Goal: Task Accomplishment & Management: Complete application form

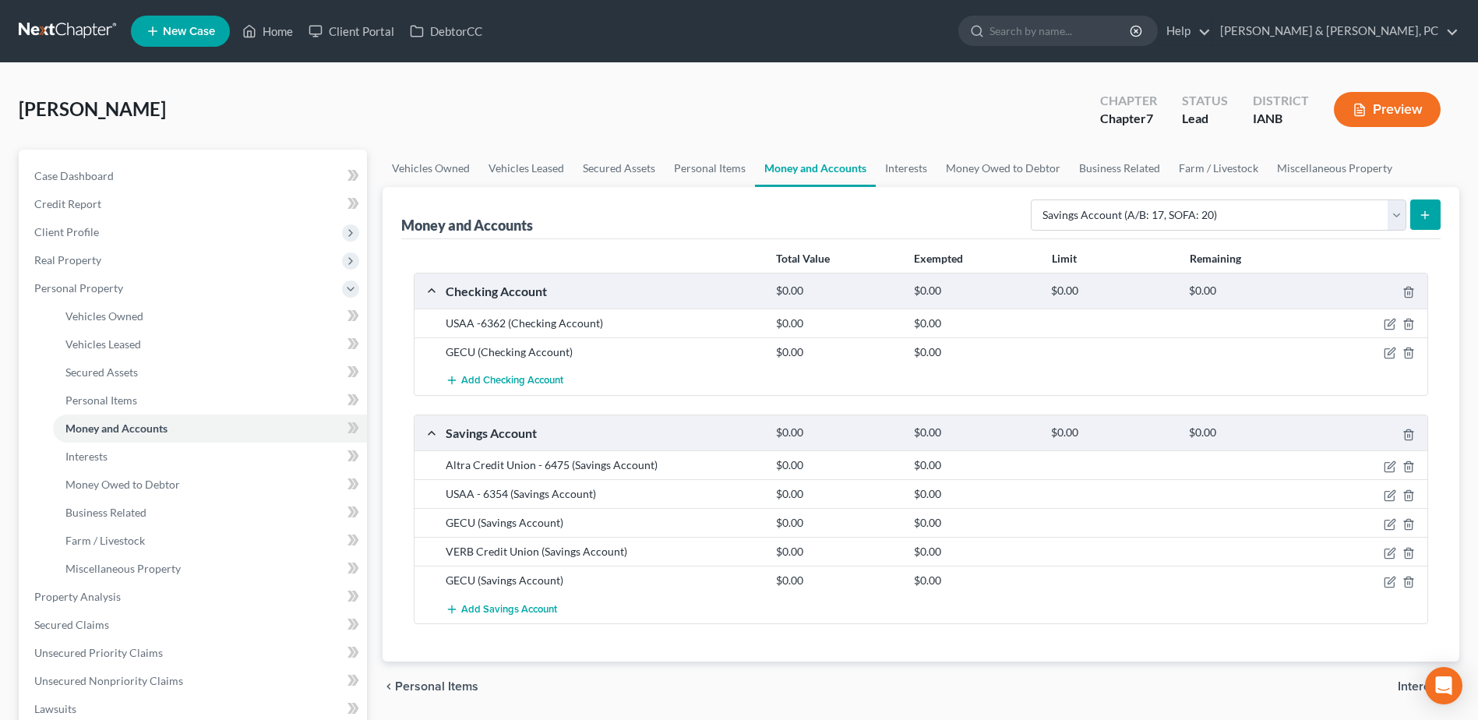
select select "savings"
click at [115, 446] on link "Interests" at bounding box center [210, 457] width 314 height 28
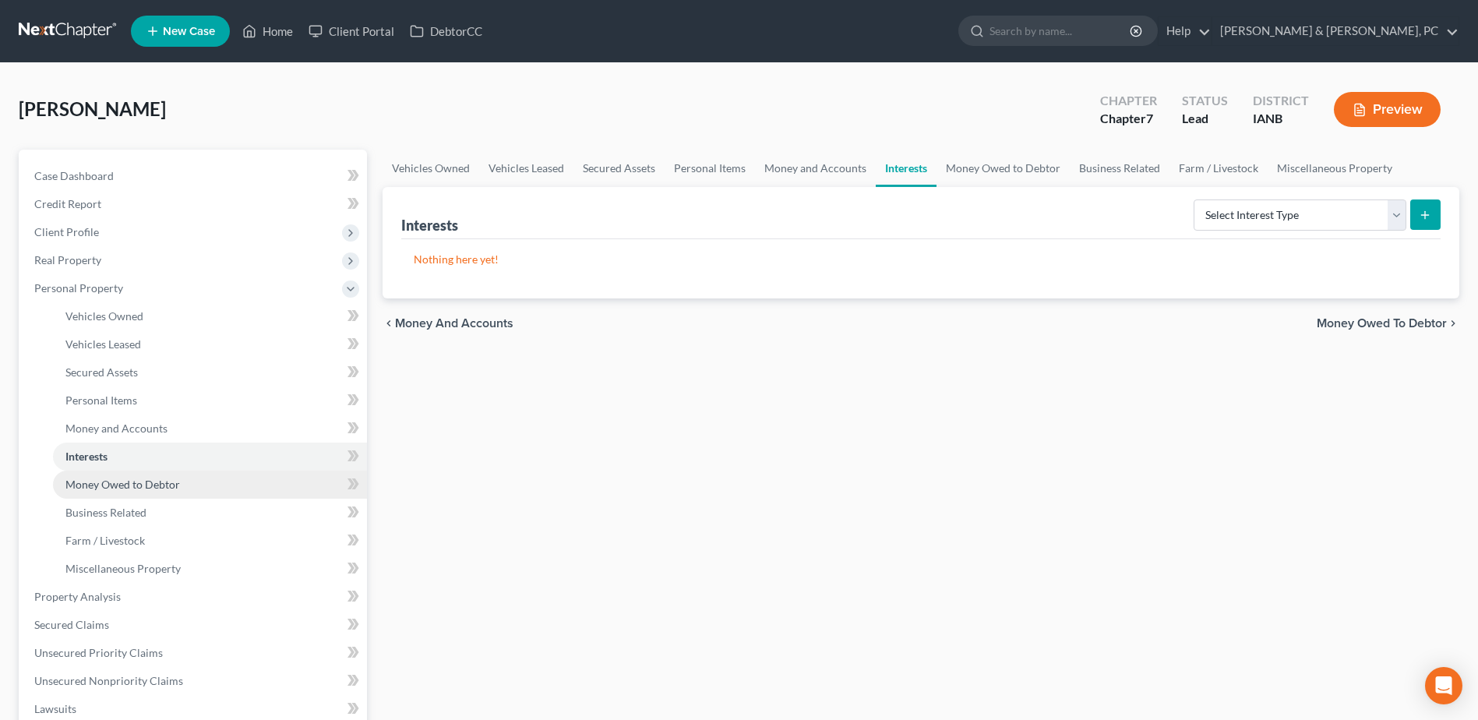
click at [195, 476] on link "Money Owed to Debtor" at bounding box center [210, 485] width 314 height 28
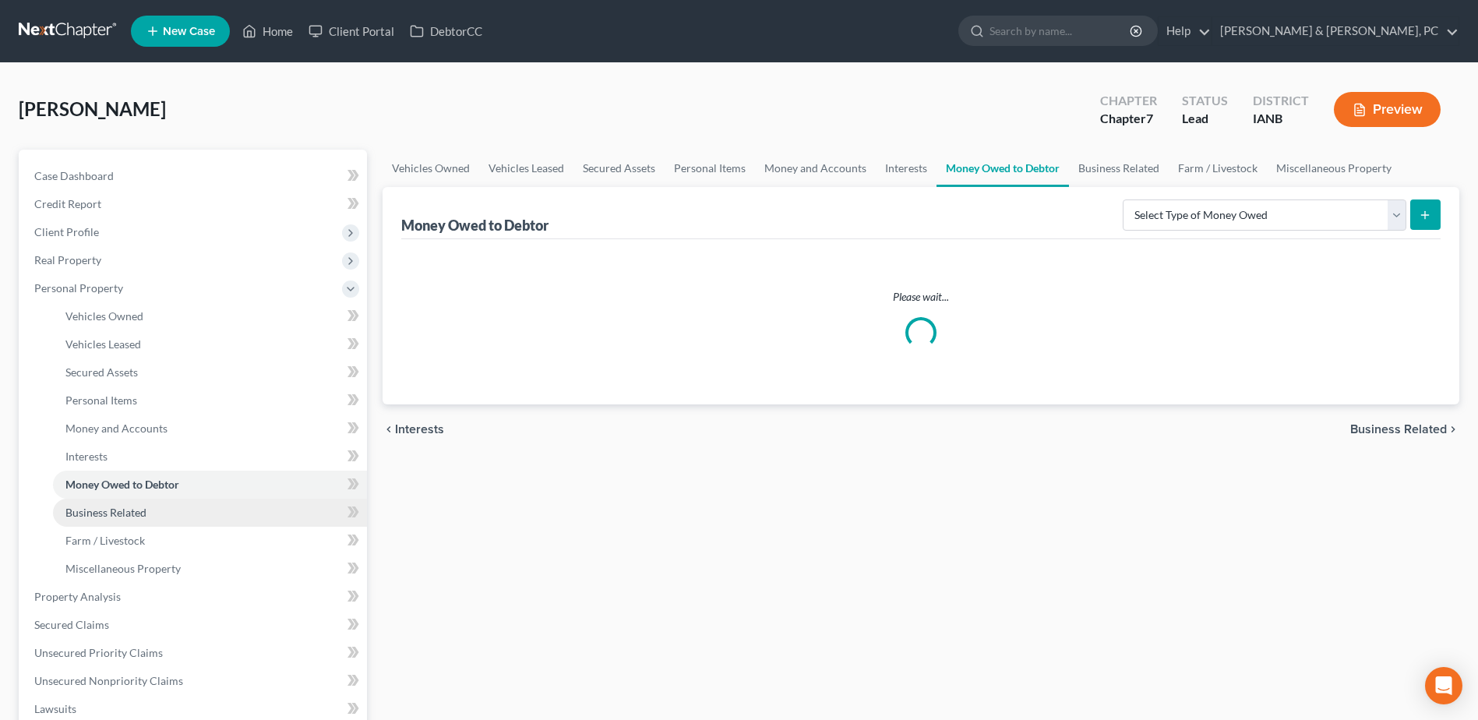
click at [182, 507] on link "Business Related" at bounding box center [210, 513] width 314 height 28
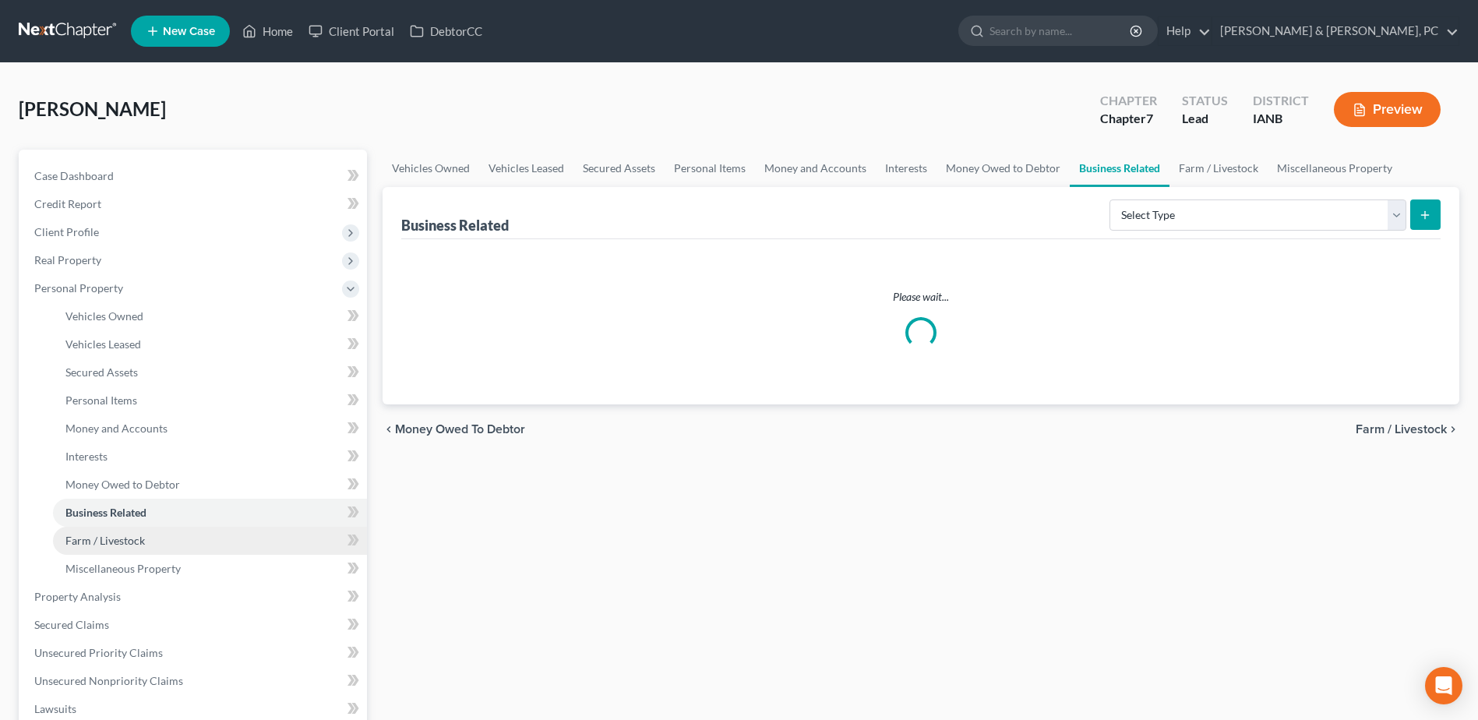
click at [175, 539] on link "Farm / Livestock" at bounding box center [210, 541] width 314 height 28
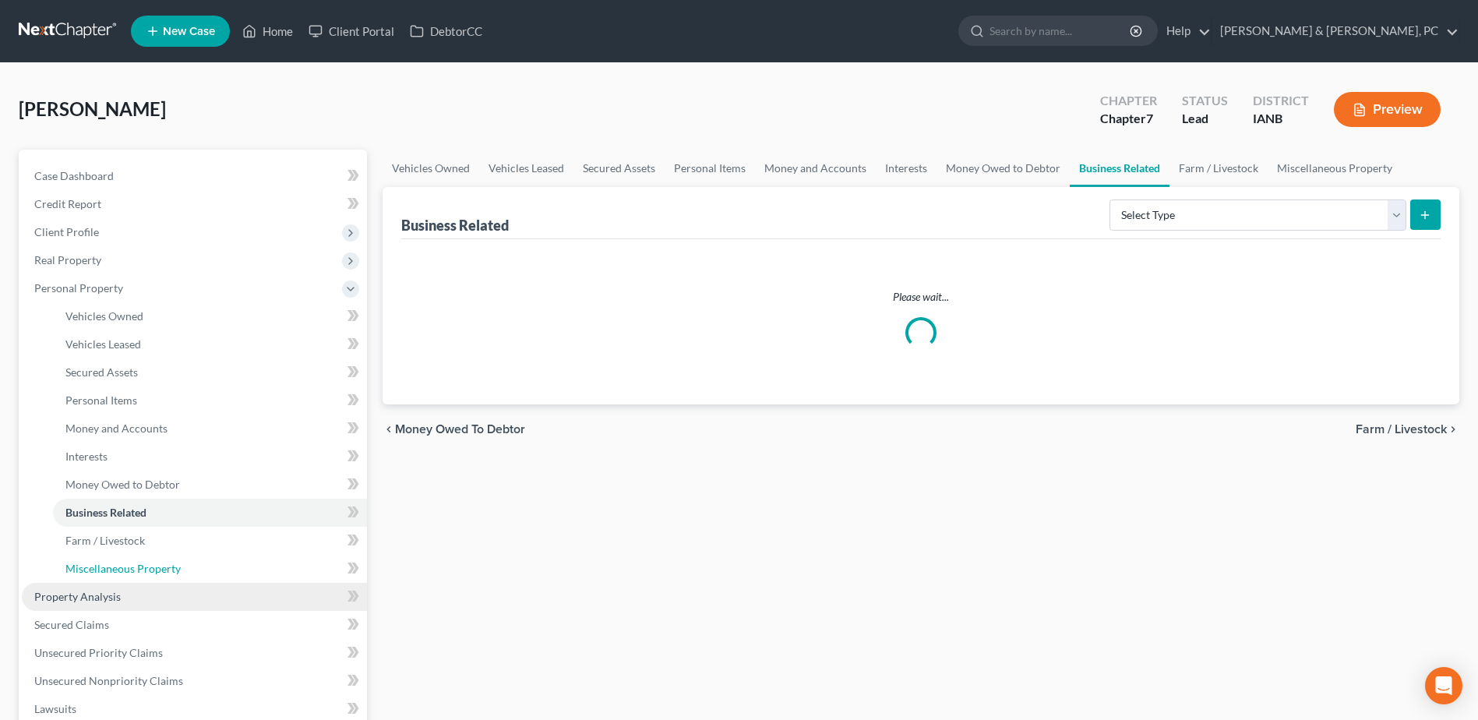
click at [175, 559] on link "Miscellaneous Property" at bounding box center [210, 569] width 314 height 28
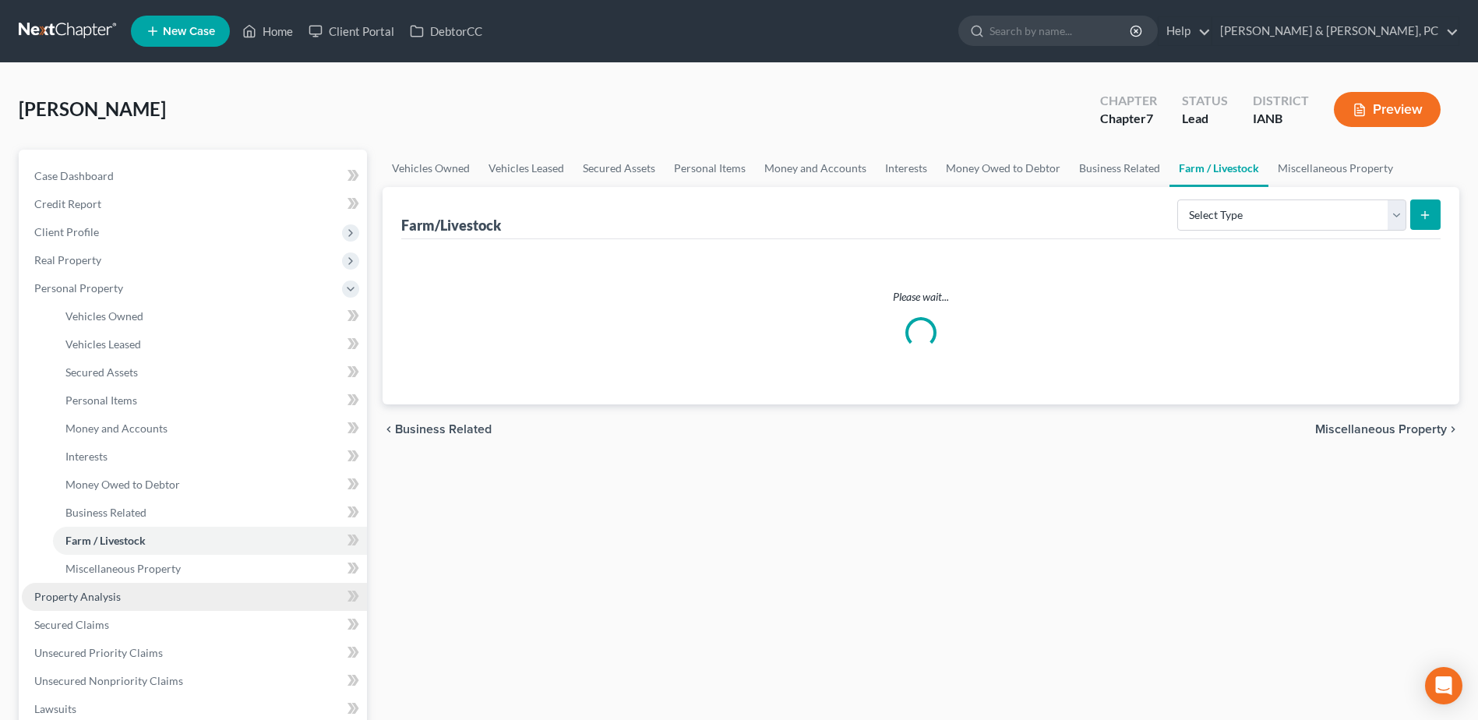
click at [161, 588] on link "Property Analysis" at bounding box center [194, 597] width 345 height 28
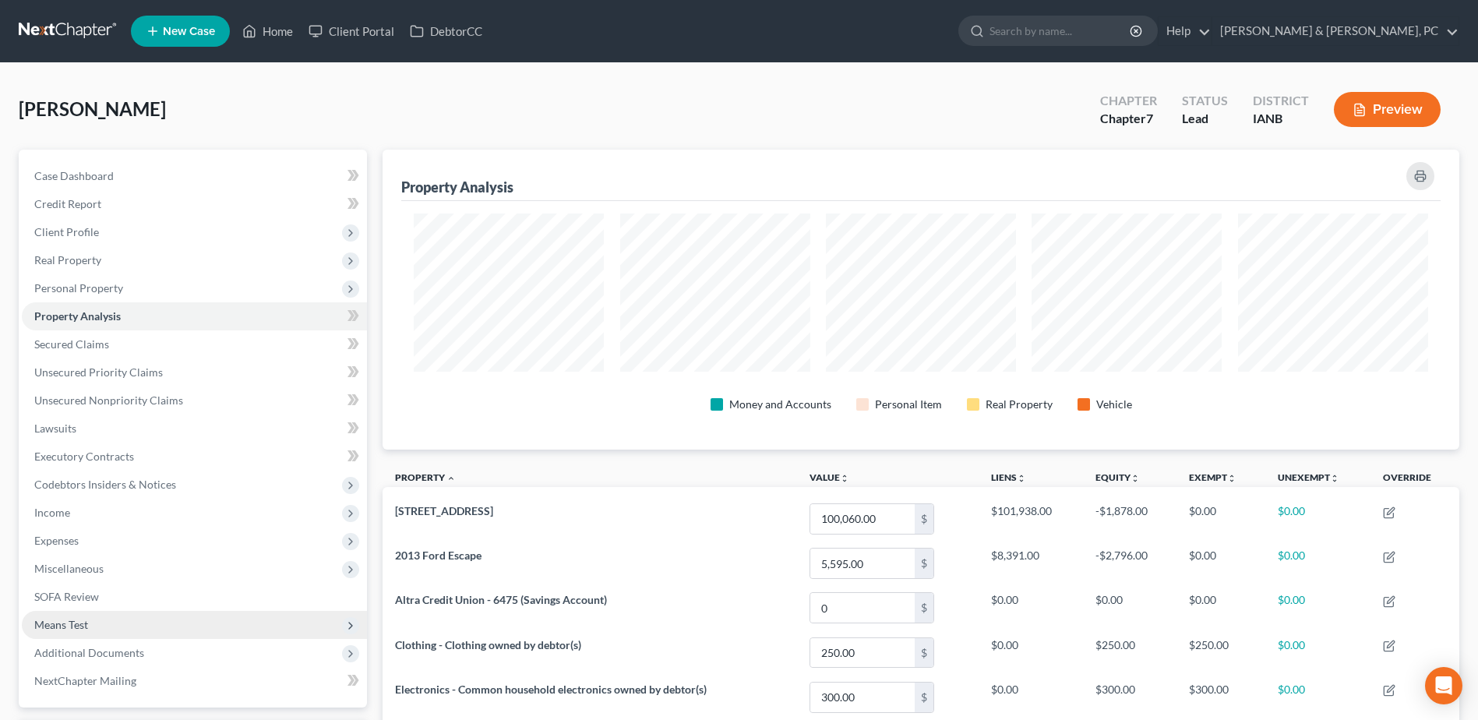
scroll to position [300, 1077]
click at [211, 345] on link "Secured Claims" at bounding box center [194, 344] width 345 height 28
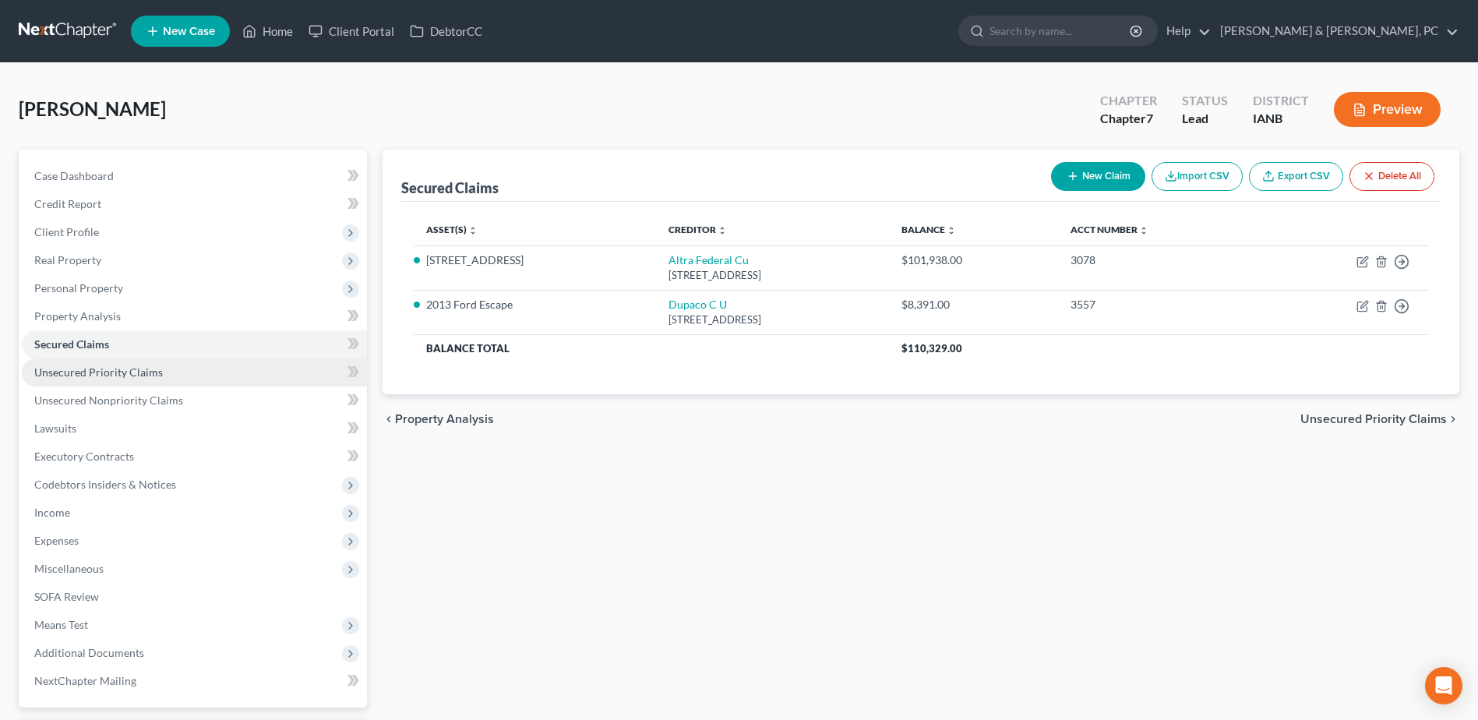
click at [190, 368] on link "Unsecured Priority Claims" at bounding box center [194, 372] width 345 height 28
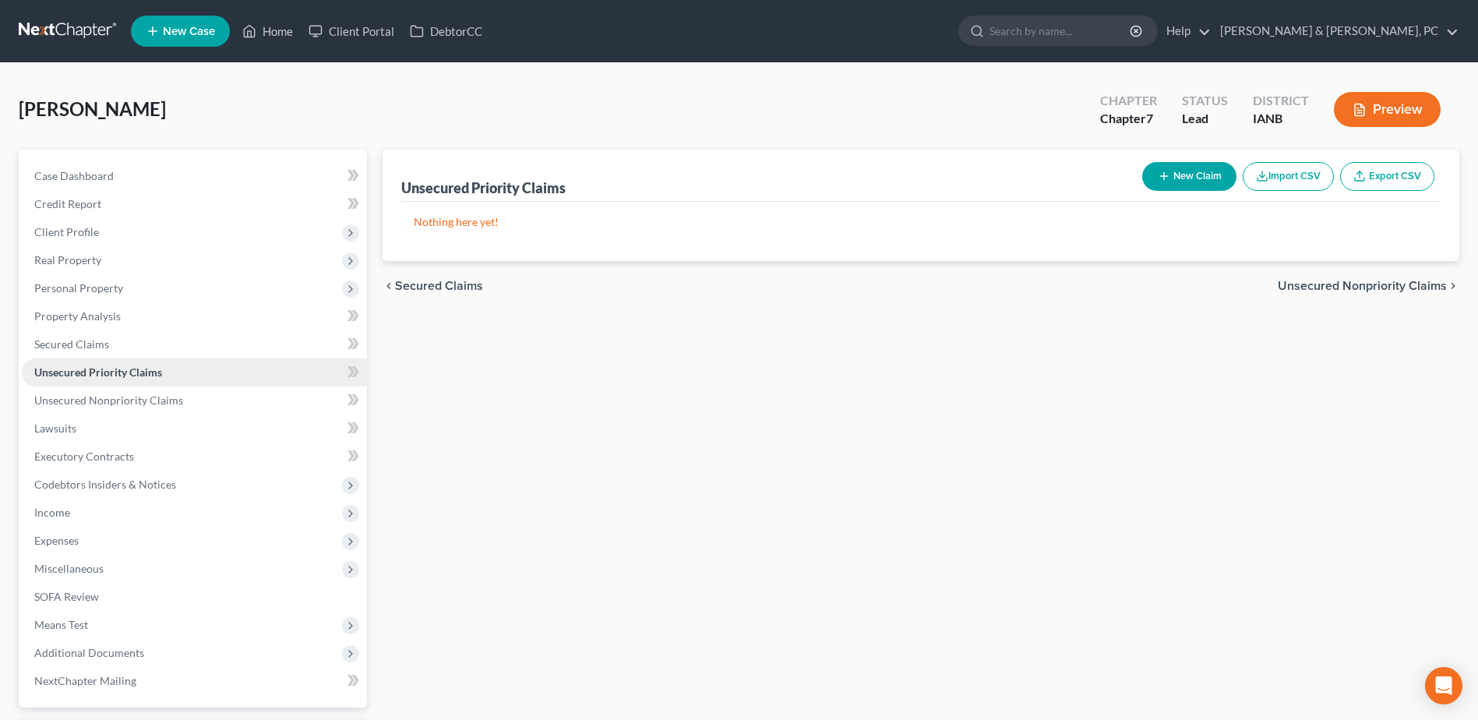
click at [192, 385] on link "Unsecured Priority Claims" at bounding box center [194, 372] width 345 height 28
click at [189, 403] on link "Unsecured Nonpriority Claims" at bounding box center [194, 400] width 345 height 28
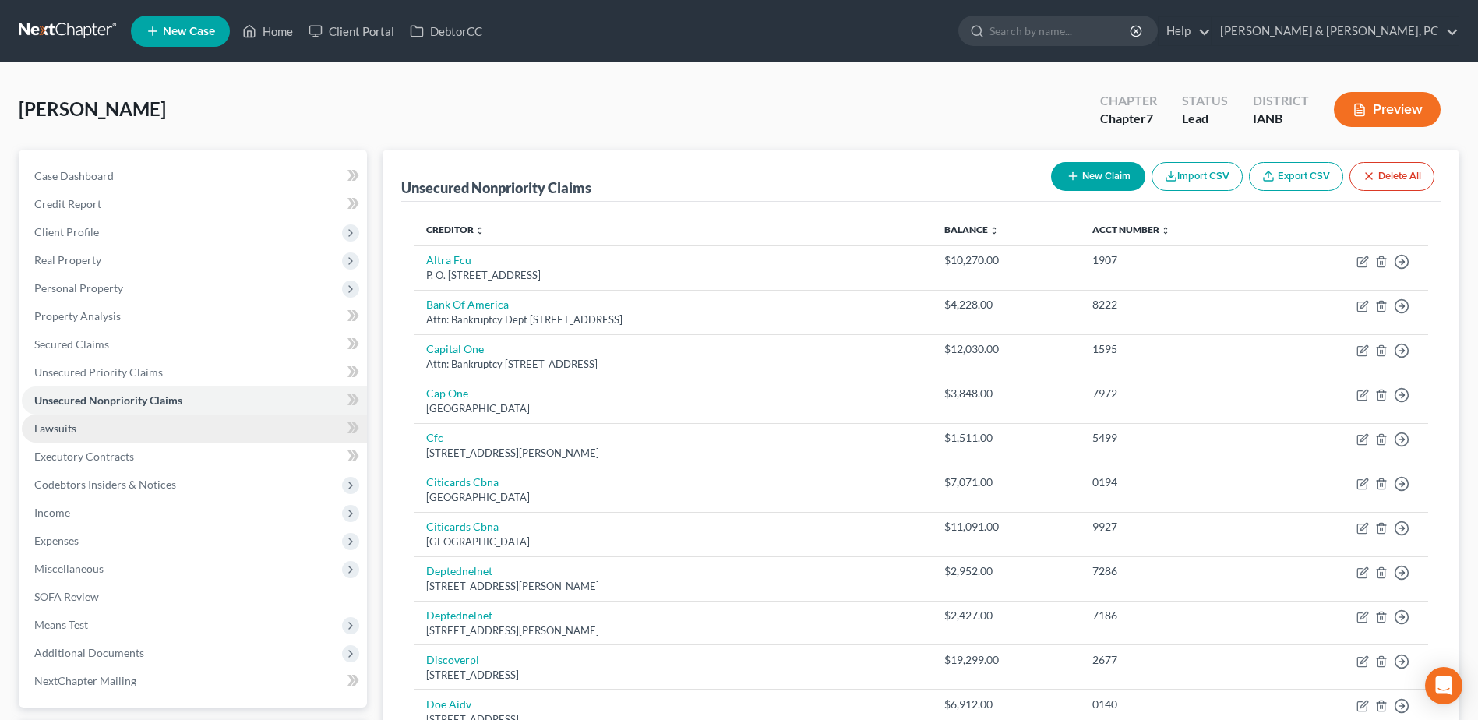
click at [108, 432] on link "Lawsuits" at bounding box center [194, 429] width 345 height 28
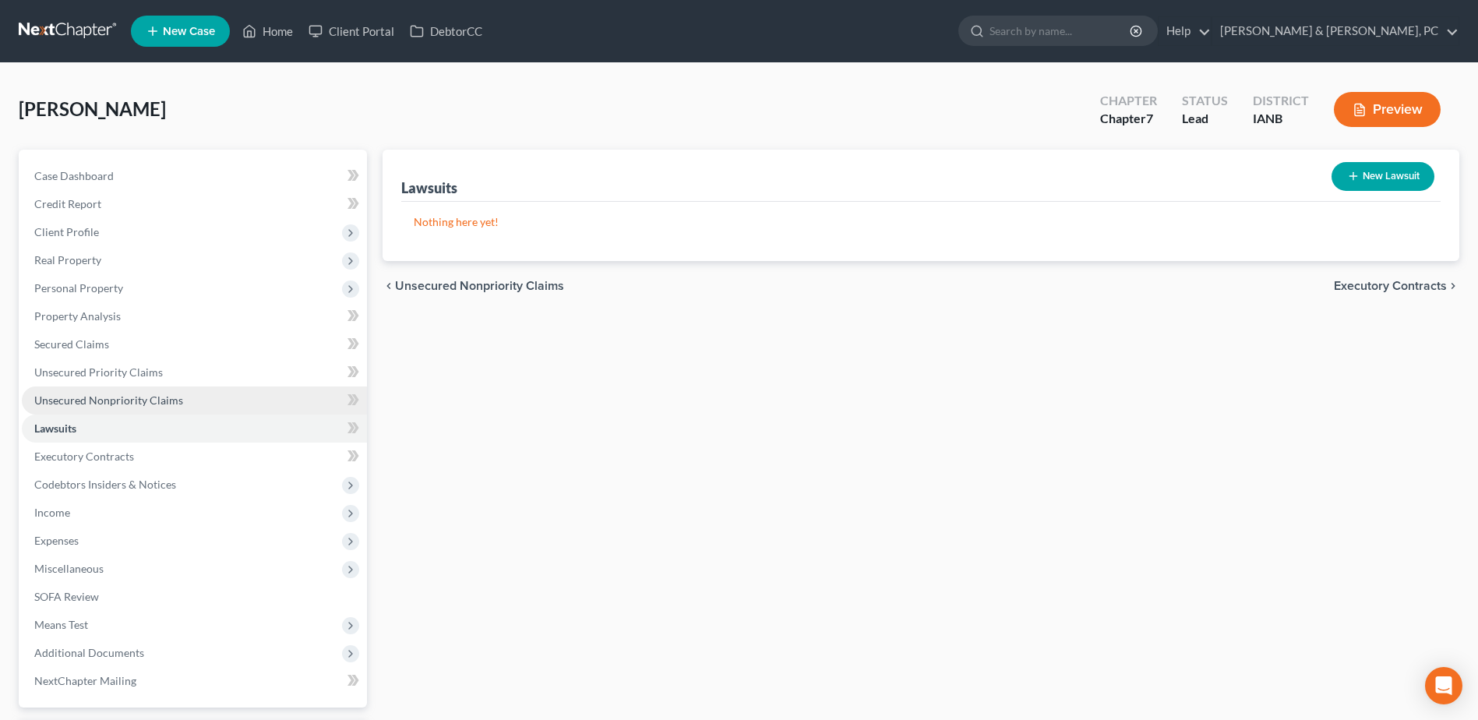
click at [179, 388] on link "Unsecured Nonpriority Claims" at bounding box center [194, 400] width 345 height 28
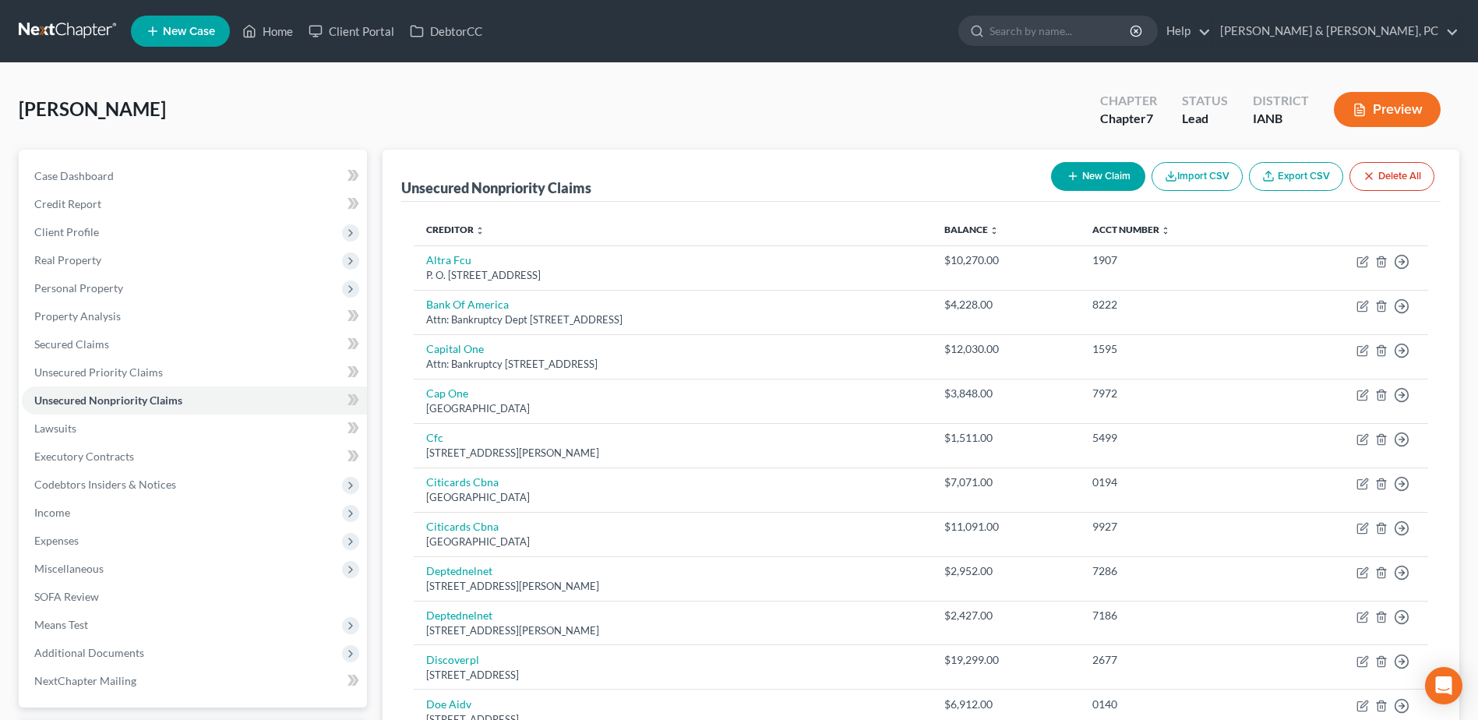
click at [1072, 178] on icon "button" at bounding box center [1073, 176] width 12 height 12
select select "0"
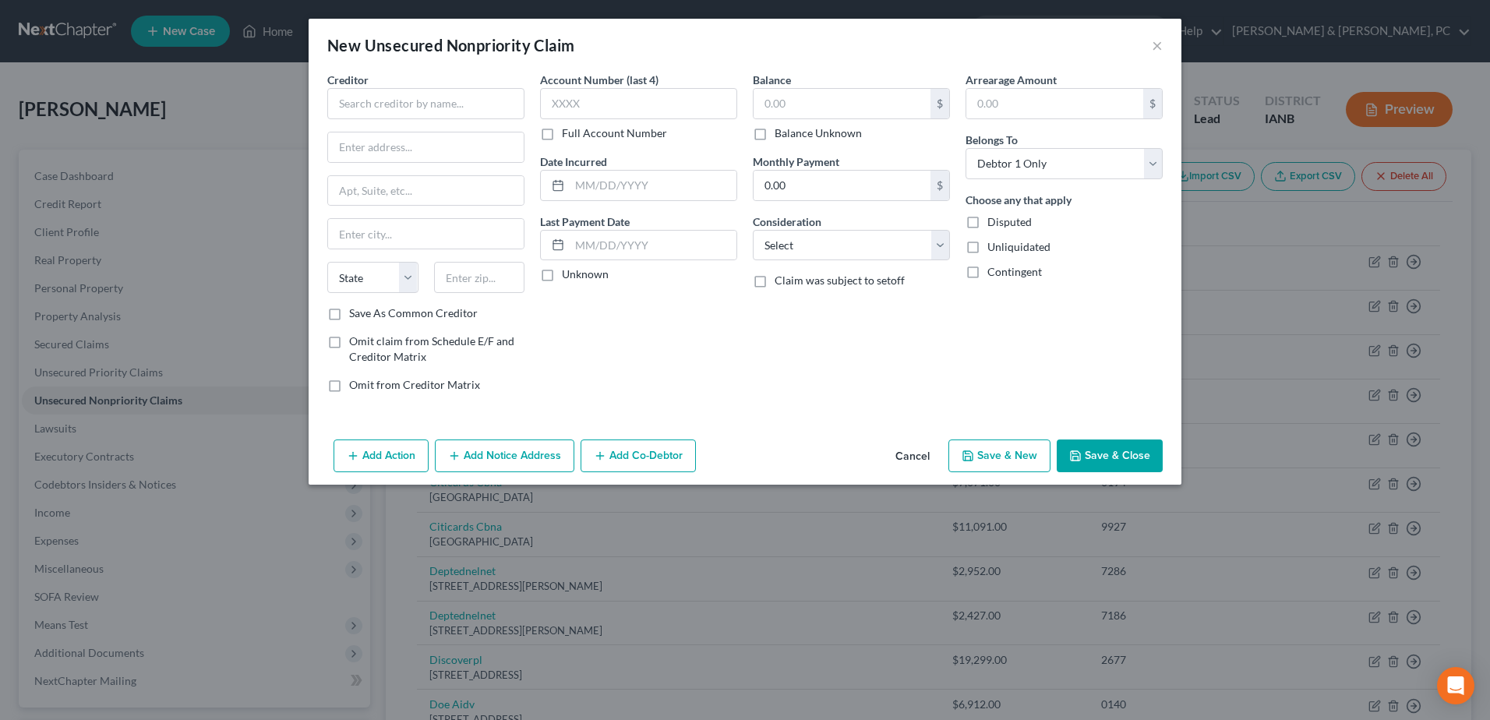
click at [475, 119] on div "Creditor * State AL AK AR AZ CA CO CT DE DC FL GA GU HI ID IL IN IA KS KY LA ME…" at bounding box center [425, 189] width 197 height 234
click at [475, 108] on input "text" at bounding box center [425, 103] width 197 height 31
click at [479, 104] on input "text" at bounding box center [425, 103] width 197 height 31
drag, startPoint x: 439, startPoint y: 87, endPoint x: 320, endPoint y: 107, distance: 120.8
click at [334, 103] on div "Creditor * City of Oelwein" at bounding box center [425, 96] width 197 height 48
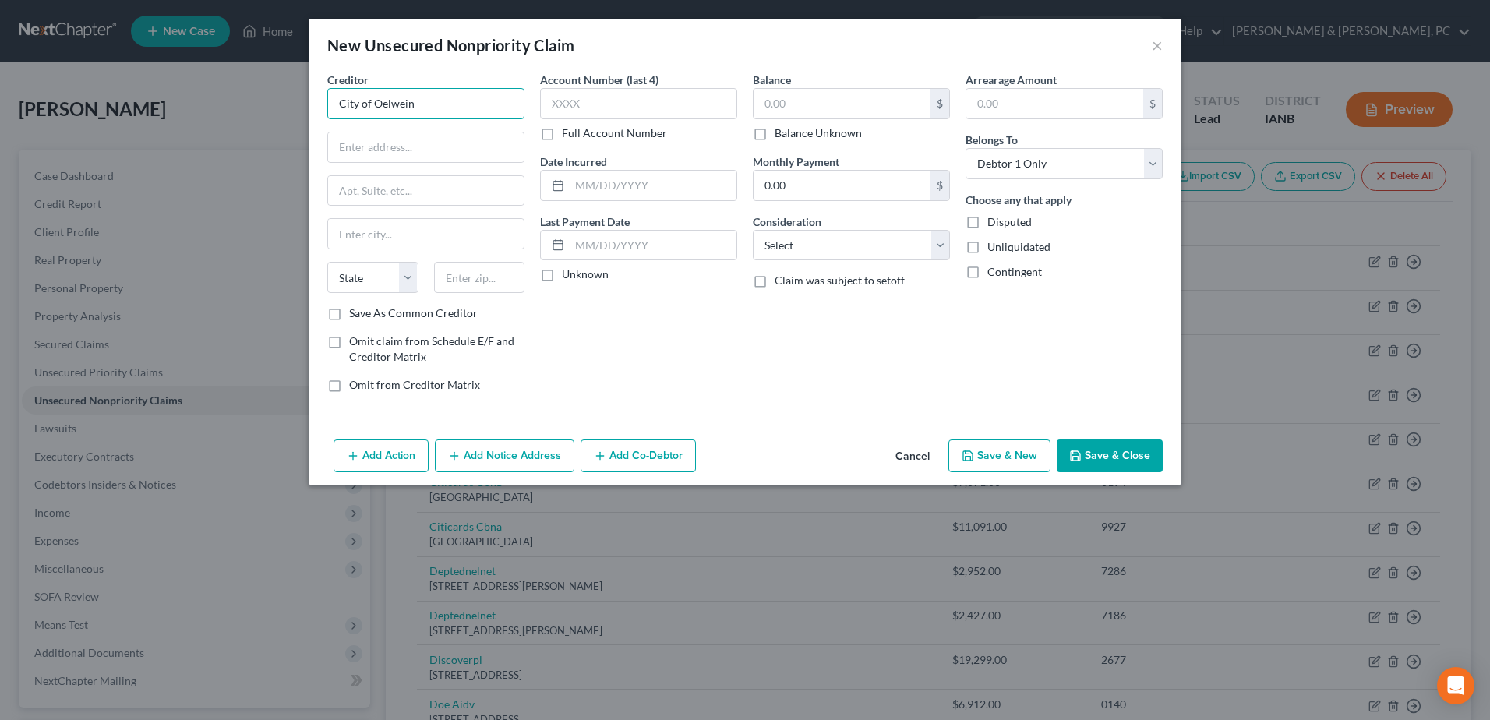
drag, startPoint x: 320, startPoint y: 107, endPoint x: 303, endPoint y: 101, distance: 18.0
click at [295, 106] on div "New Unsecured Nonpriority Claim × Creditor * City of Oelwein State AL AK AR AZ …" at bounding box center [745, 360] width 1490 height 720
paste input "– Utility Billing"
type input "City of Oelwein – Utility Billing"
click at [407, 151] on input "text" at bounding box center [426, 147] width 196 height 30
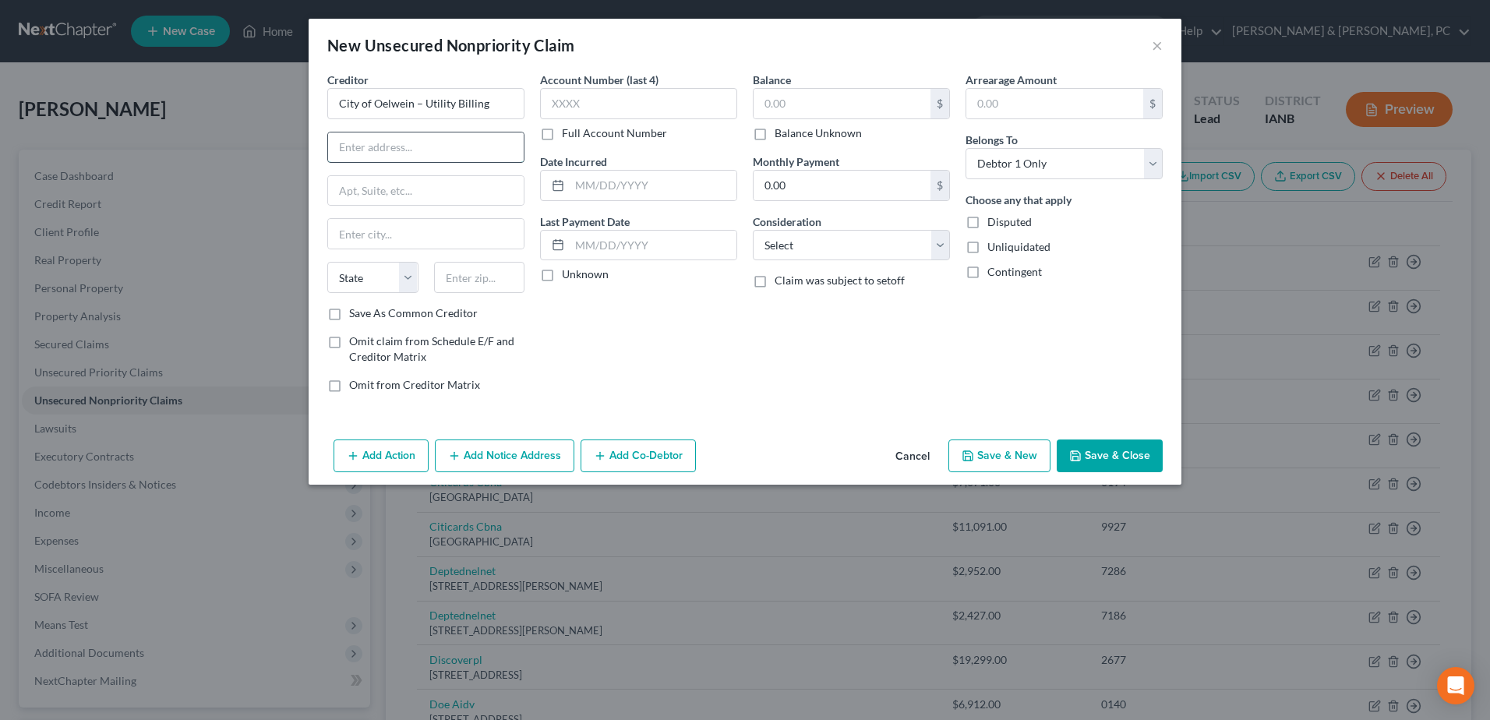
paste input "20 2nd Avenue SW"
type input "20 2nd Avenue SW"
click at [462, 277] on input "text" at bounding box center [479, 277] width 91 height 31
type input "50662"
type input "Oelwein"
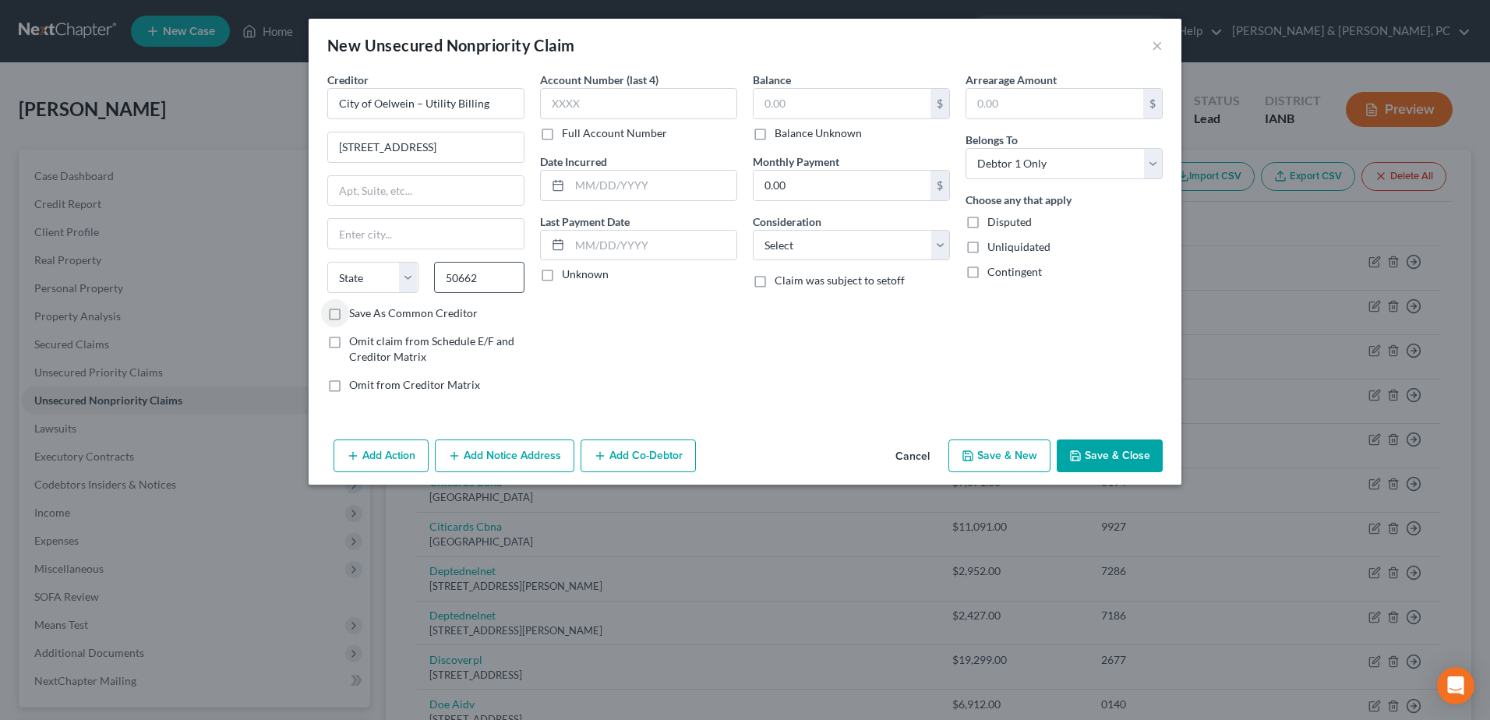
select select "16"
click at [1143, 453] on button "Save & Close" at bounding box center [1110, 455] width 106 height 33
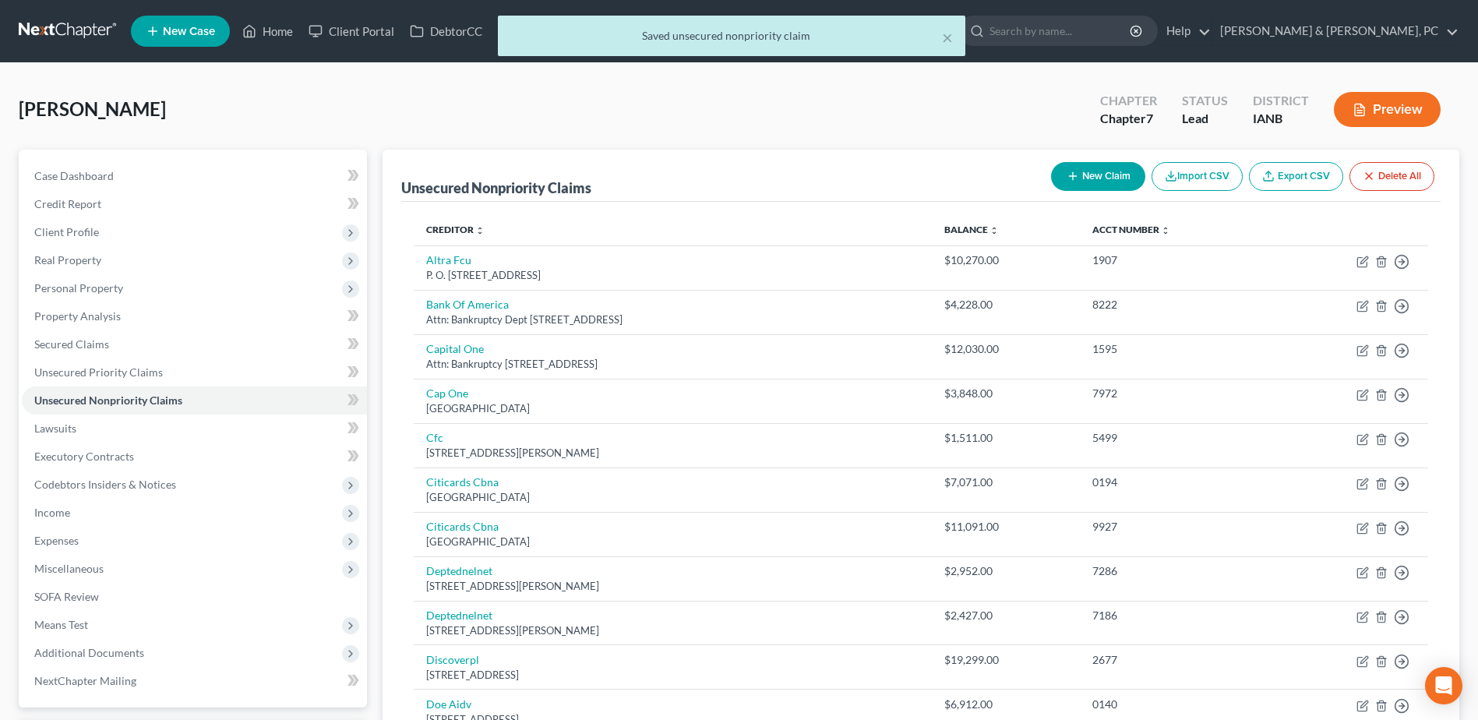
scroll to position [493, 0]
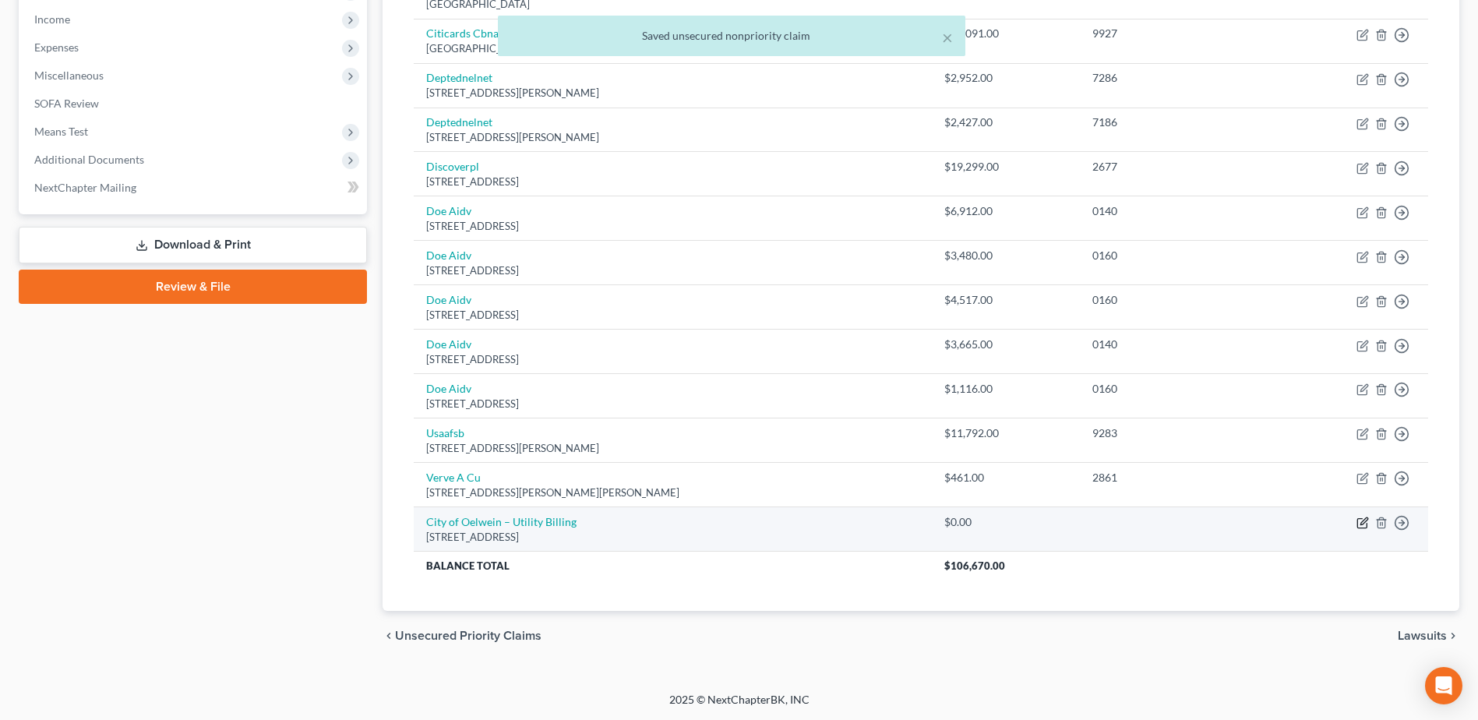
click at [1363, 519] on icon "button" at bounding box center [1363, 523] width 12 height 12
select select "16"
select select "0"
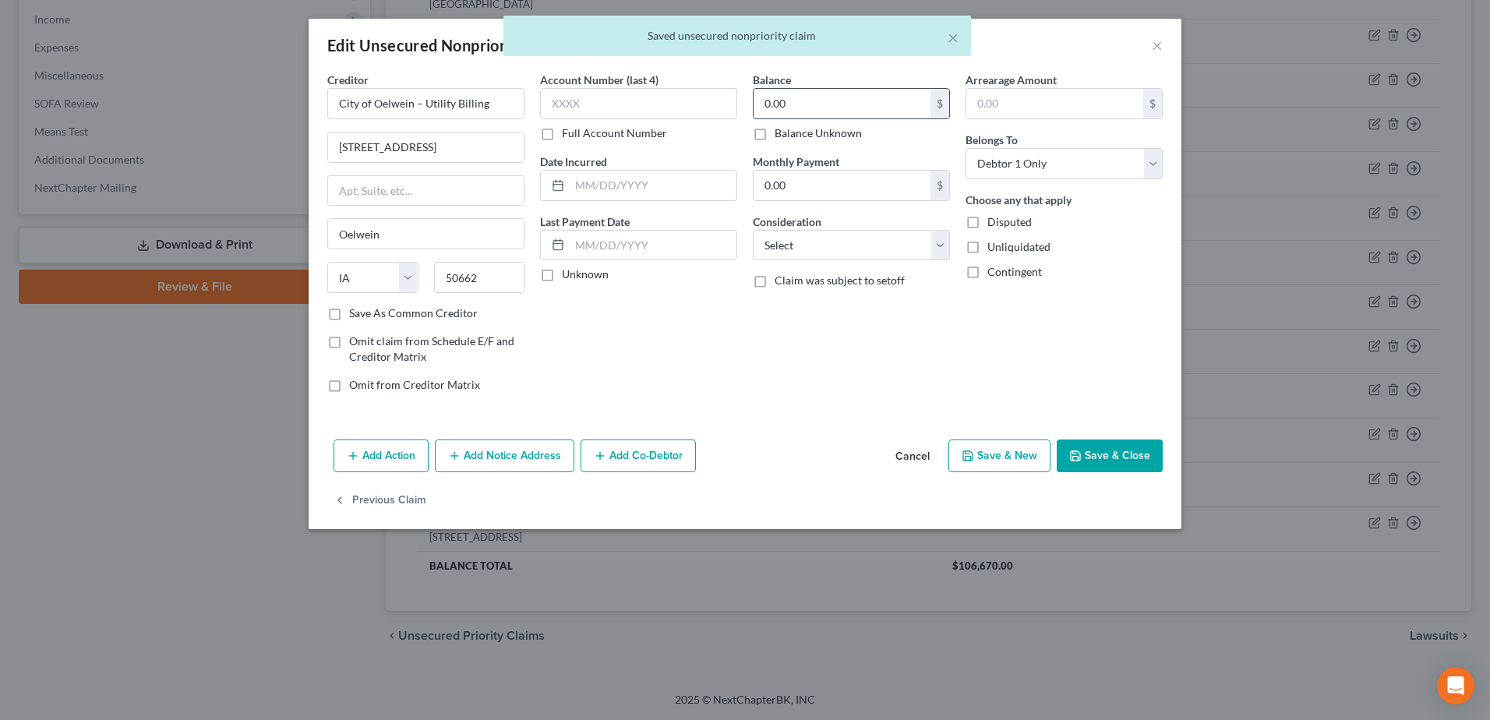
click at [858, 108] on input "0.00" at bounding box center [841, 104] width 177 height 30
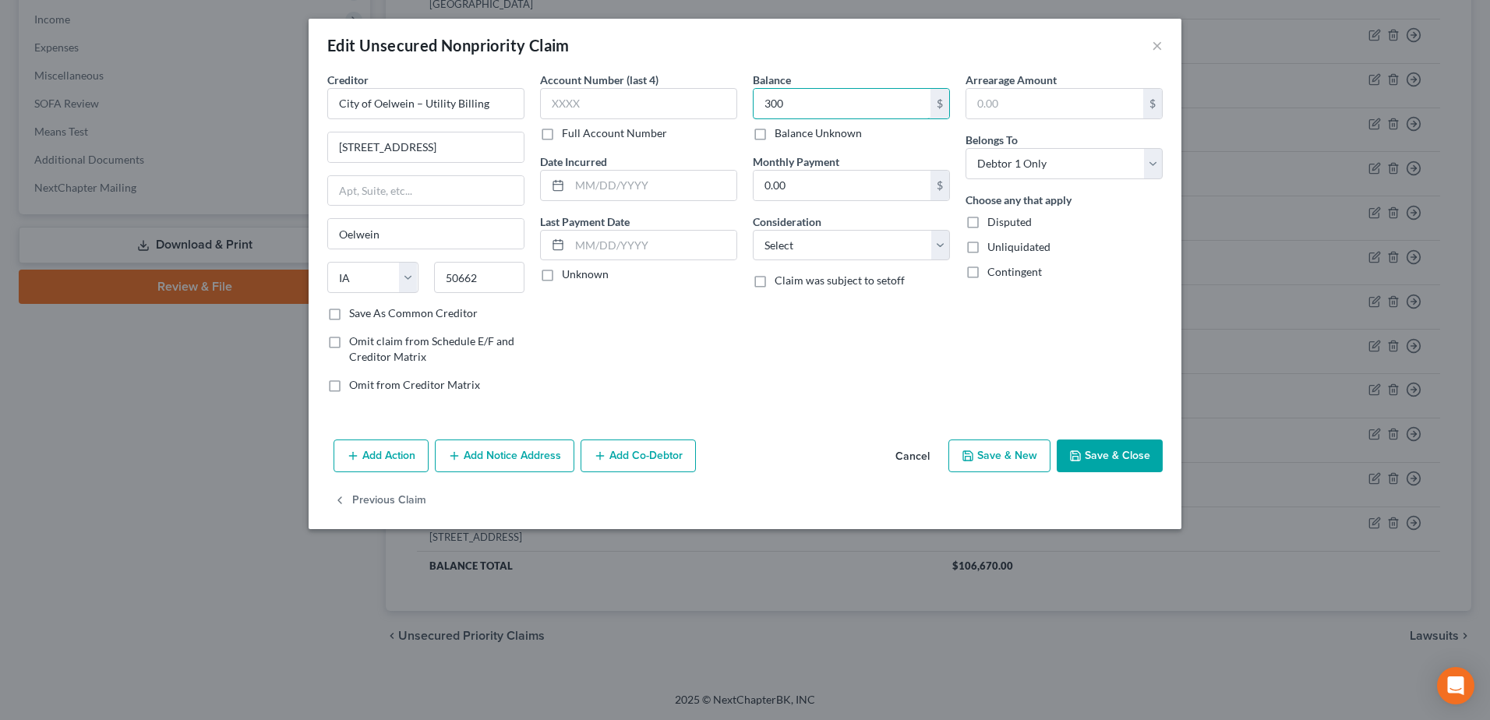
type input "300"
click at [1117, 459] on button "Save & Close" at bounding box center [1110, 455] width 106 height 33
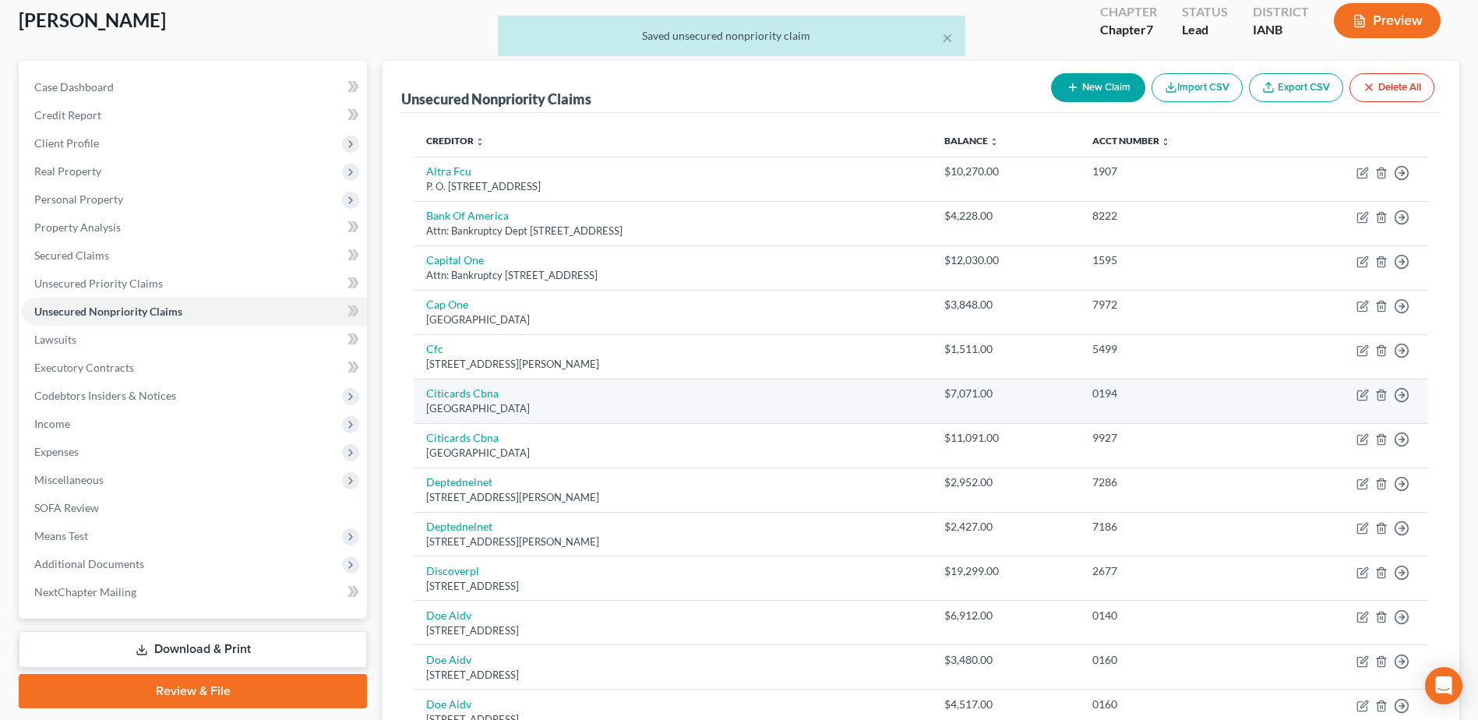
scroll to position [0, 0]
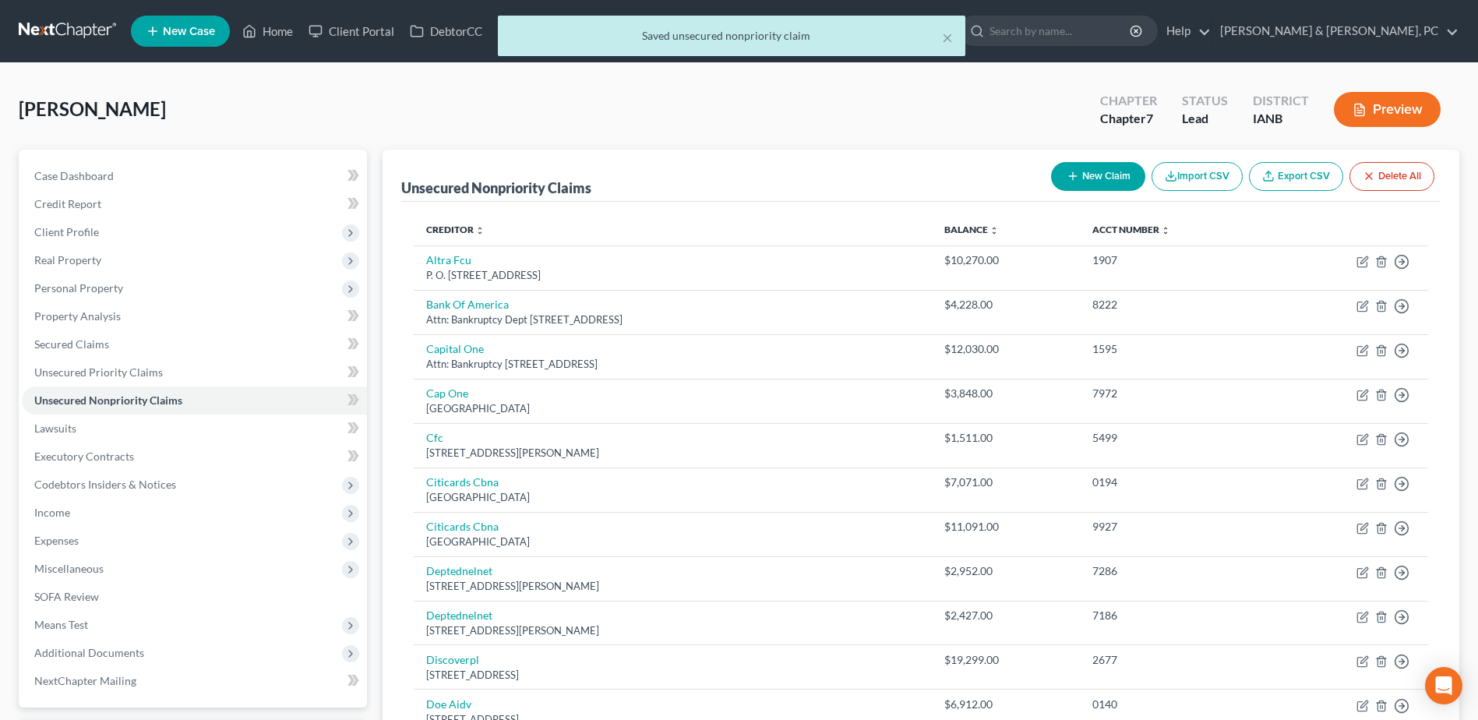
click at [1100, 158] on div "New Claim Import CSV Export CSV Delete All" at bounding box center [1243, 176] width 396 height 41
click at [1091, 166] on button "New Claim" at bounding box center [1098, 176] width 94 height 29
select select "0"
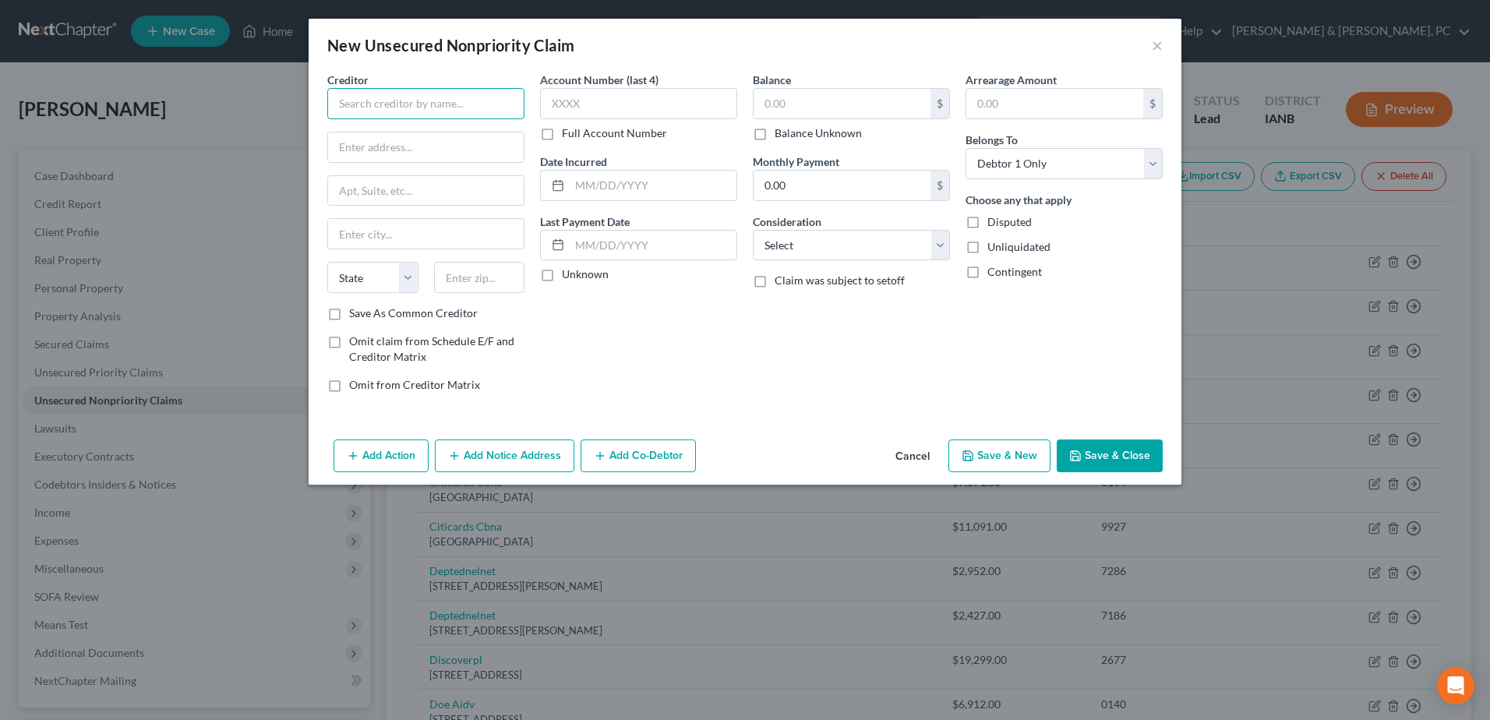
click at [453, 104] on input "text" at bounding box center [425, 103] width 197 height 31
paste input "Alliant Energy"
type input "Alliant Energy"
click at [468, 149] on div "200 First Street SE PO Box 351, Cedar Rapids, IA 52406" at bounding box center [421, 145] width 162 height 13
type input "200 First Street SE"
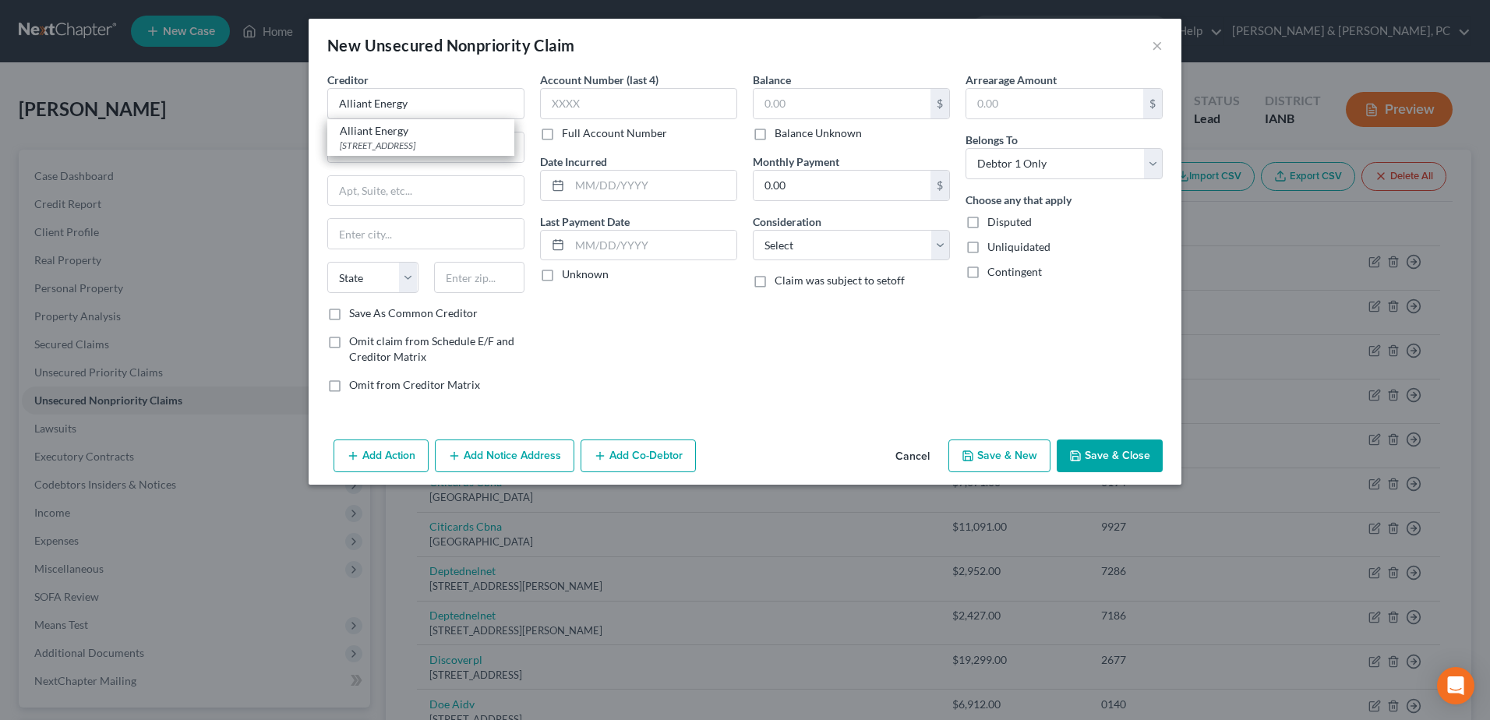
type input "PO Box 351"
type input "Cedar Rapids"
select select "16"
type input "52406"
click at [795, 108] on input "text" at bounding box center [841, 104] width 177 height 30
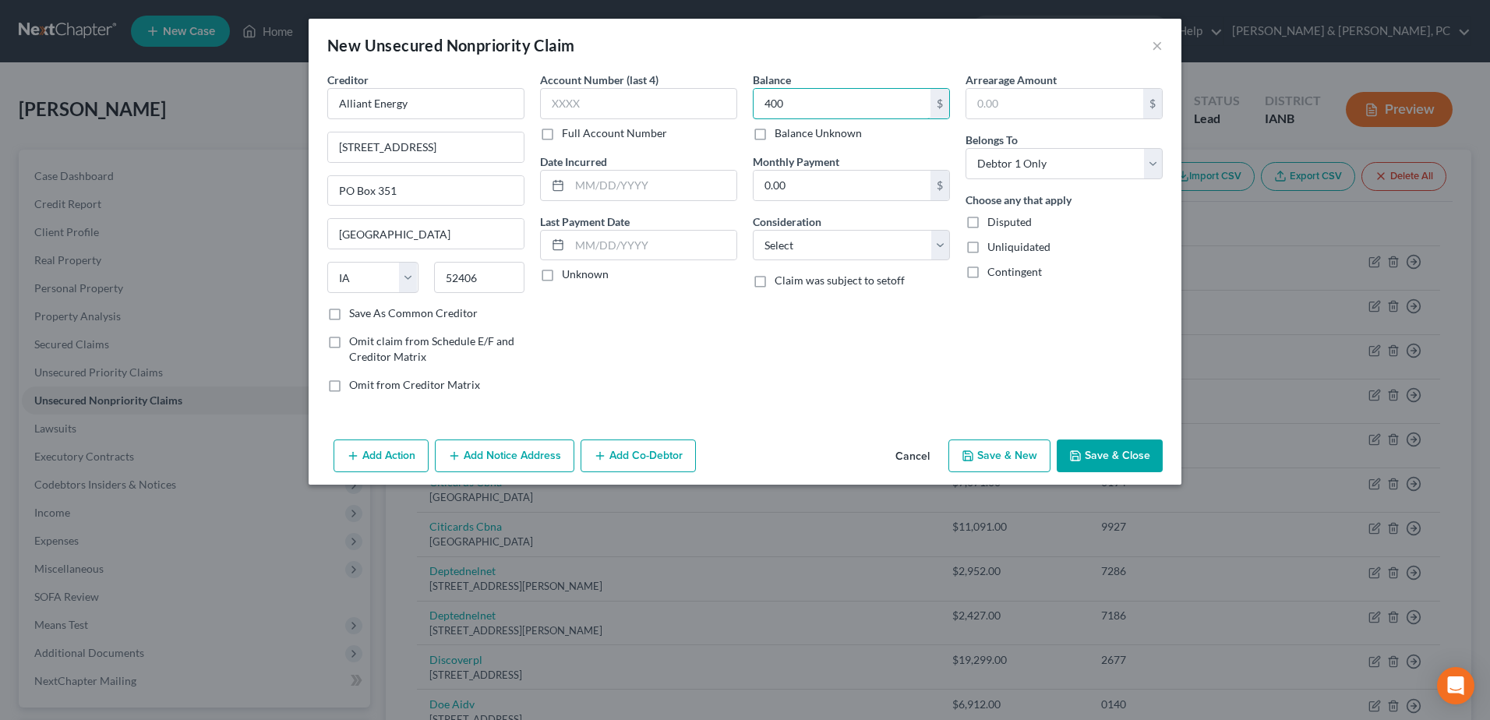
type input "400"
click at [1152, 458] on button "Save & Close" at bounding box center [1110, 455] width 106 height 33
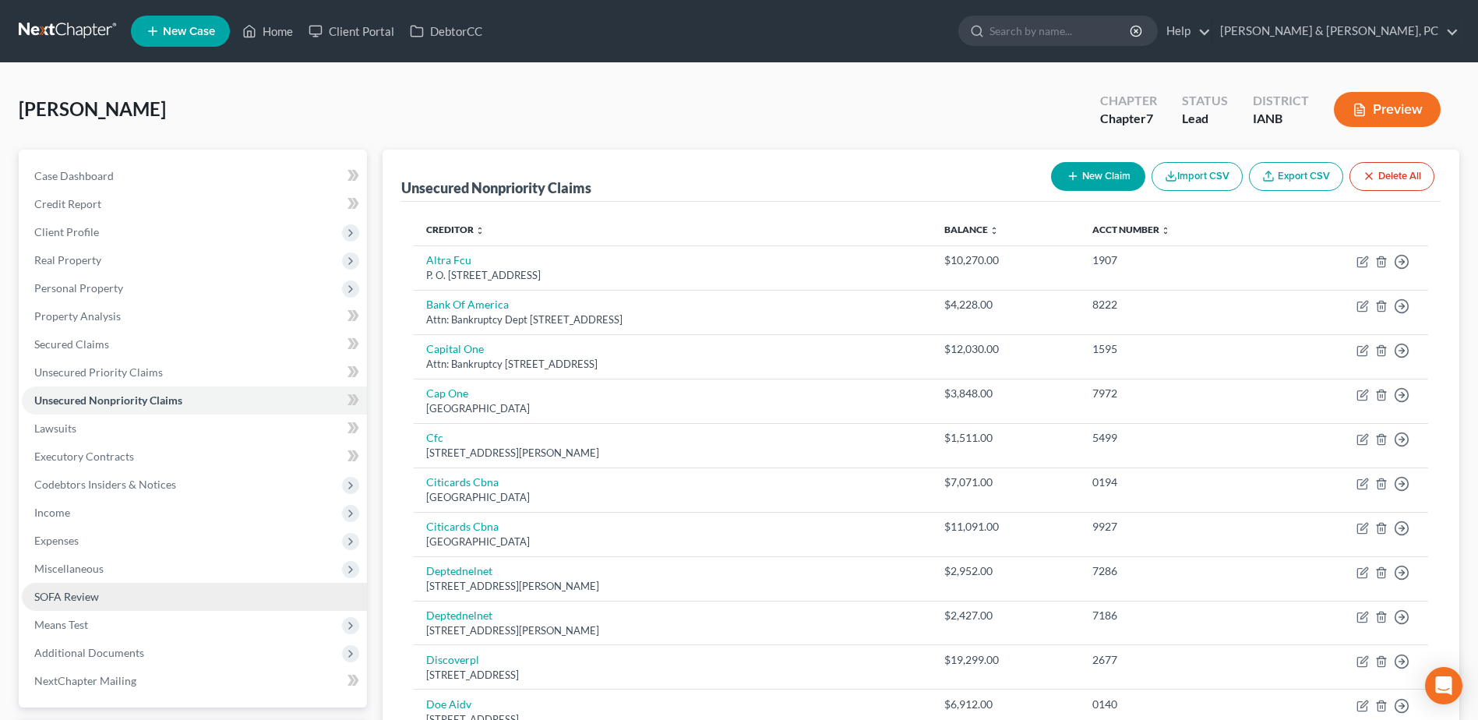
drag, startPoint x: 112, startPoint y: 547, endPoint x: 295, endPoint y: 584, distance: 186.1
click at [112, 546] on span "Expenses" at bounding box center [194, 541] width 345 height 28
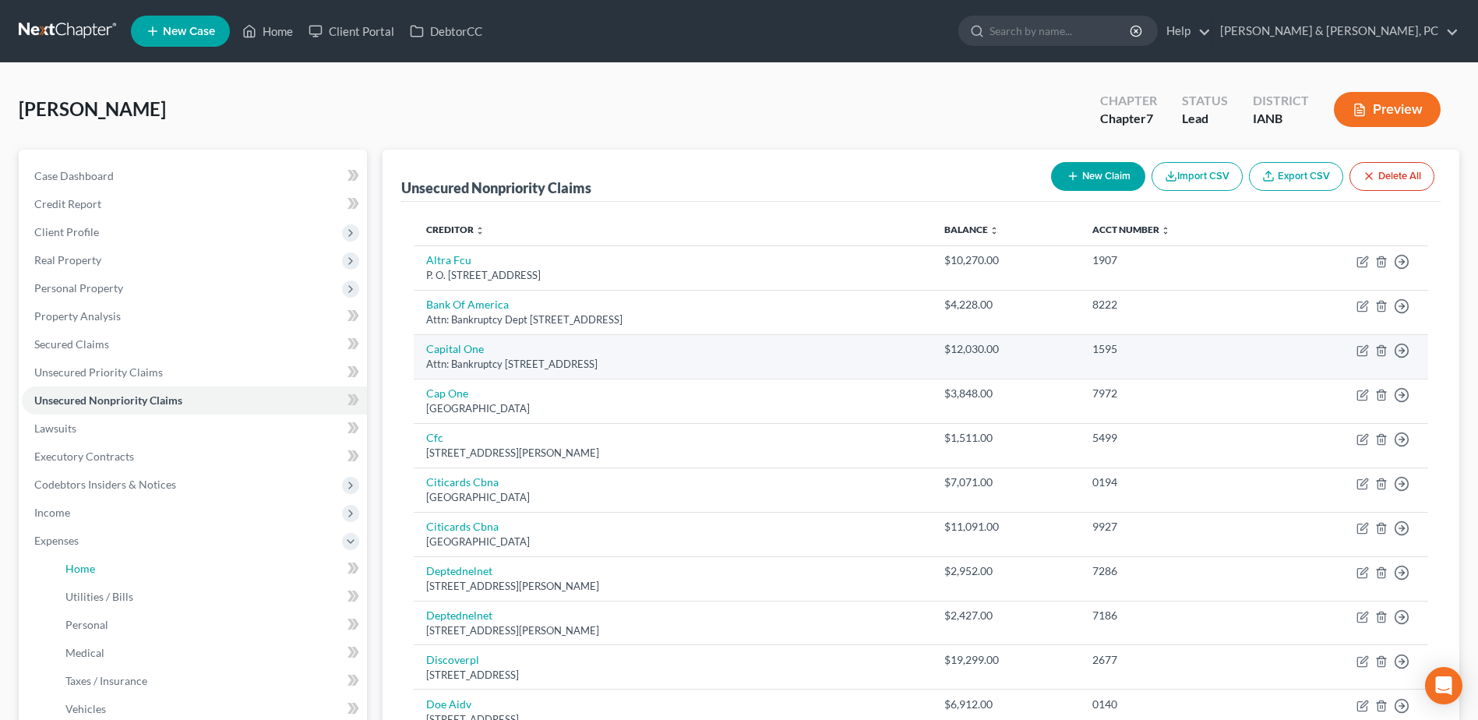
click at [145, 570] on link "Home" at bounding box center [210, 569] width 314 height 28
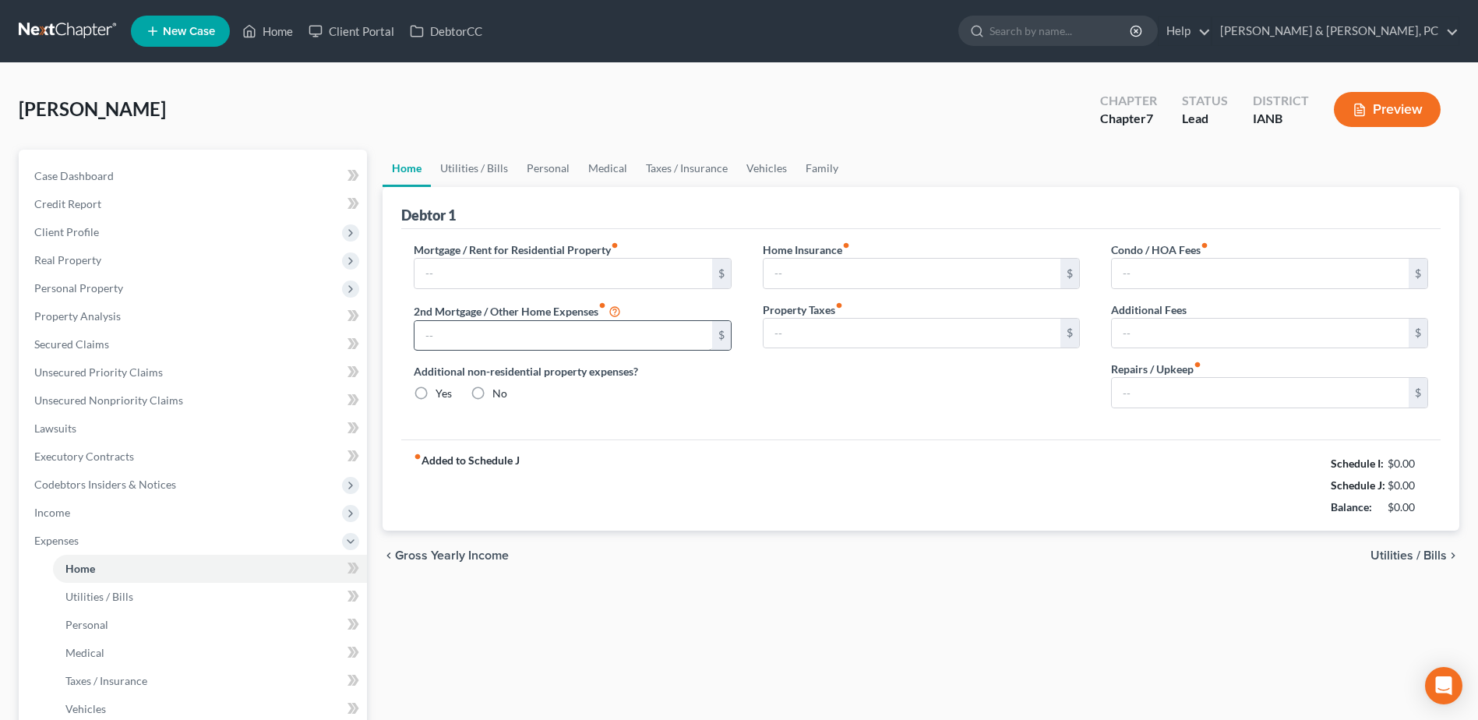
type input "0.00"
radio input "true"
type input "0.00"
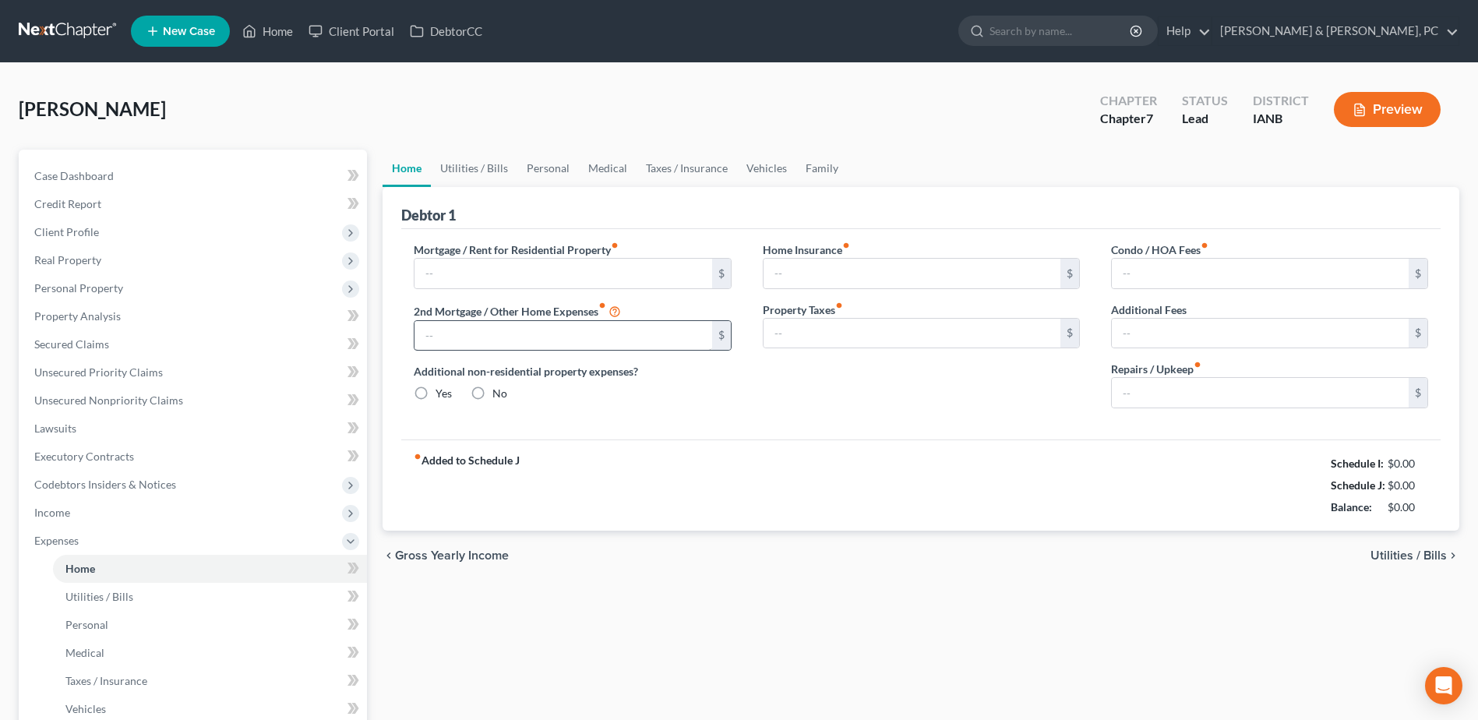
type input "0.00"
click at [529, 281] on input "text" at bounding box center [563, 274] width 297 height 30
type input "940"
click at [1334, 341] on input "0.00" at bounding box center [1260, 334] width 297 height 30
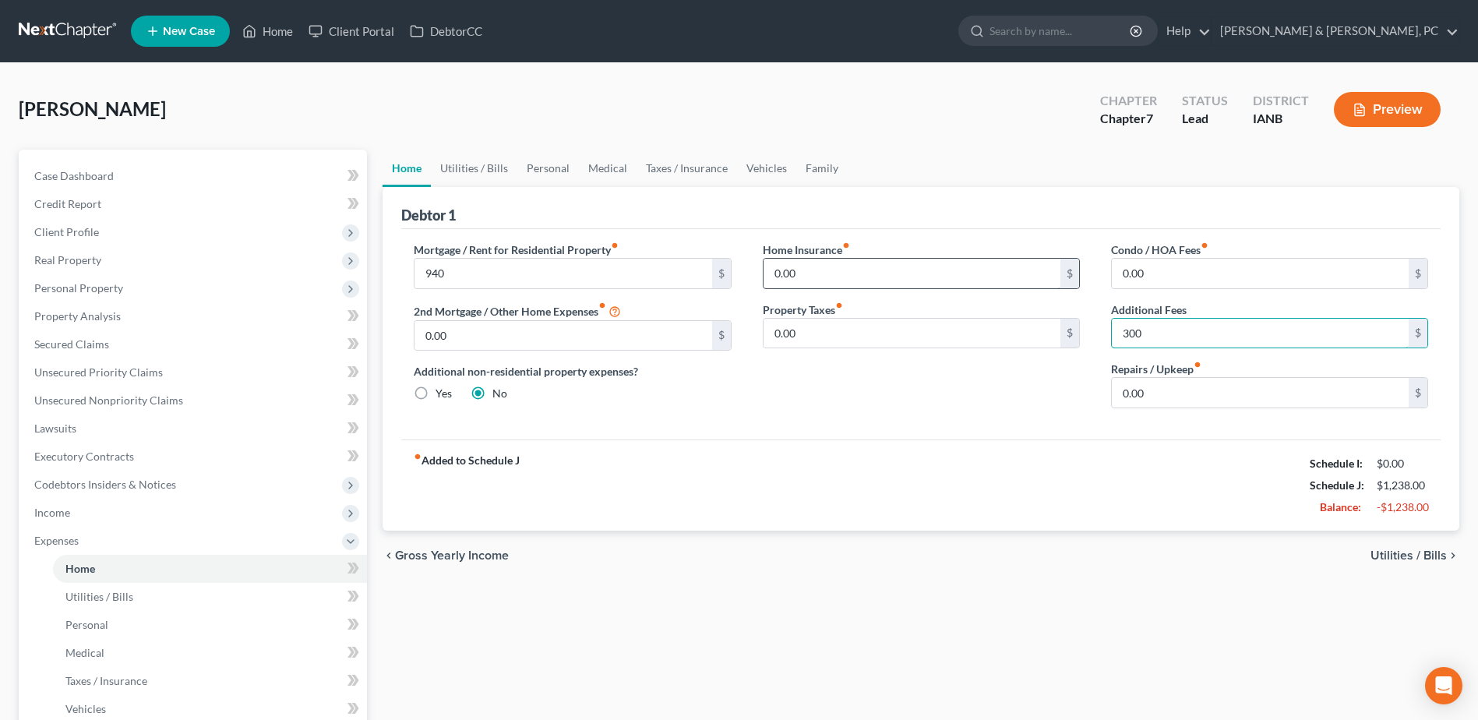
type input "300"
click at [1008, 270] on input "0.00" at bounding box center [912, 274] width 297 height 30
type input "90"
click at [436, 392] on label "Yes" at bounding box center [444, 394] width 16 height 16
click at [442, 392] on input "Yes" at bounding box center [447, 391] width 10 height 10
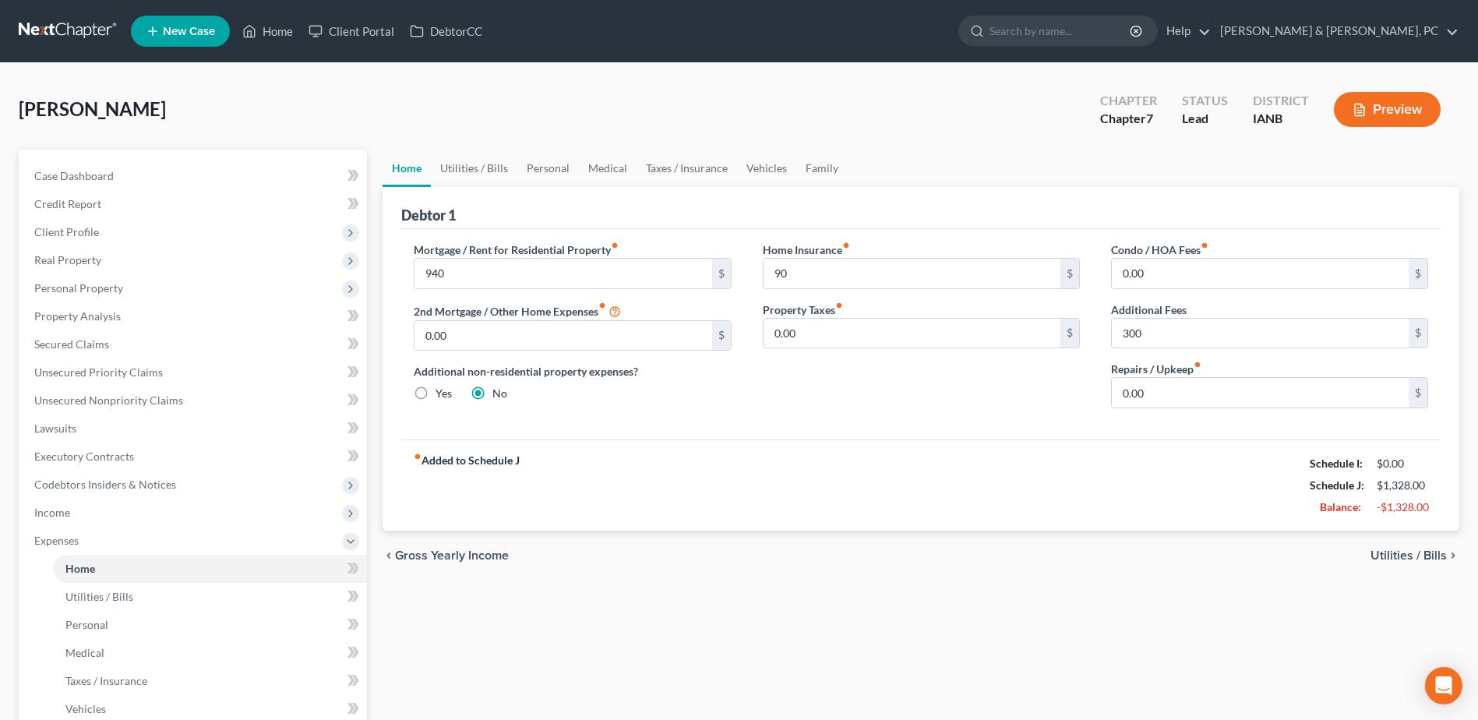
radio input "true"
radio input "false"
type input "940.00"
type input "90.00"
type input "300.00"
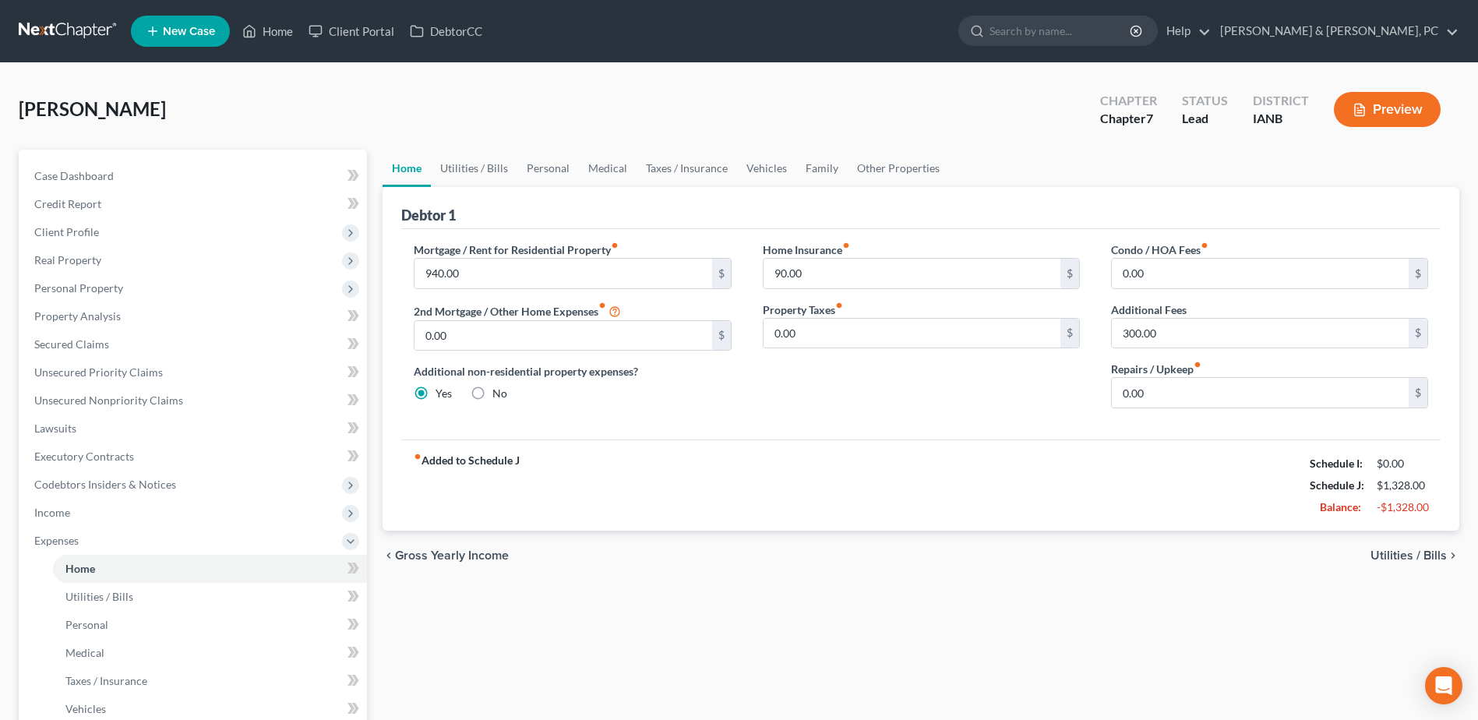
click at [492, 390] on label "No" at bounding box center [499, 394] width 15 height 16
click at [499, 390] on input "No" at bounding box center [504, 391] width 10 height 10
radio input "true"
click at [436, 389] on label "Yes" at bounding box center [444, 394] width 16 height 16
click at [442, 389] on input "Yes" at bounding box center [447, 391] width 10 height 10
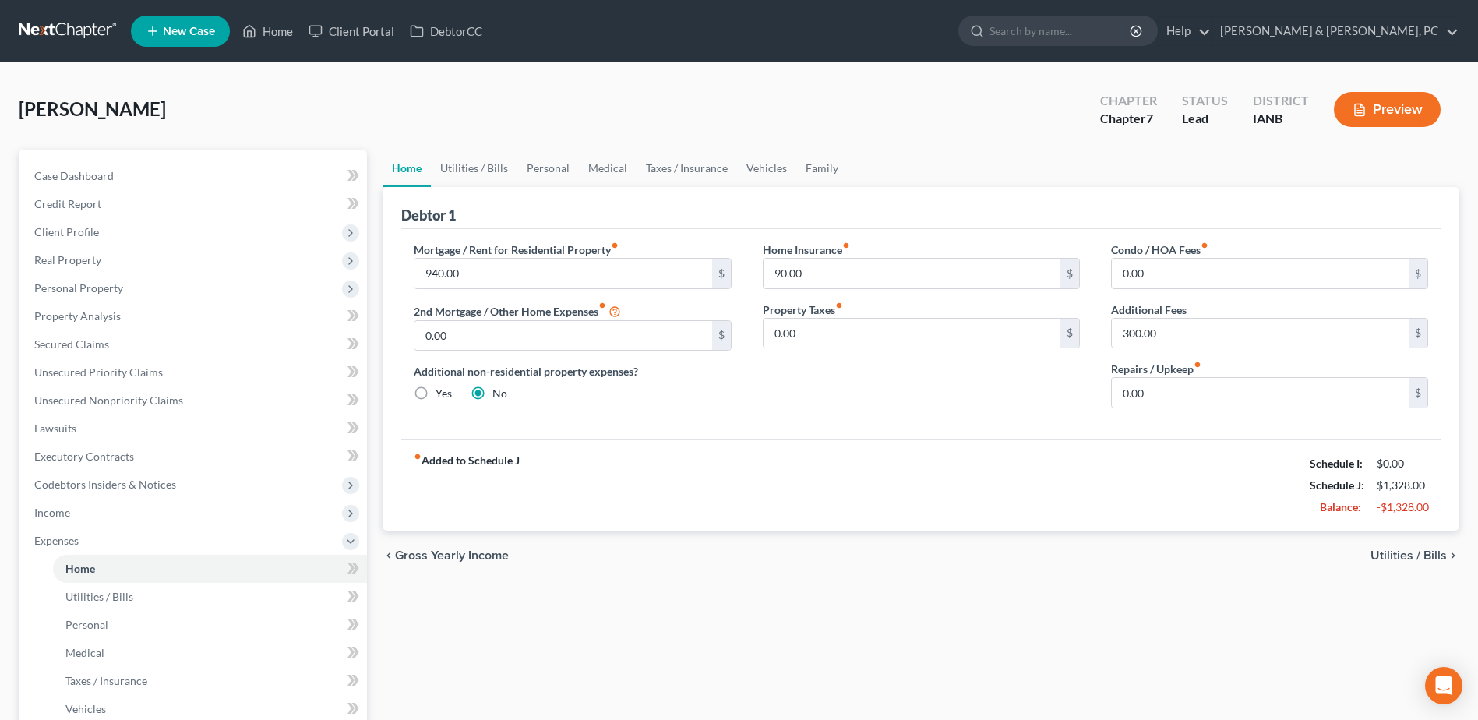
radio input "true"
radio input "false"
click at [868, 171] on link "Other Properties" at bounding box center [898, 168] width 101 height 37
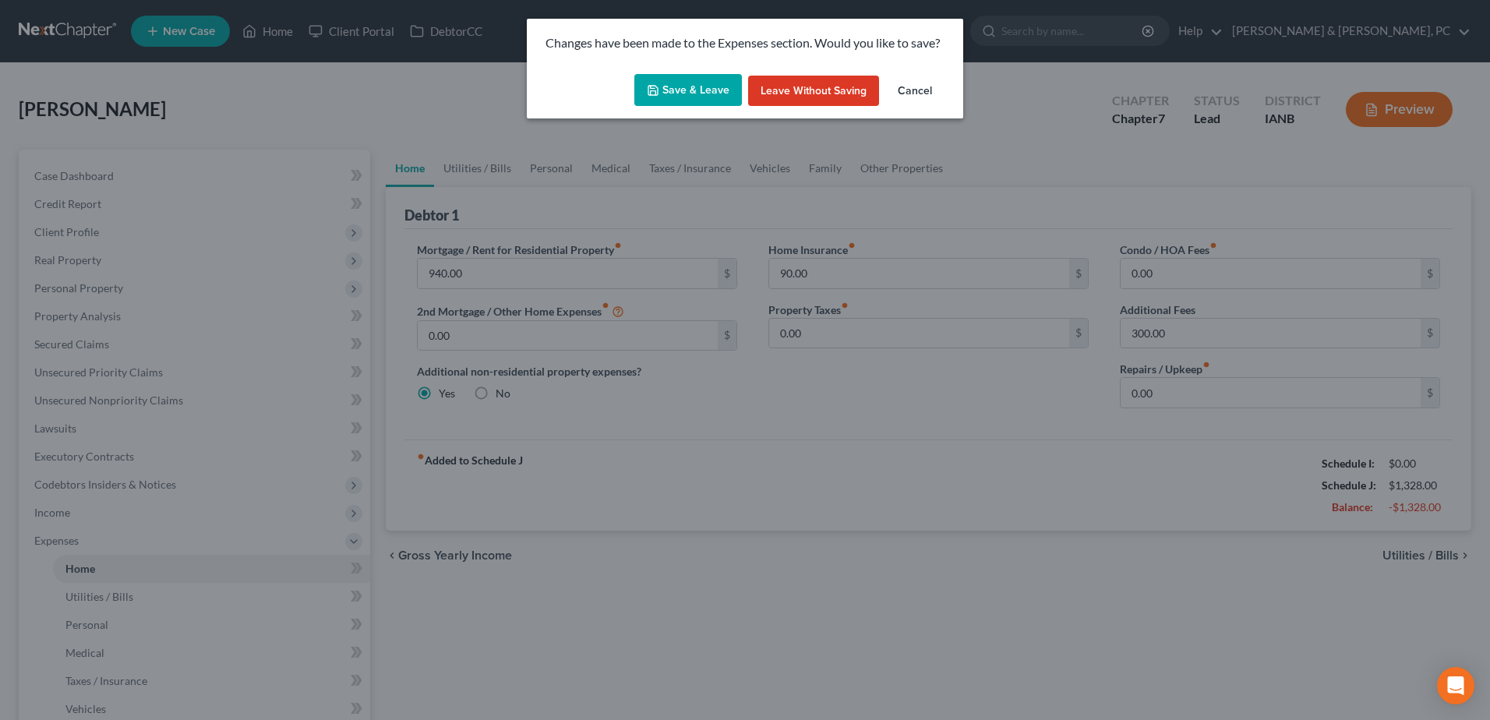
click at [722, 95] on button "Save & Leave" at bounding box center [688, 90] width 108 height 33
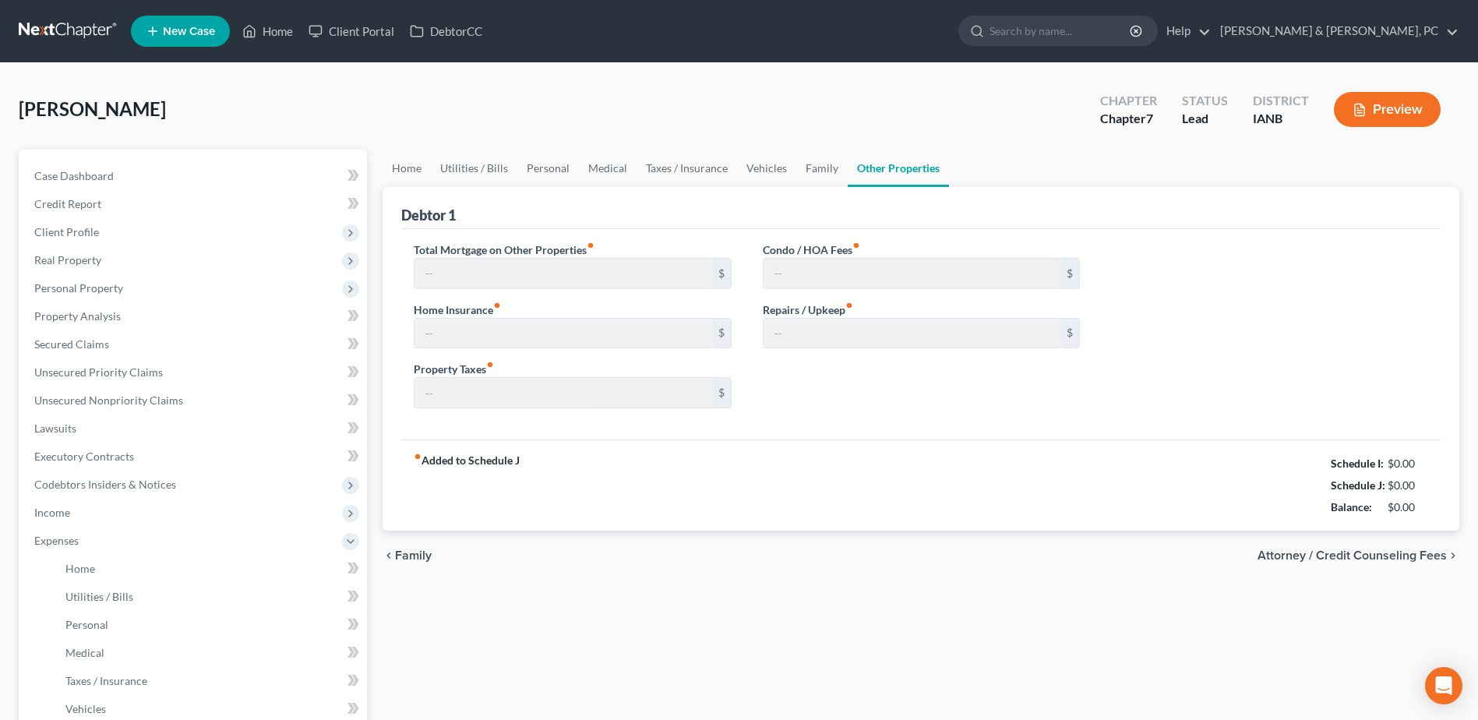
type input "0.00"
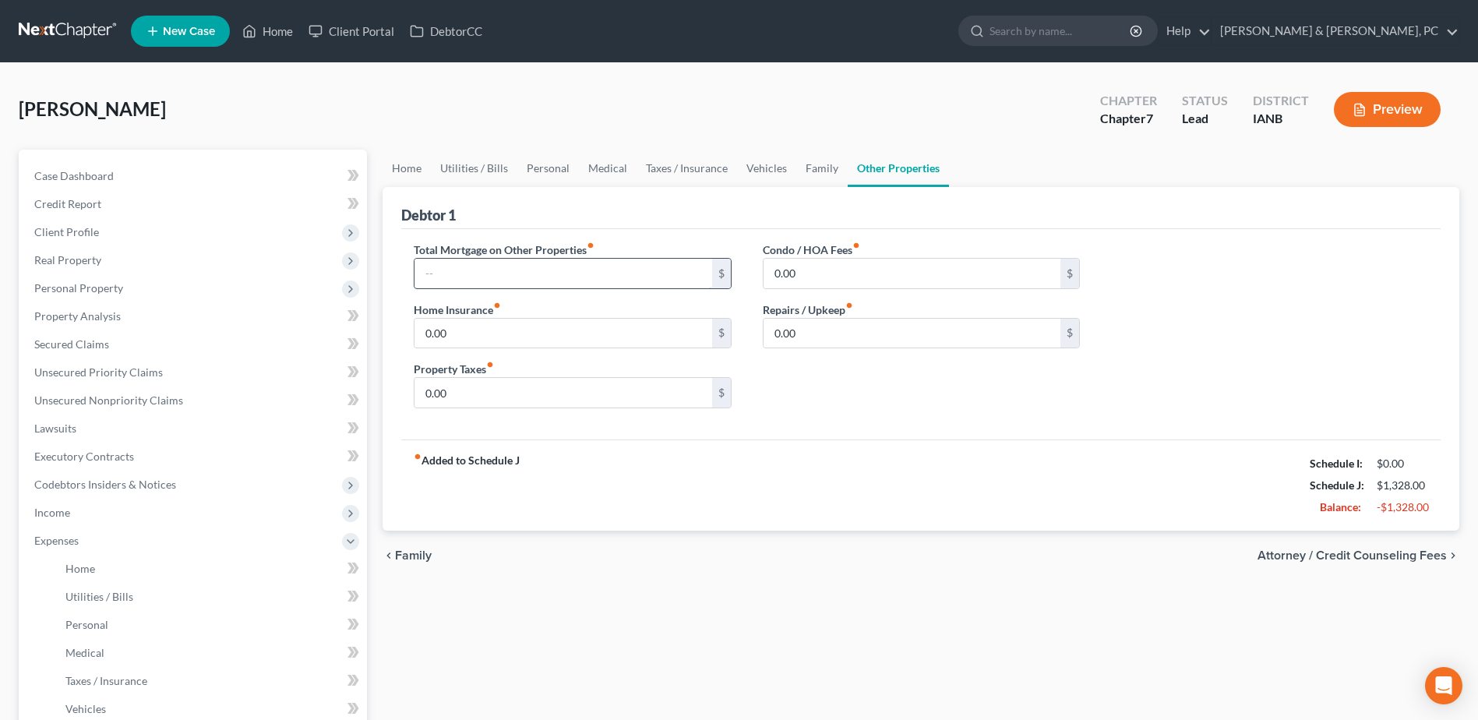
click at [635, 265] on input "text" at bounding box center [563, 274] width 297 height 30
type input "300"
click at [408, 171] on link "Home" at bounding box center [407, 168] width 48 height 37
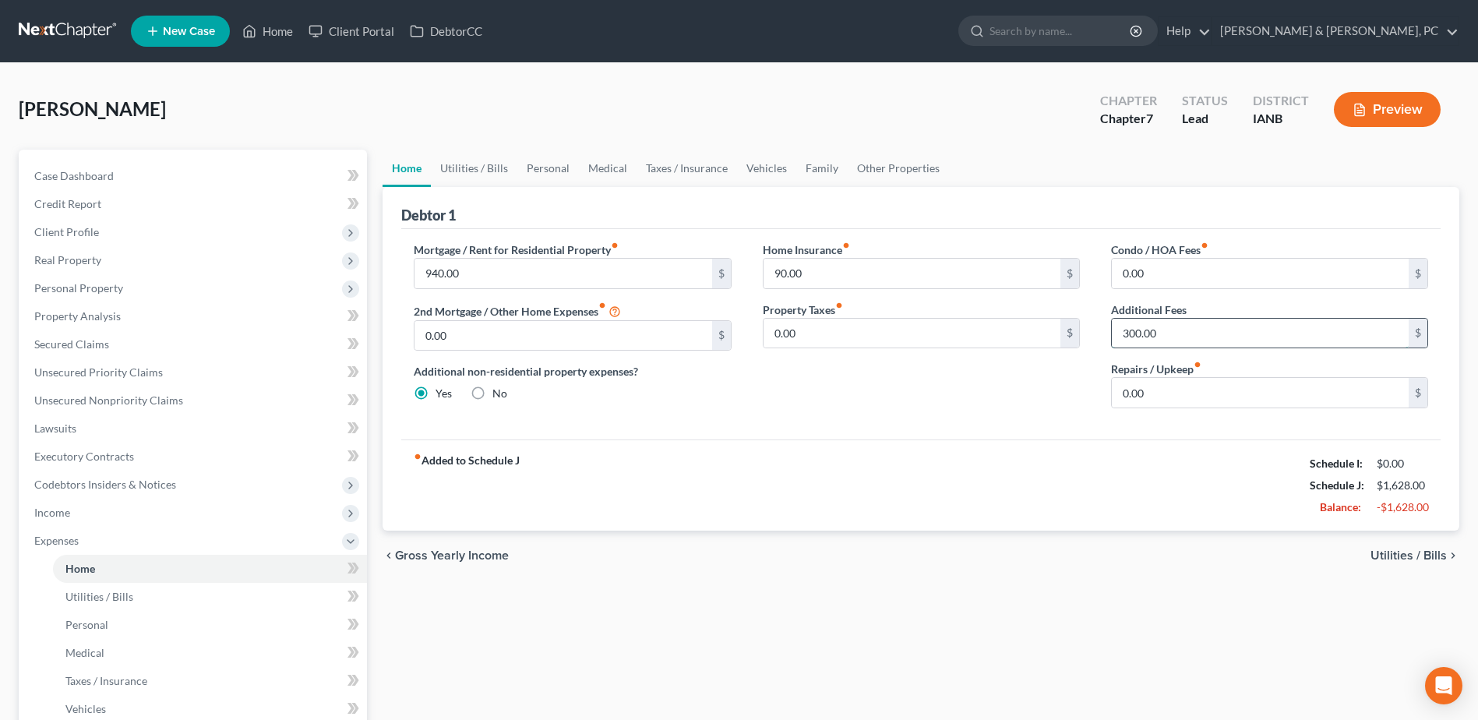
click at [1275, 338] on input "300.00" at bounding box center [1260, 334] width 297 height 30
type input "0"
click at [993, 429] on div "Mortgage / Rent for Residential Property fiber_manual_record 940.00 $ 2nd Mortg…" at bounding box center [920, 334] width 1039 height 210
drag, startPoint x: 841, startPoint y: 330, endPoint x: 837, endPoint y: 321, distance: 9.4
click at [841, 330] on input "0.00" at bounding box center [912, 334] width 297 height 30
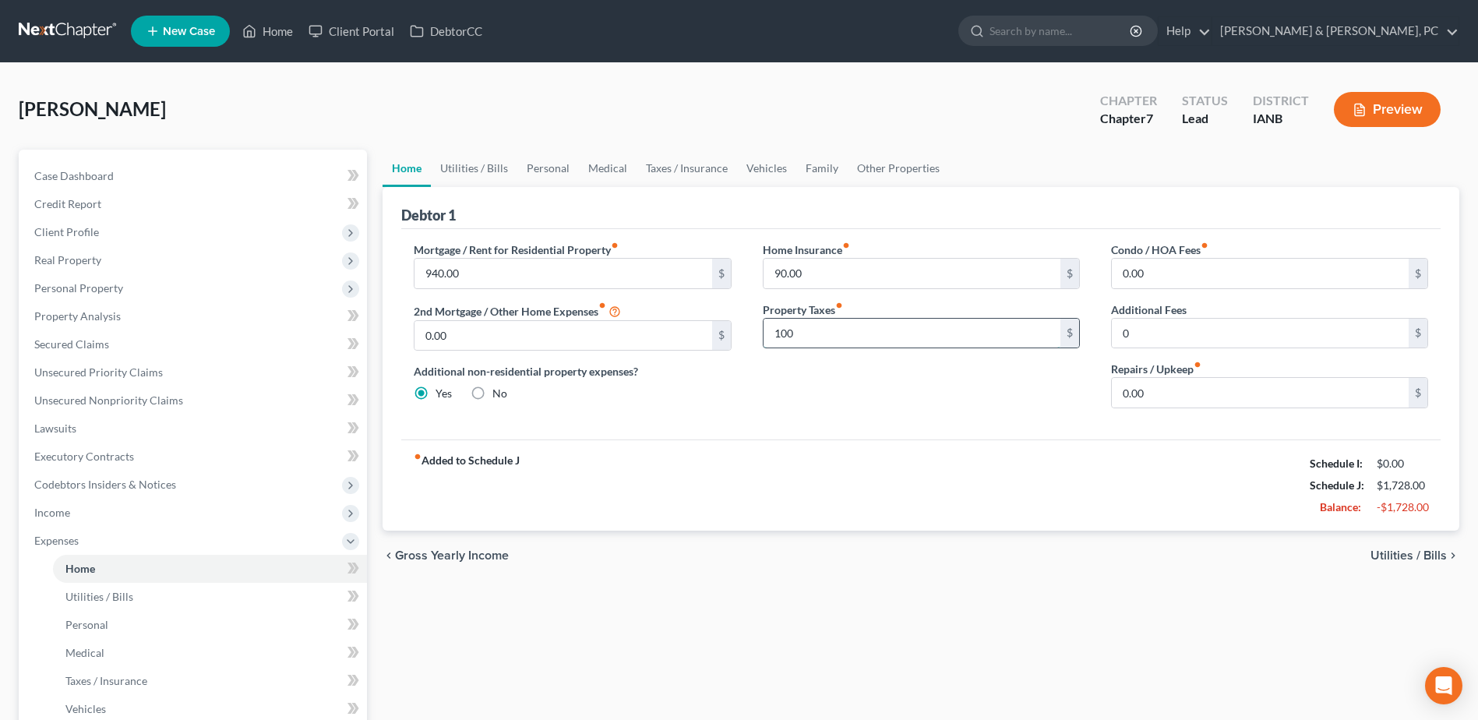
type input "100"
type input "150"
type input "200"
click at [489, 162] on link "Utilities / Bills" at bounding box center [474, 168] width 86 height 37
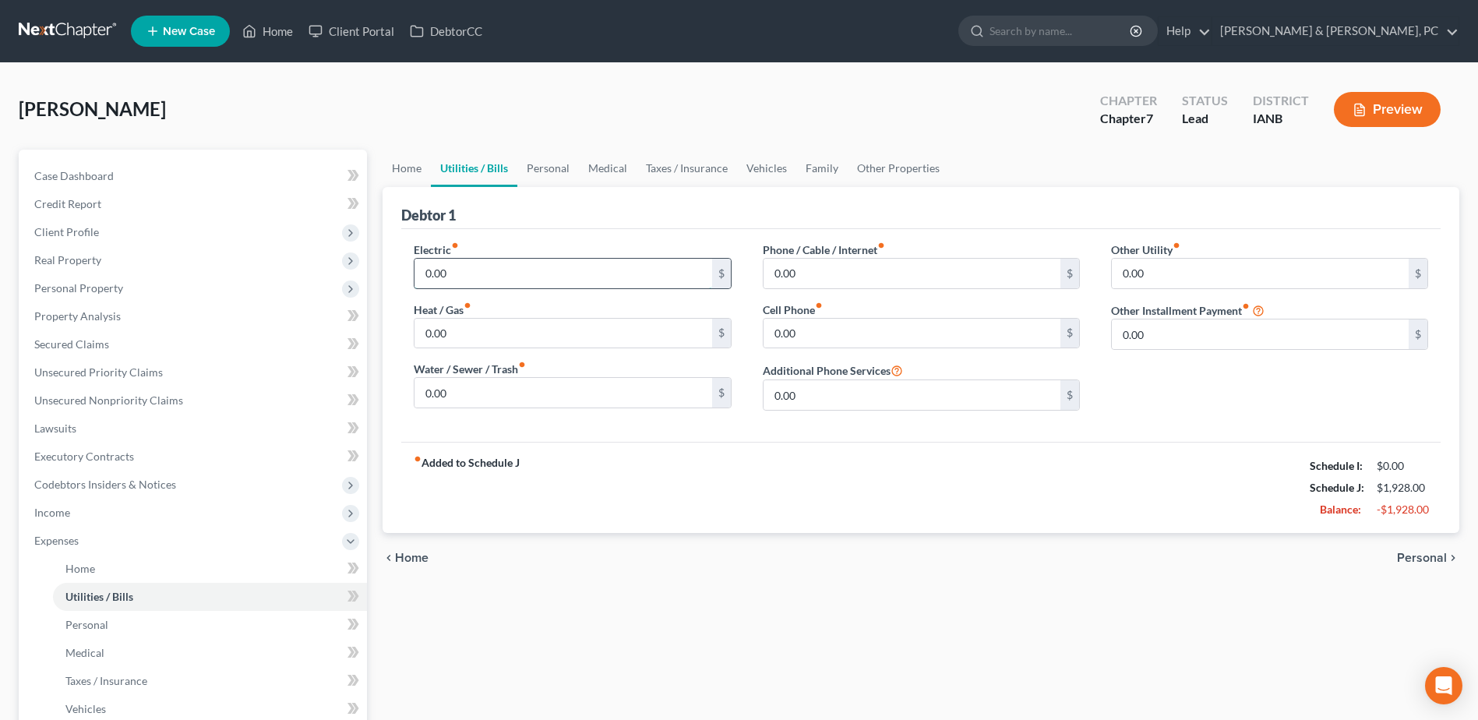
click at [502, 282] on input "0.00" at bounding box center [563, 274] width 297 height 30
type input "150"
type input "100"
type input "80"
type input "300"
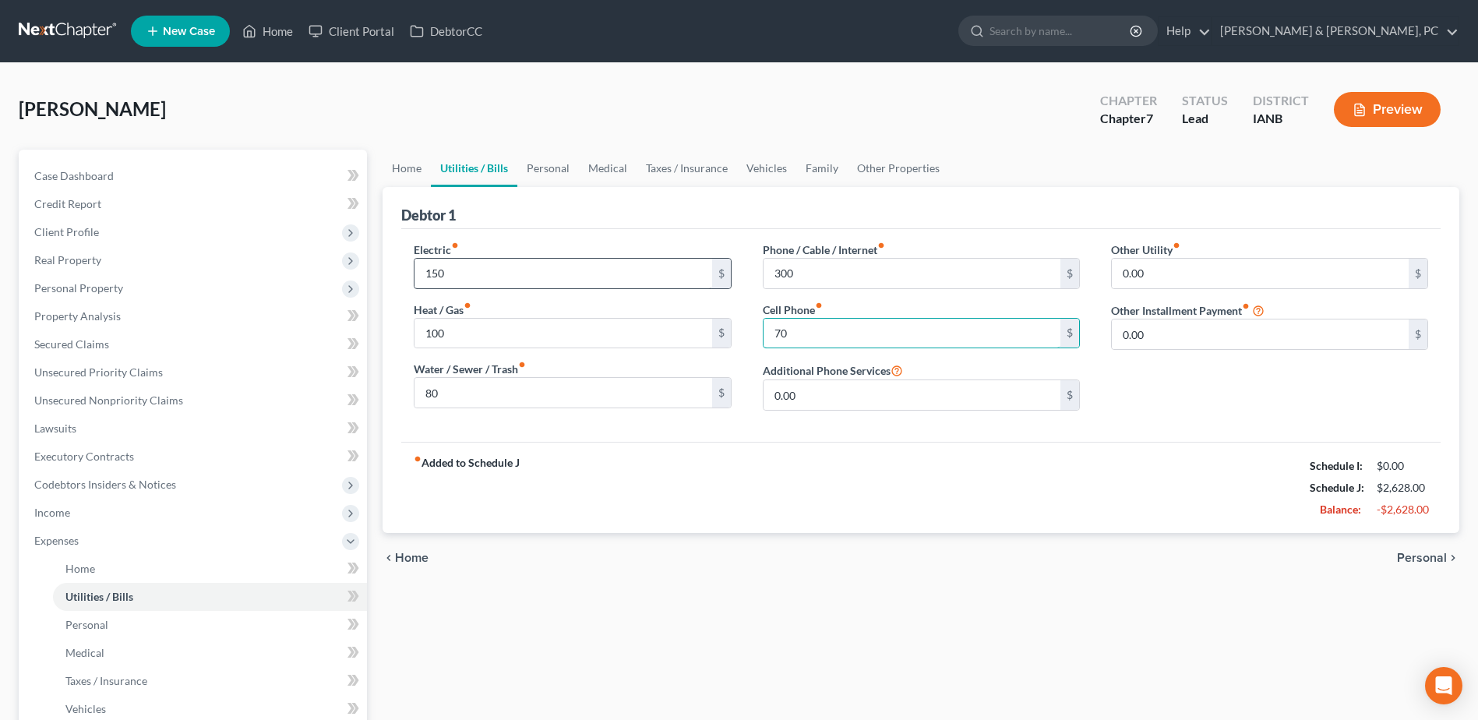
type input "70"
type input "300"
click at [556, 169] on link "Personal" at bounding box center [548, 168] width 62 height 37
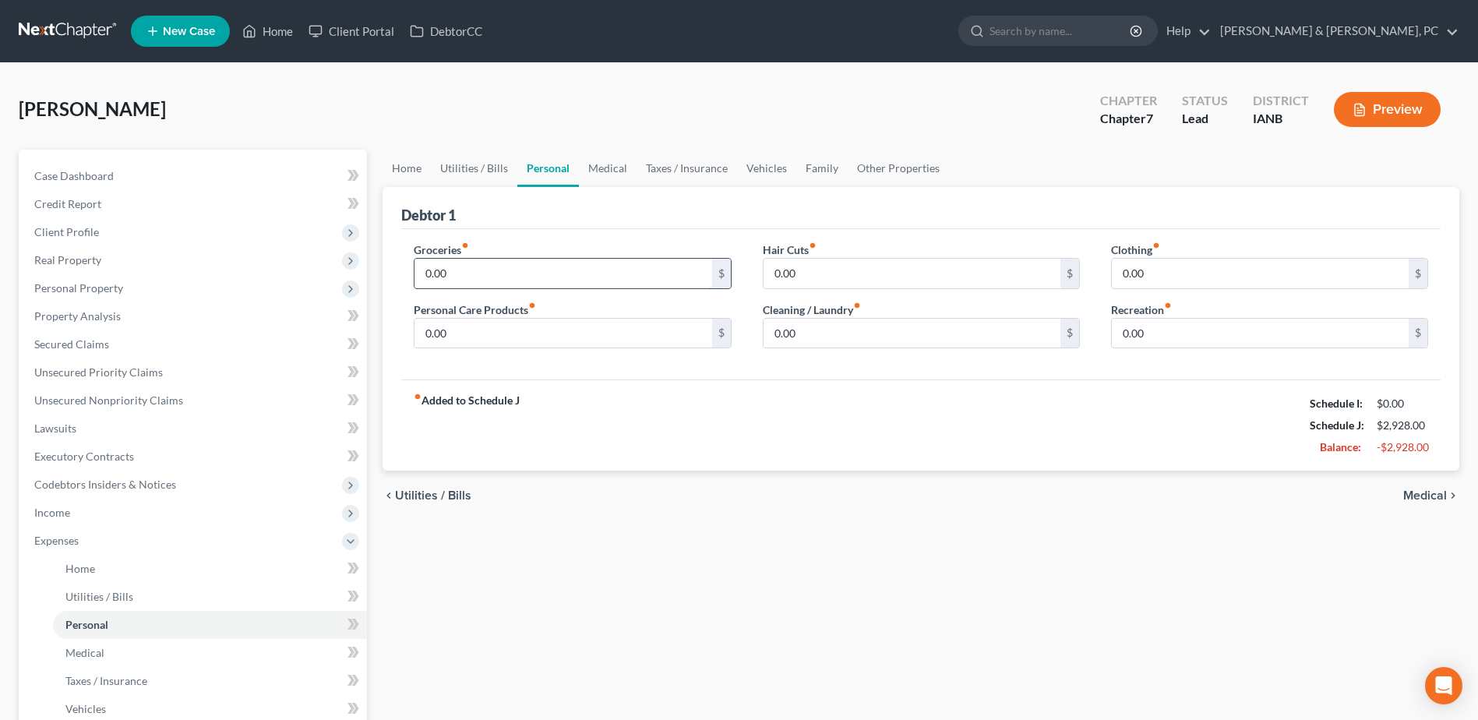
click at [528, 273] on input "0.00" at bounding box center [563, 274] width 297 height 30
type input "450"
type input "110.00"
type input "60"
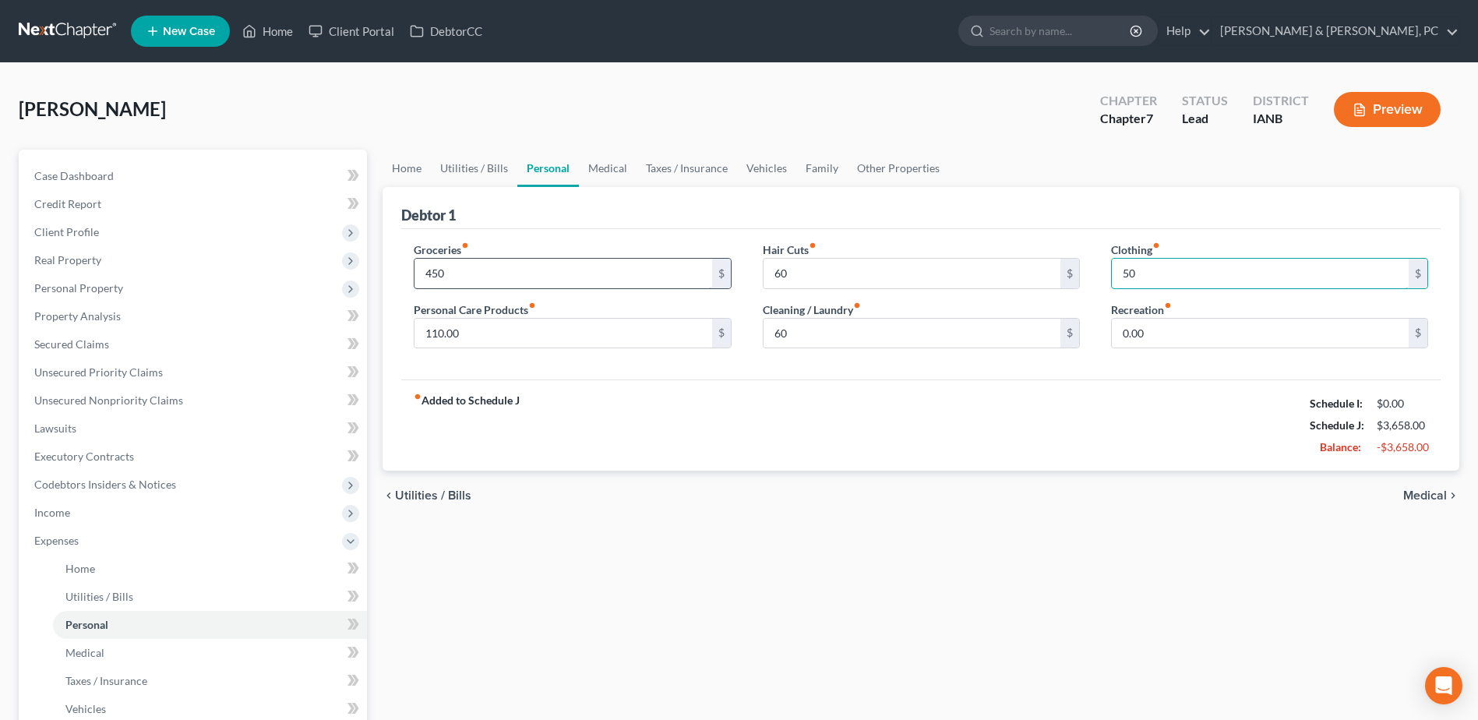
type input "50"
click at [608, 167] on link "Medical" at bounding box center [608, 168] width 58 height 37
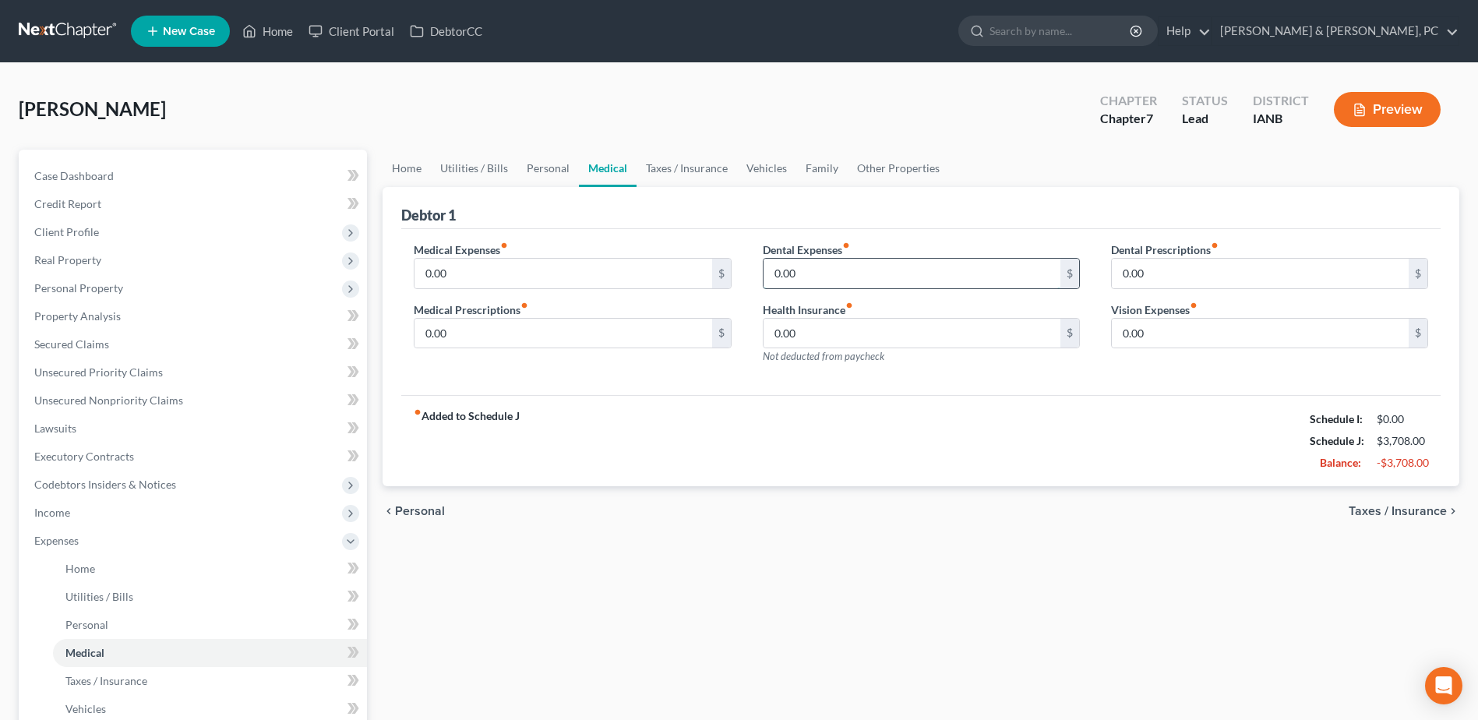
click at [852, 274] on input "0.00" at bounding box center [912, 274] width 297 height 30
type input "120"
click at [694, 168] on link "Taxes / Insurance" at bounding box center [687, 168] width 101 height 37
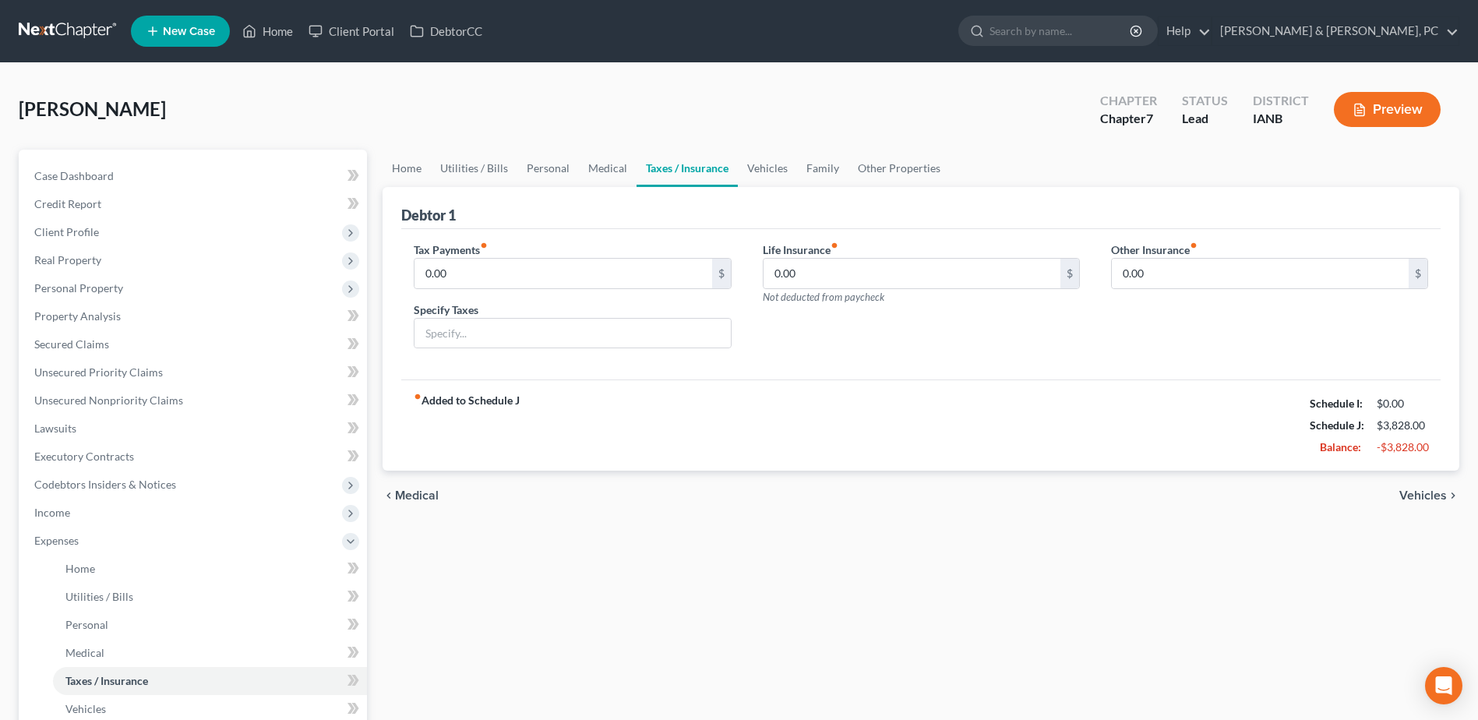
click at [822, 297] on span "Not deducted from paycheck" at bounding box center [824, 297] width 122 height 12
click at [838, 279] on input "0.00" at bounding box center [912, 274] width 297 height 30
type input "40"
click at [778, 165] on link "Vehicles" at bounding box center [767, 168] width 59 height 37
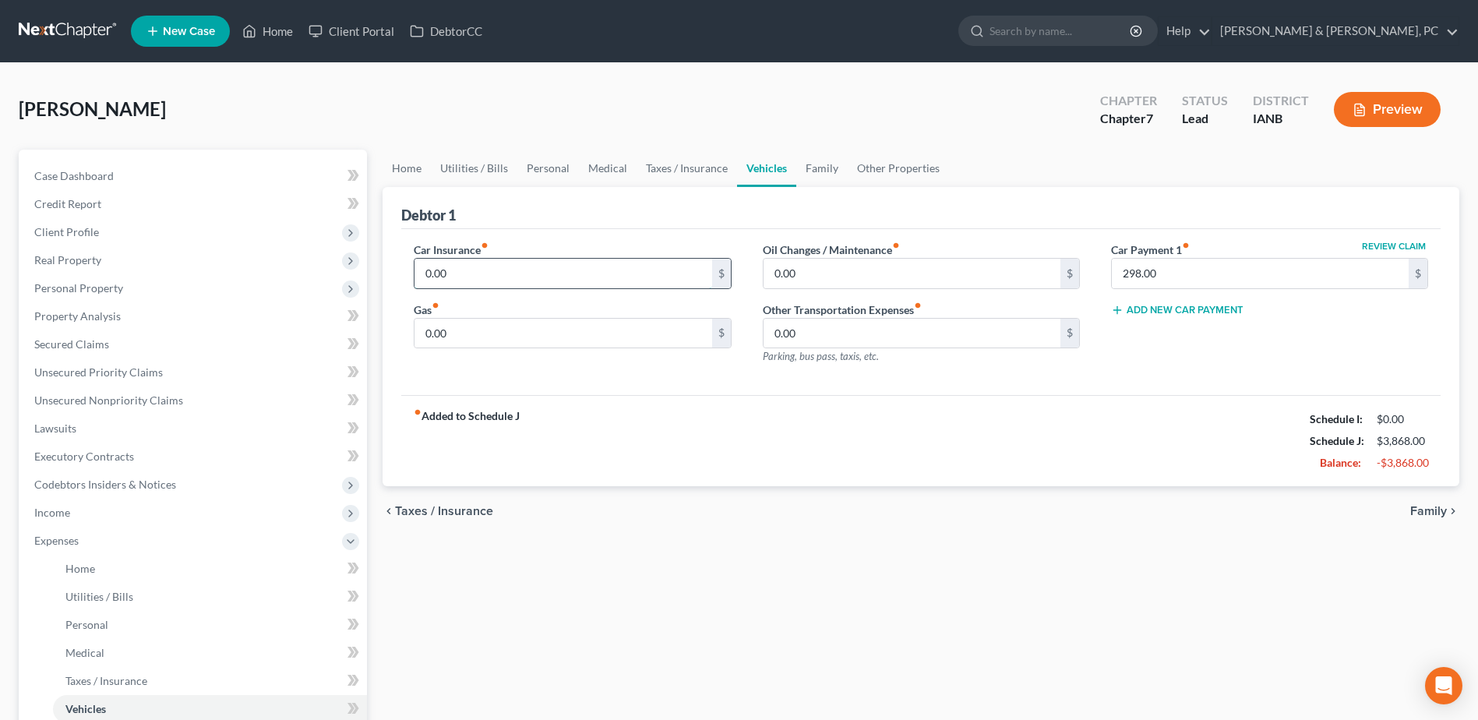
click at [618, 273] on input "0.00" at bounding box center [563, 274] width 297 height 30
type input "85"
type input "200"
type input "120.00"
click at [158, 291] on span "Personal Property" at bounding box center [194, 288] width 345 height 28
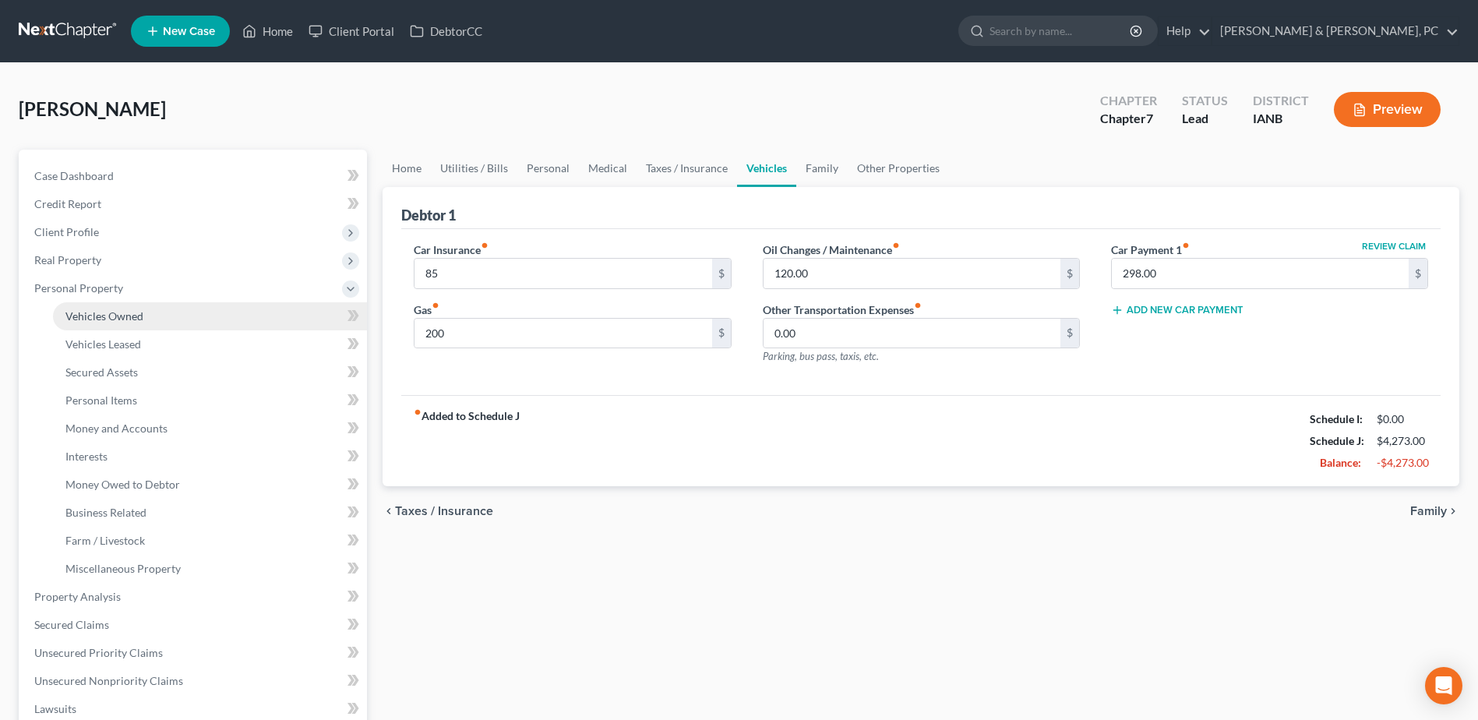
click at [171, 309] on link "Vehicles Owned" at bounding box center [210, 316] width 314 height 28
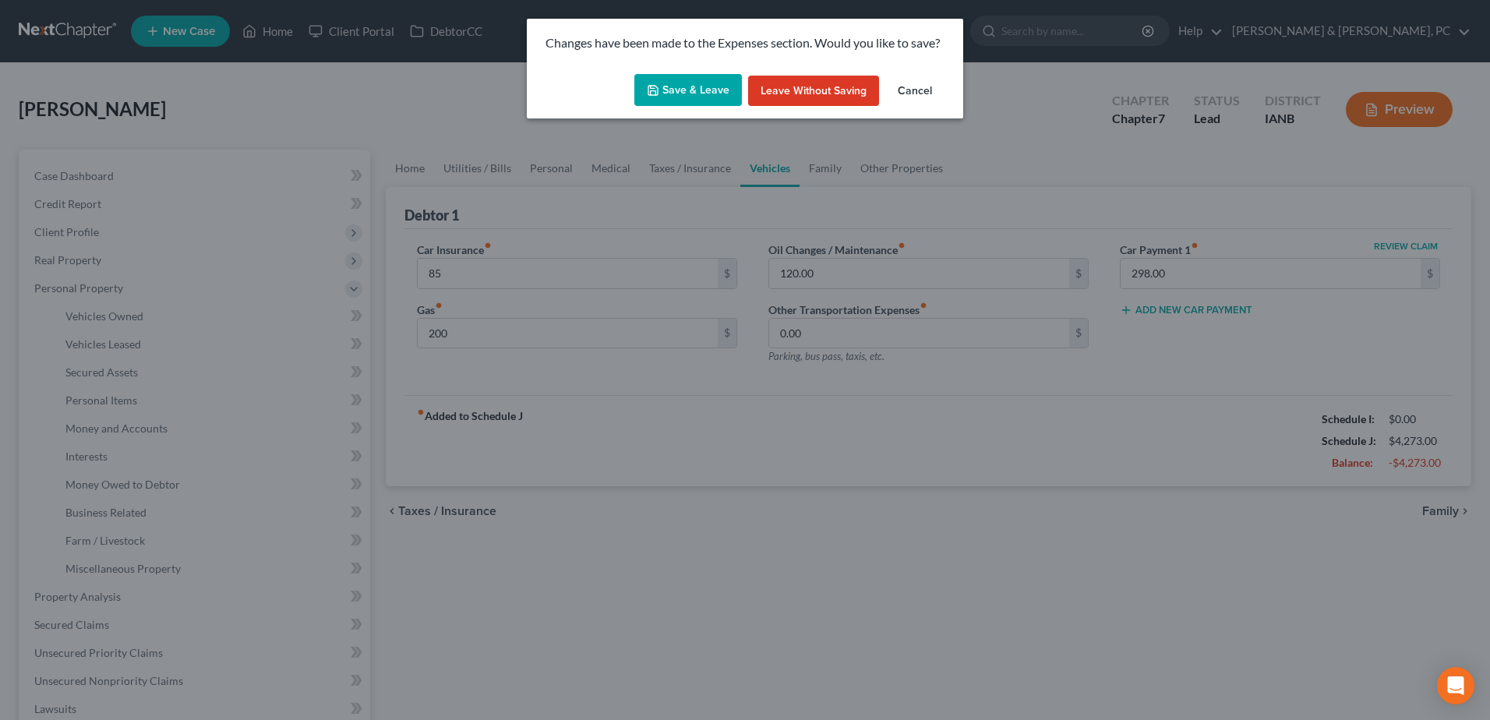
click at [716, 86] on button "Save & Leave" at bounding box center [688, 90] width 108 height 33
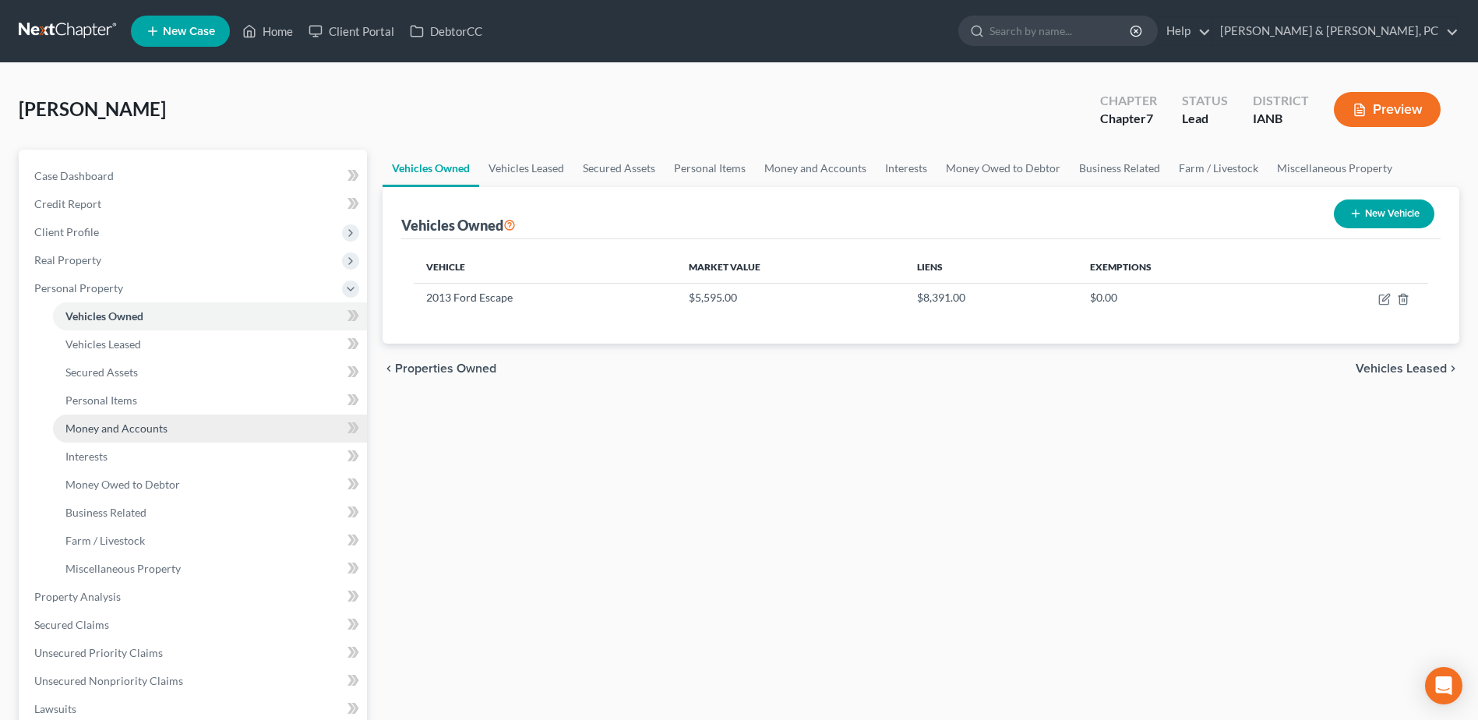
click at [156, 433] on span "Money and Accounts" at bounding box center [116, 428] width 102 height 13
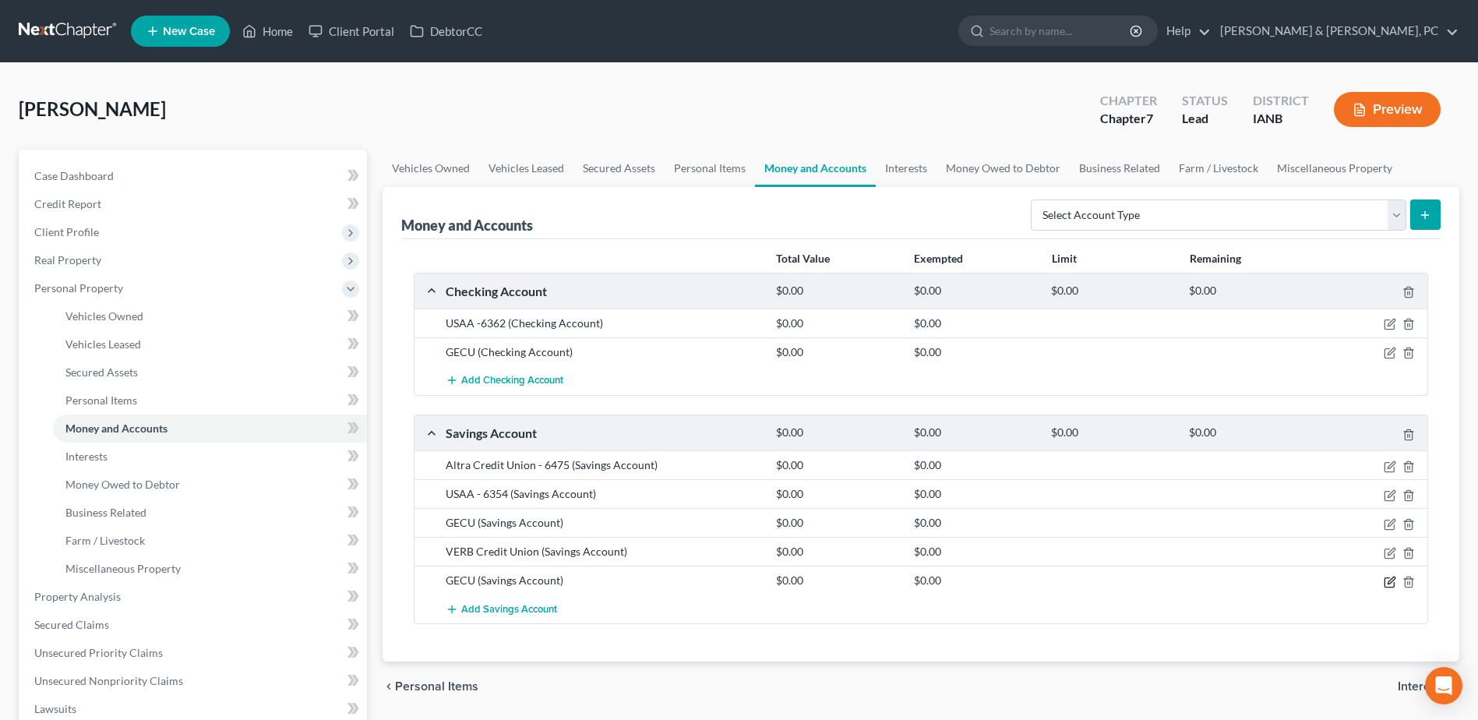
click at [1392, 585] on icon "button" at bounding box center [1390, 582] width 12 height 12
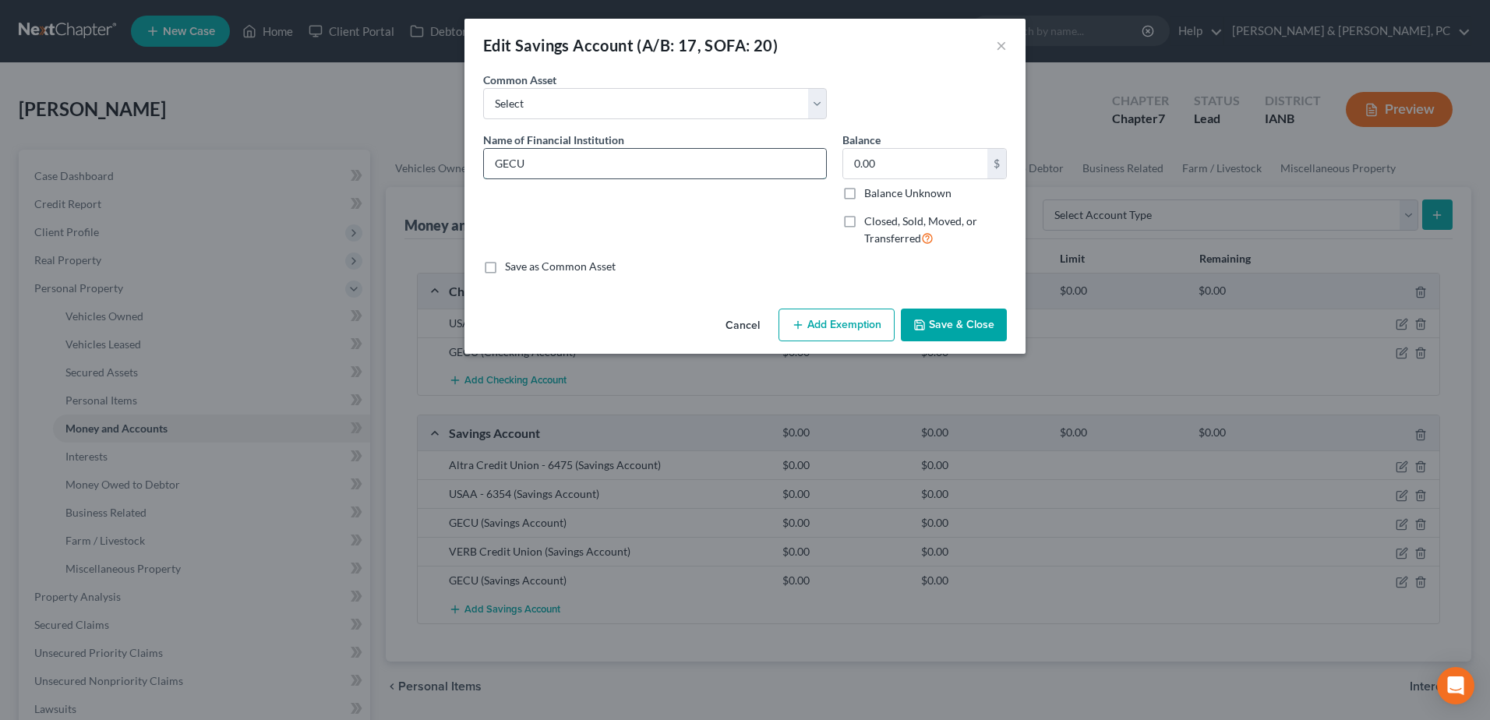
click at [576, 162] on input "GECU" at bounding box center [655, 164] width 342 height 30
type input "GECU - 1287.1"
click at [964, 321] on button "Save & Close" at bounding box center [954, 325] width 106 height 33
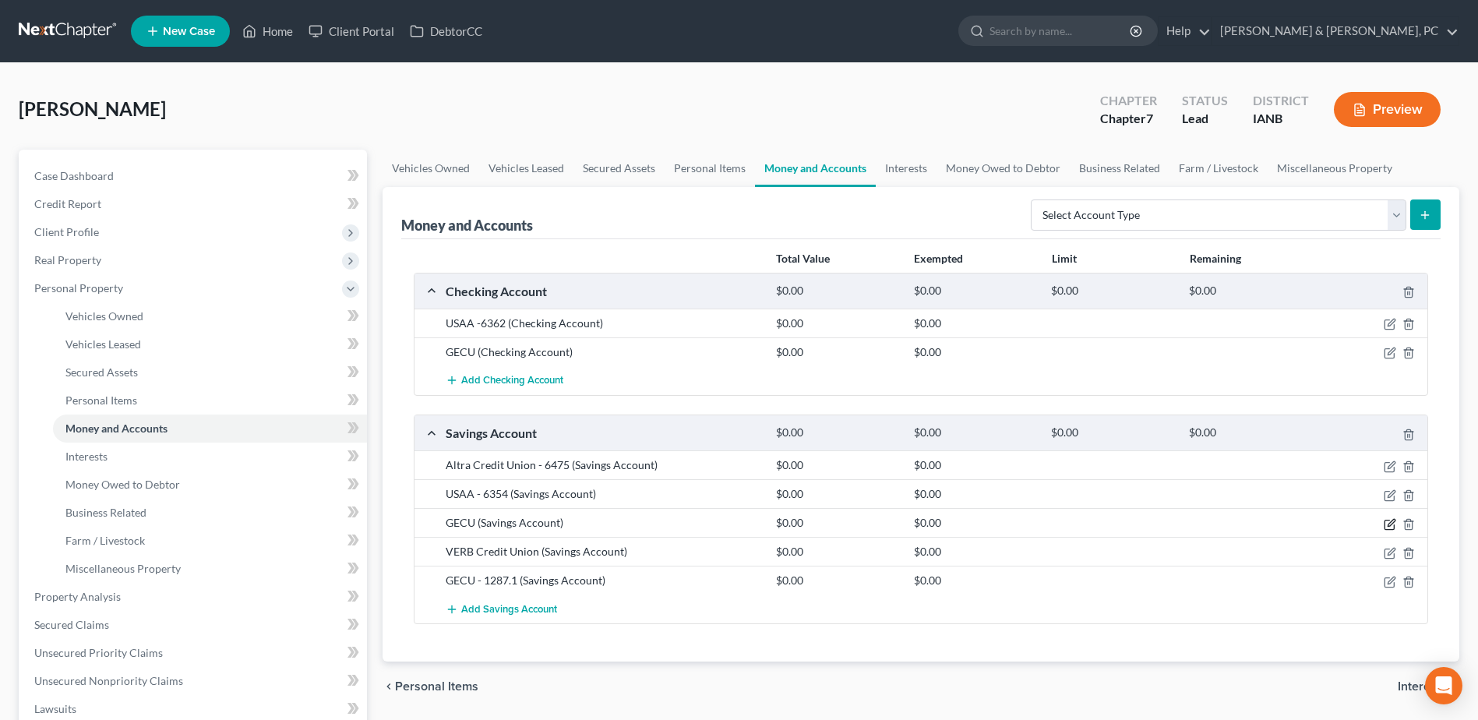
click at [1388, 521] on icon "button" at bounding box center [1390, 524] width 12 height 12
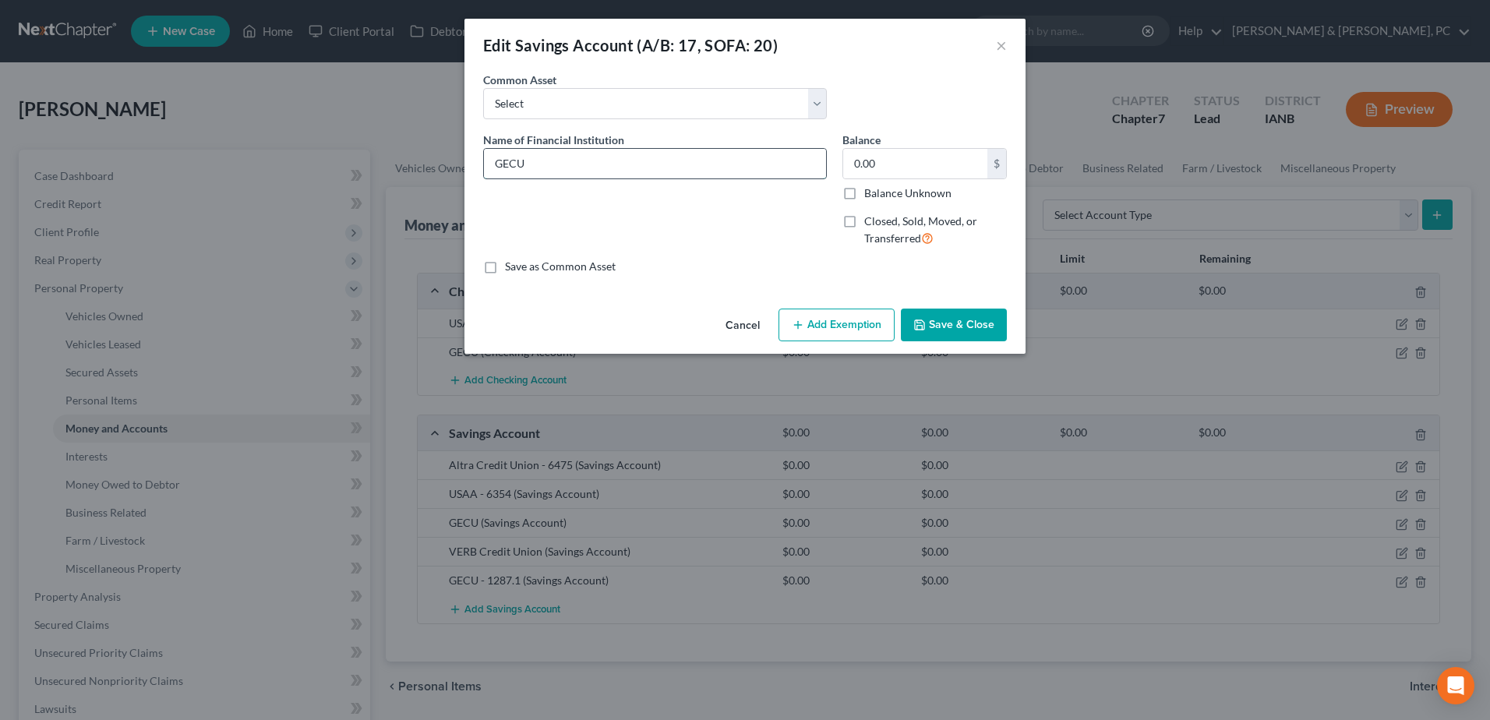
click at [668, 161] on input "GECU" at bounding box center [655, 164] width 342 height 30
type input "GECU - 1281.2 House Savings"
click at [959, 325] on button "Save & Close" at bounding box center [954, 325] width 106 height 33
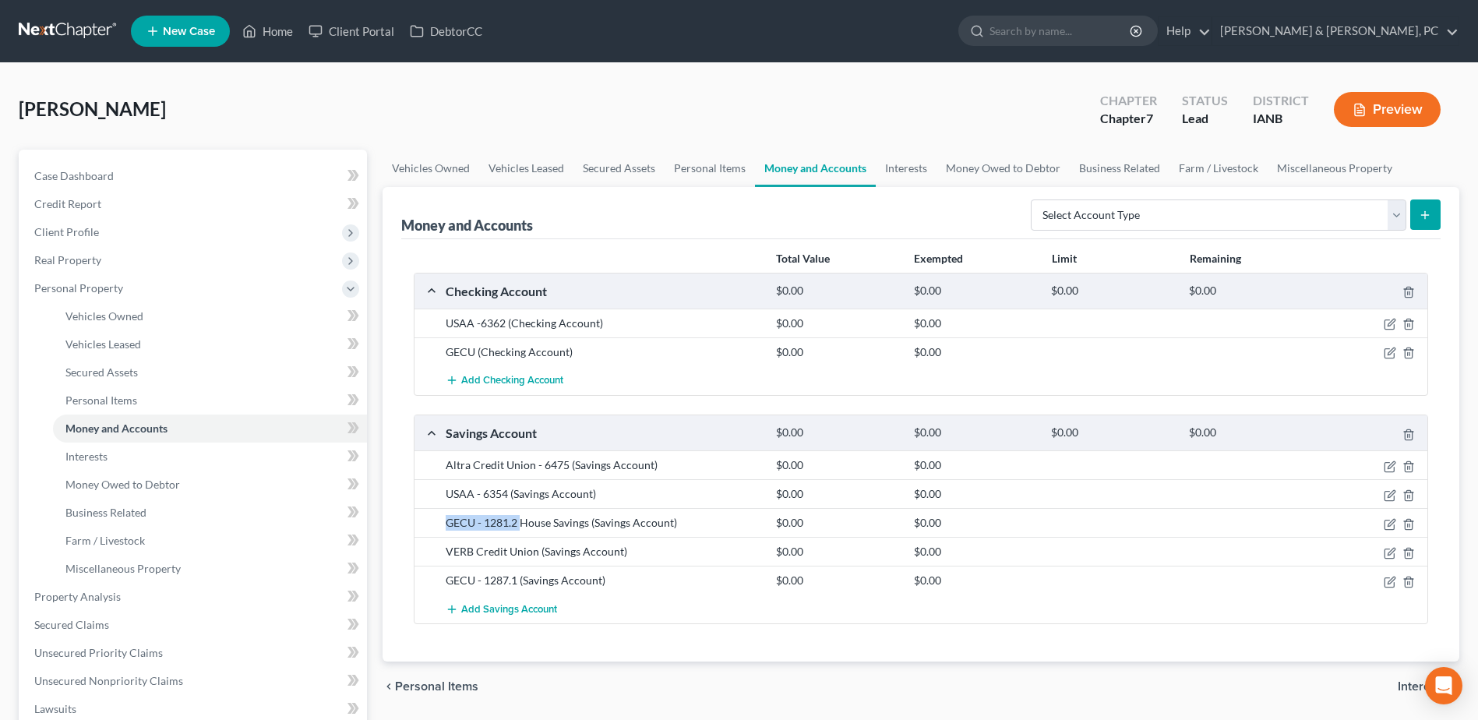
drag, startPoint x: 448, startPoint y: 522, endPoint x: 521, endPoint y: 525, distance: 73.3
click at [521, 525] on div "GECU - 1281.2 House Savings (Savings Account)" at bounding box center [603, 523] width 330 height 16
copy div "GECU - 1281.2"
click at [1255, 216] on select "Select Account Type Brokerage (A/B: 18, SOFA: 20) Cash on Hand (A/B: 16) Certif…" at bounding box center [1219, 214] width 376 height 31
select select "savings"
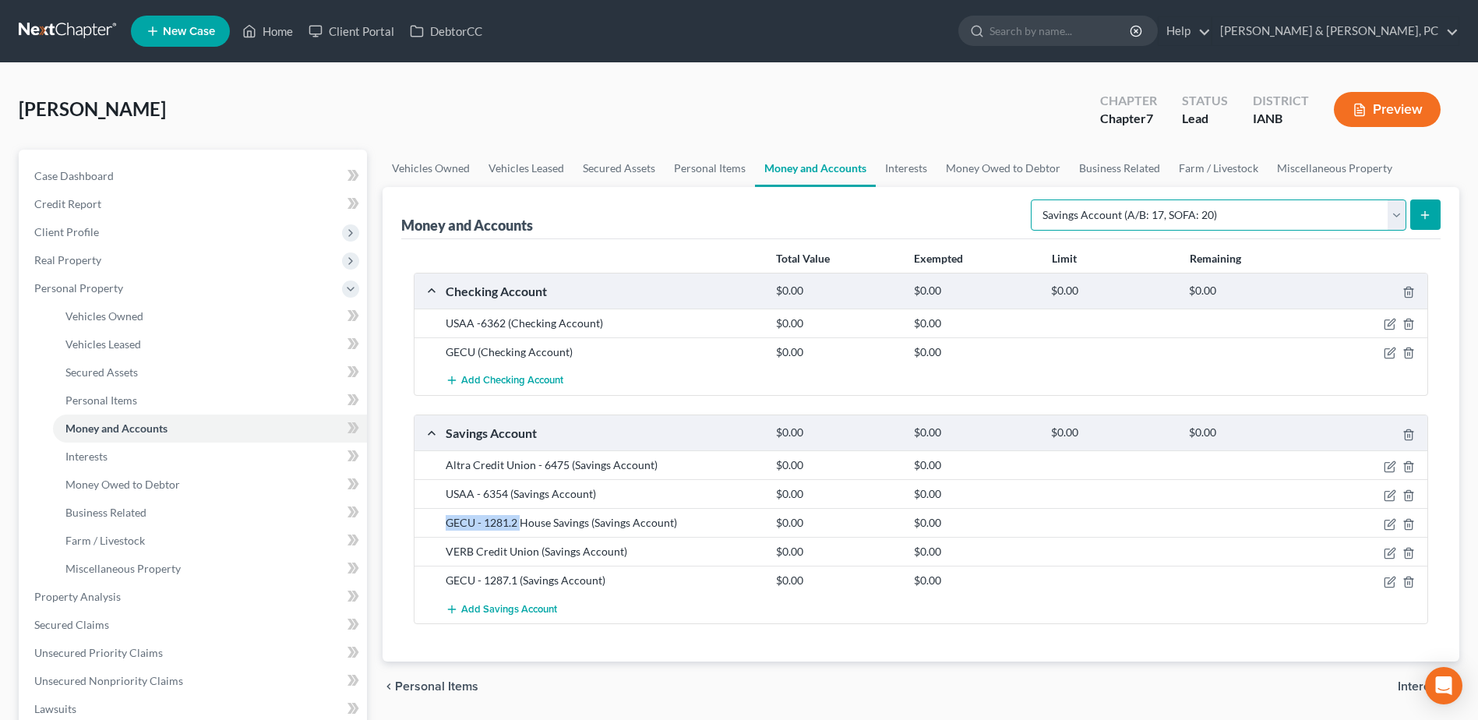
click at [1035, 199] on select "Select Account Type Brokerage (A/B: 18, SOFA: 20) Cash on Hand (A/B: 16) Certif…" at bounding box center [1219, 214] width 376 height 31
click at [1426, 203] on button "submit" at bounding box center [1425, 214] width 30 height 30
click at [1424, 217] on icon "submit" at bounding box center [1425, 215] width 12 height 12
drag, startPoint x: 200, startPoint y: 462, endPoint x: 223, endPoint y: 422, distance: 45.7
click at [200, 462] on link "Interests" at bounding box center [210, 457] width 314 height 28
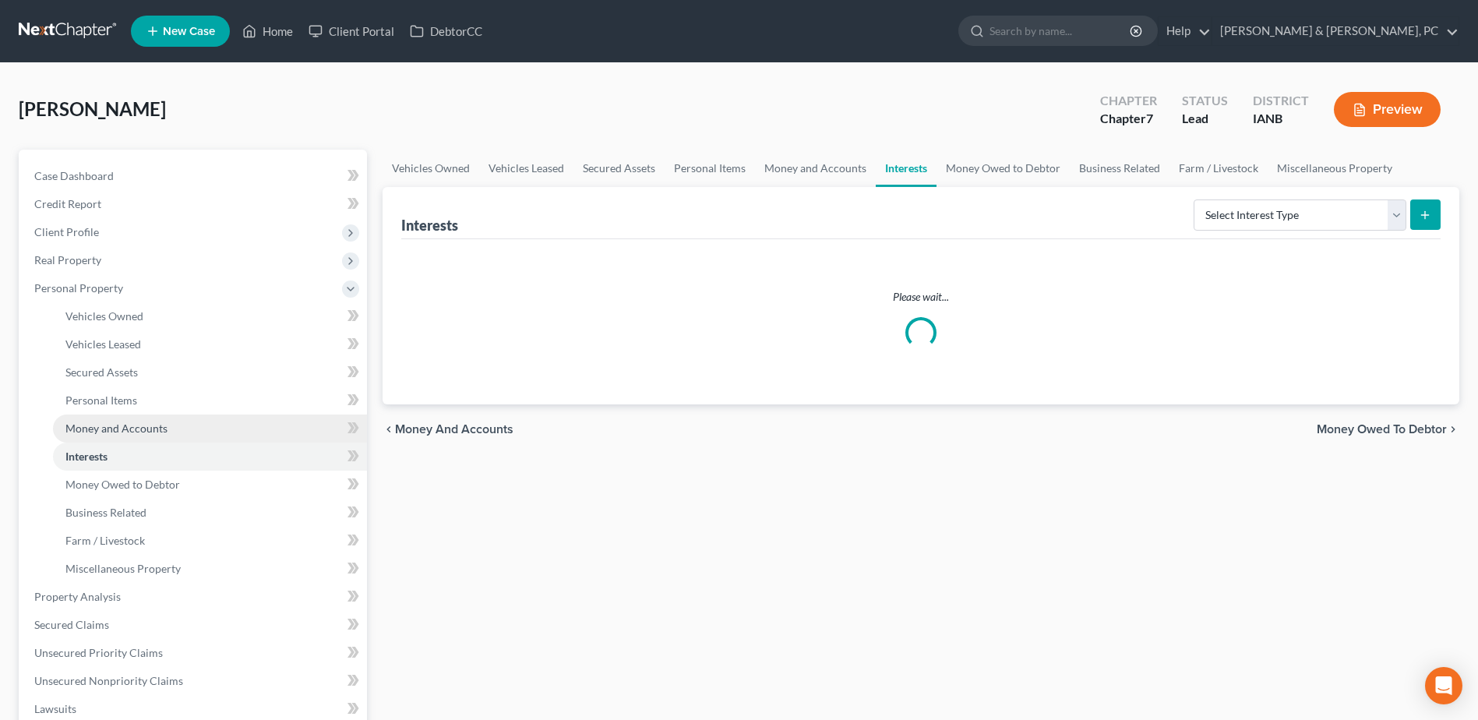
click at [224, 422] on link "Money and Accounts" at bounding box center [210, 429] width 314 height 28
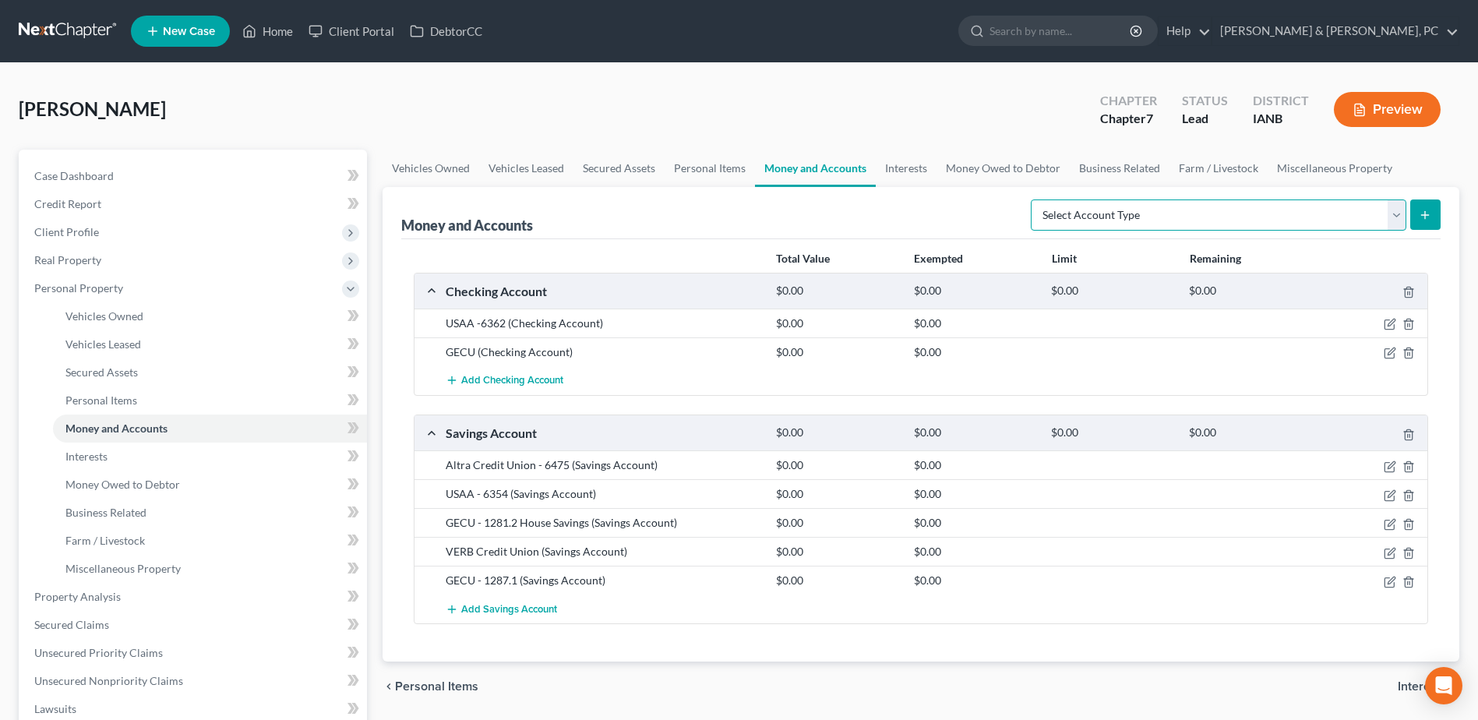
drag, startPoint x: 1245, startPoint y: 206, endPoint x: 1241, endPoint y: 232, distance: 26.0
click at [1245, 206] on select "Select Account Type Brokerage (A/B: 18, SOFA: 20) Cash on Hand (A/B: 16) Certif…" at bounding box center [1219, 214] width 376 height 31
select select "savings"
click at [1035, 199] on select "Select Account Type Brokerage (A/B: 18, SOFA: 20) Cash on Hand (A/B: 16) Certif…" at bounding box center [1219, 214] width 376 height 31
click at [1422, 212] on icon "submit" at bounding box center [1425, 215] width 12 height 12
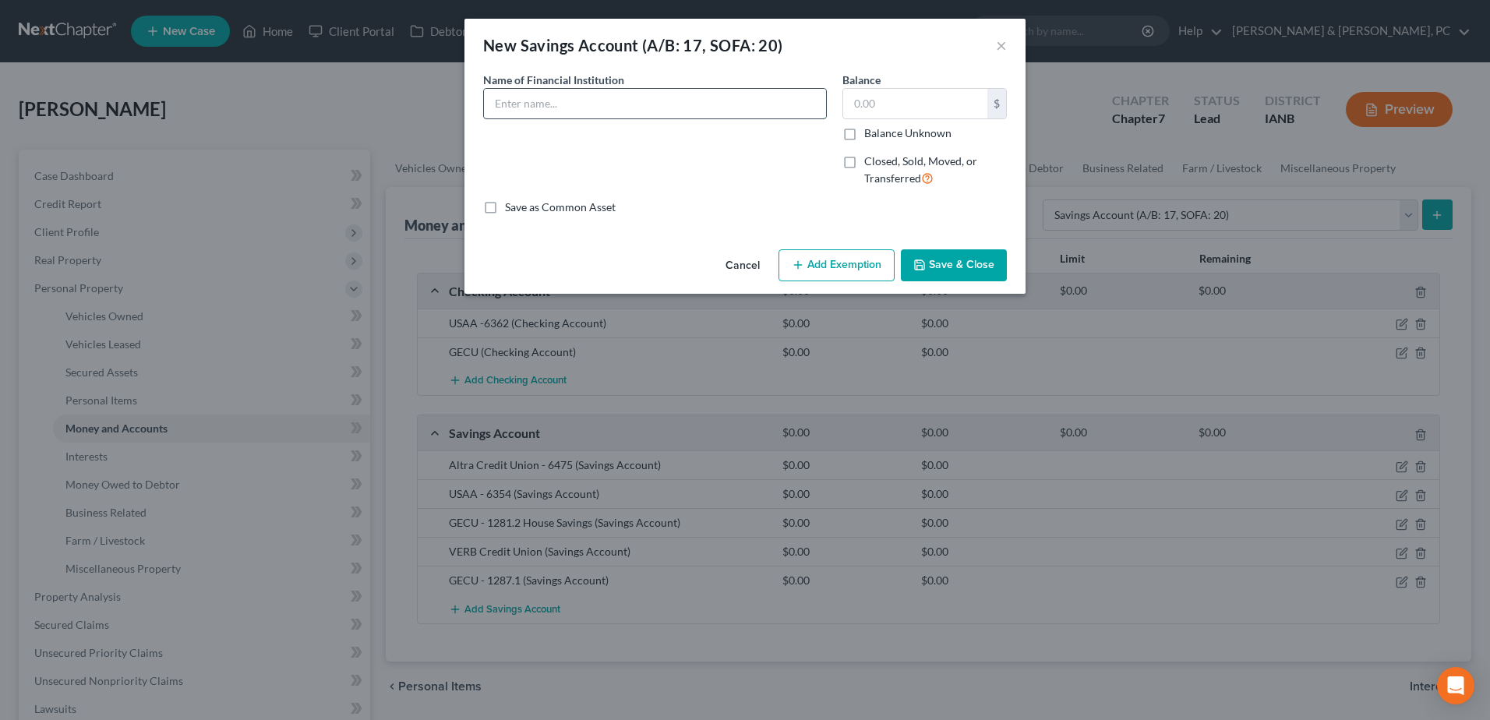
paste input "GECU - 1281.2"
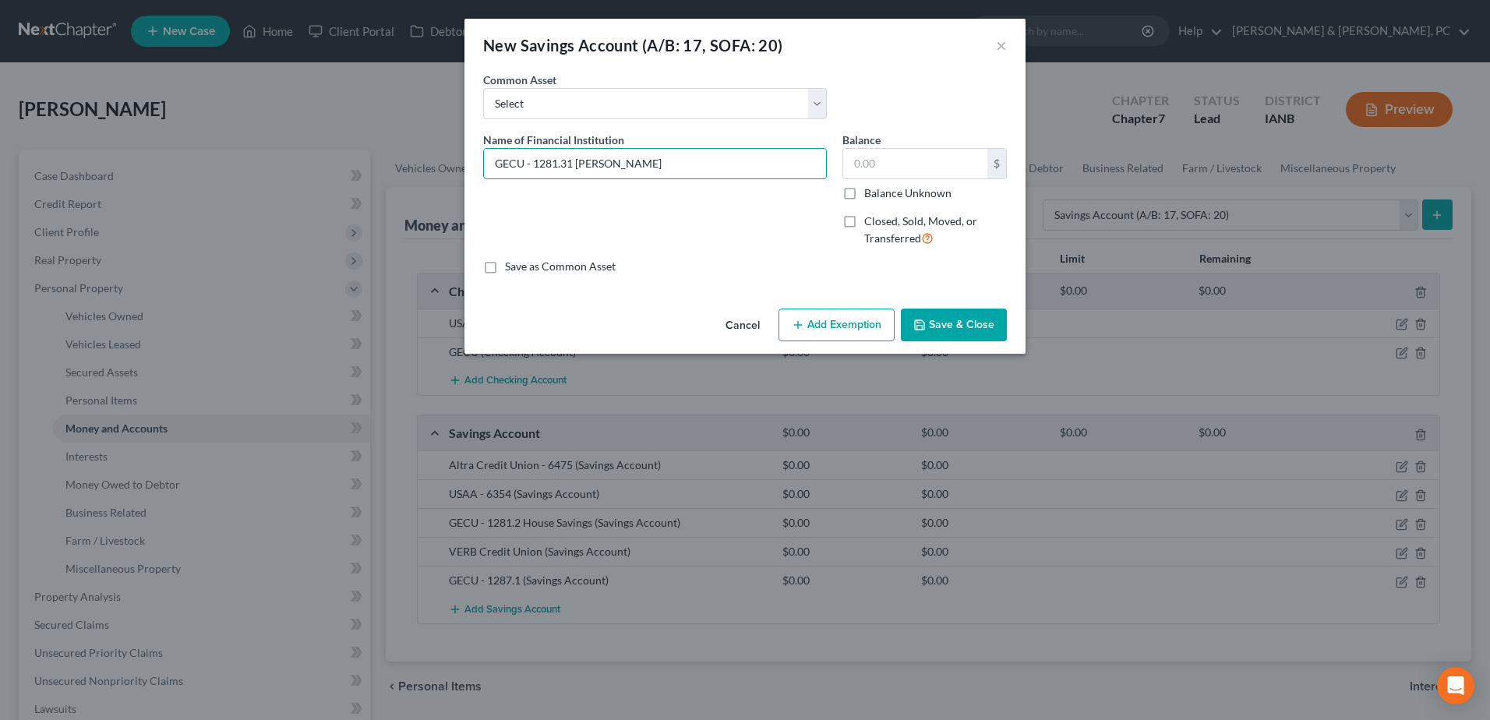
type input "GECU - 1281.31 Roth IRA"
click at [935, 312] on button "Save & Close" at bounding box center [954, 325] width 106 height 33
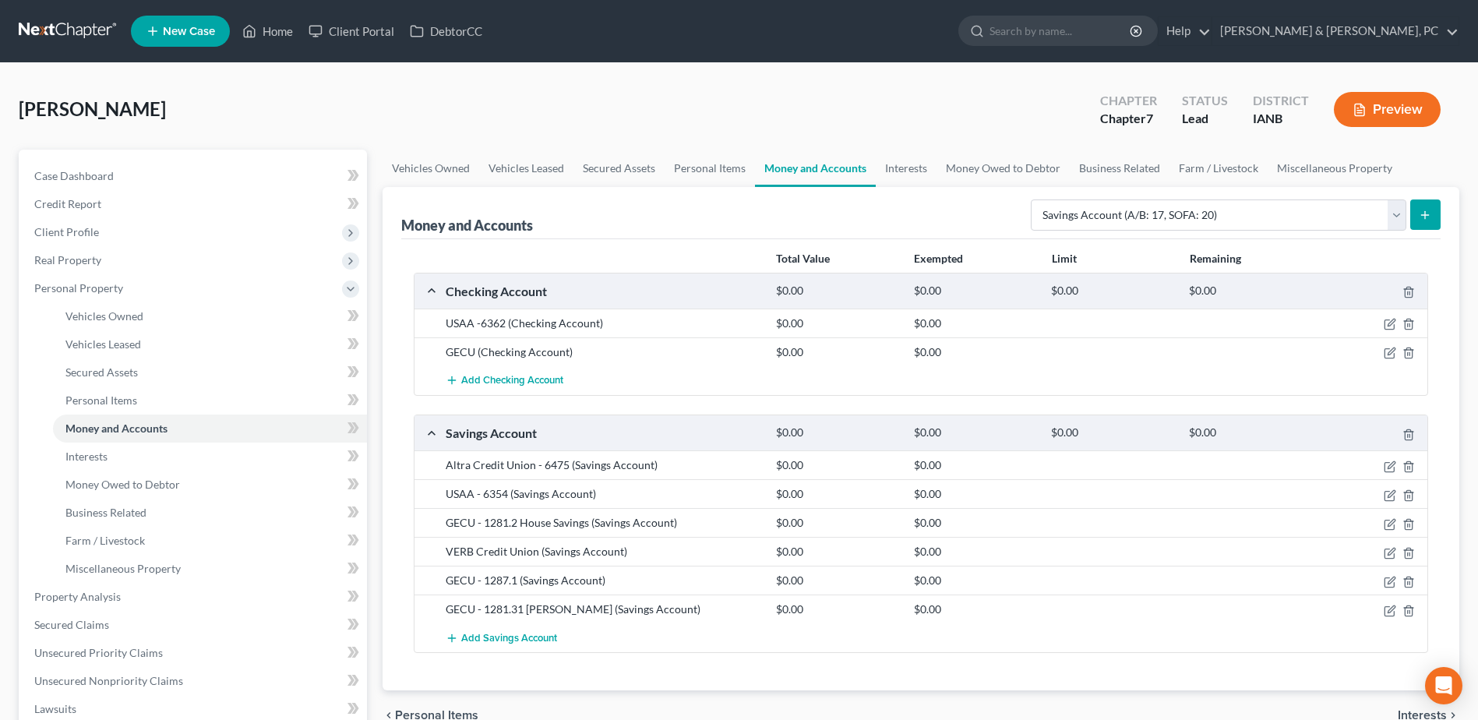
click at [1437, 215] on button "submit" at bounding box center [1425, 214] width 30 height 30
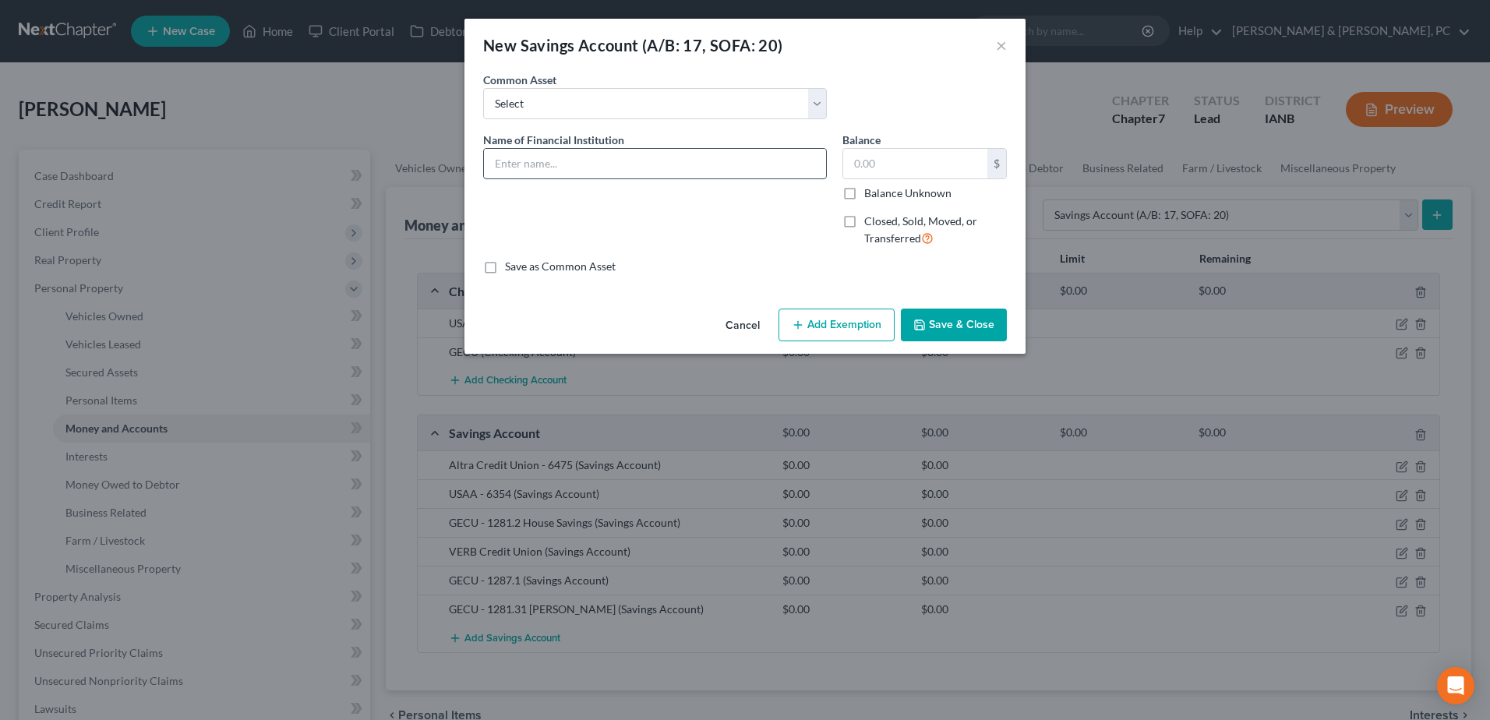
click at [586, 155] on input "text" at bounding box center [655, 164] width 342 height 30
paste input "GECU - 1281.2"
type input "GECU - 1281.100 Bills"
click at [968, 333] on button "Save & Close" at bounding box center [954, 325] width 106 height 33
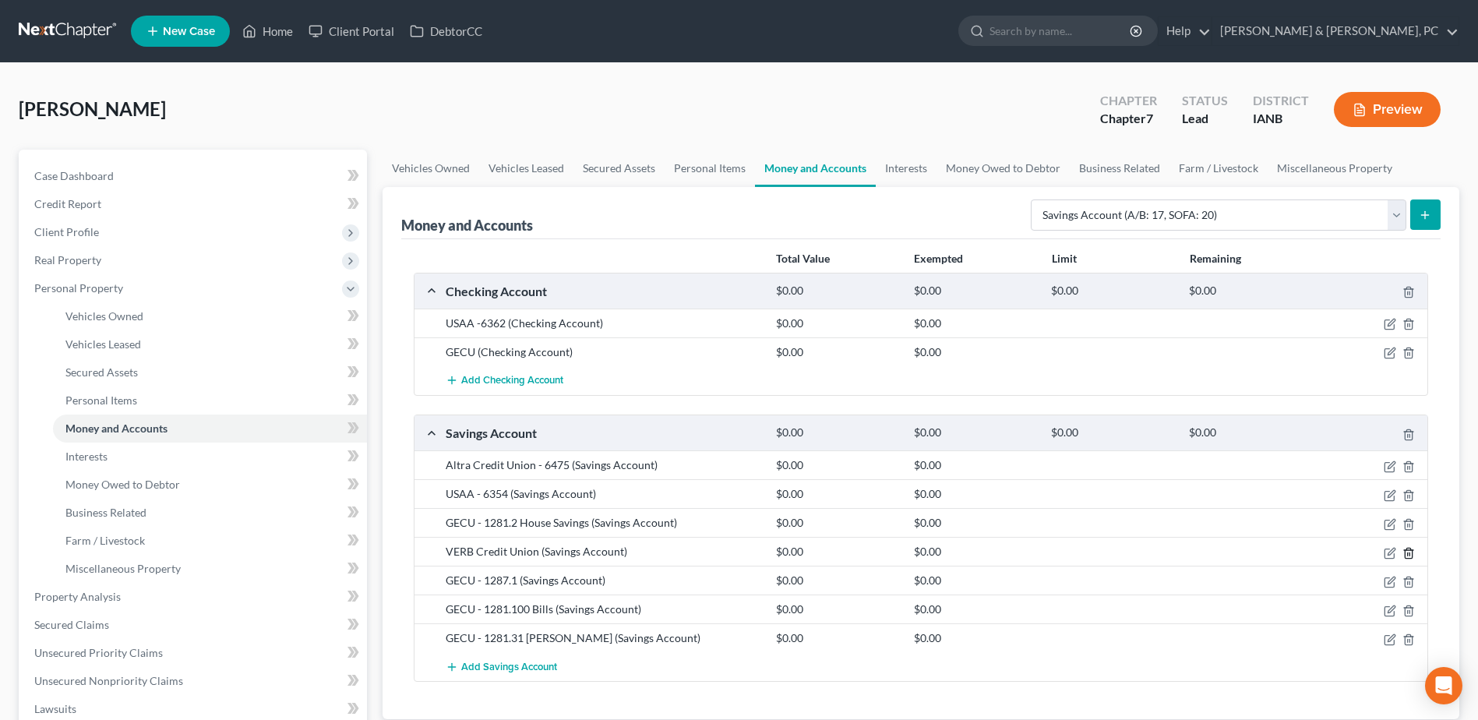
click at [1411, 552] on icon "button" at bounding box center [1409, 553] width 12 height 12
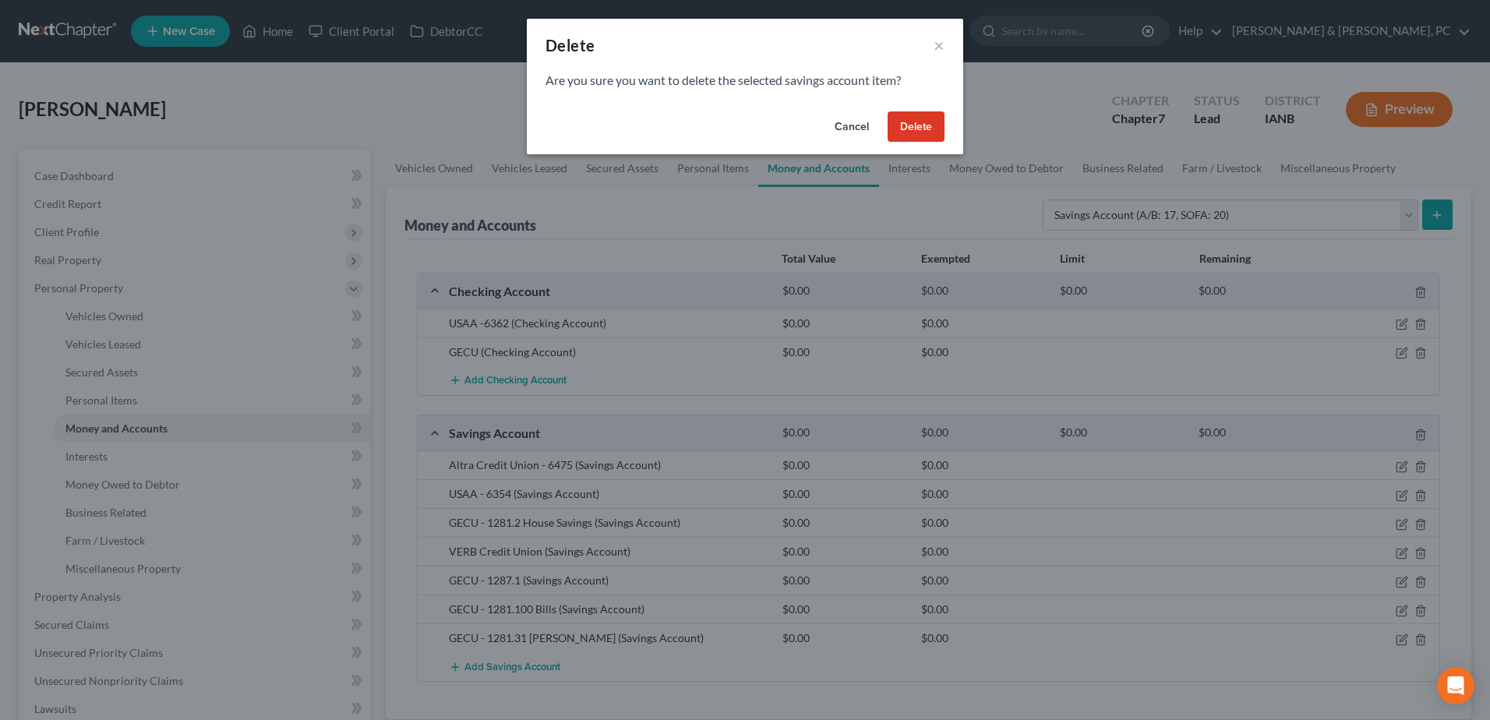
click at [938, 123] on button "Delete" at bounding box center [915, 126] width 57 height 31
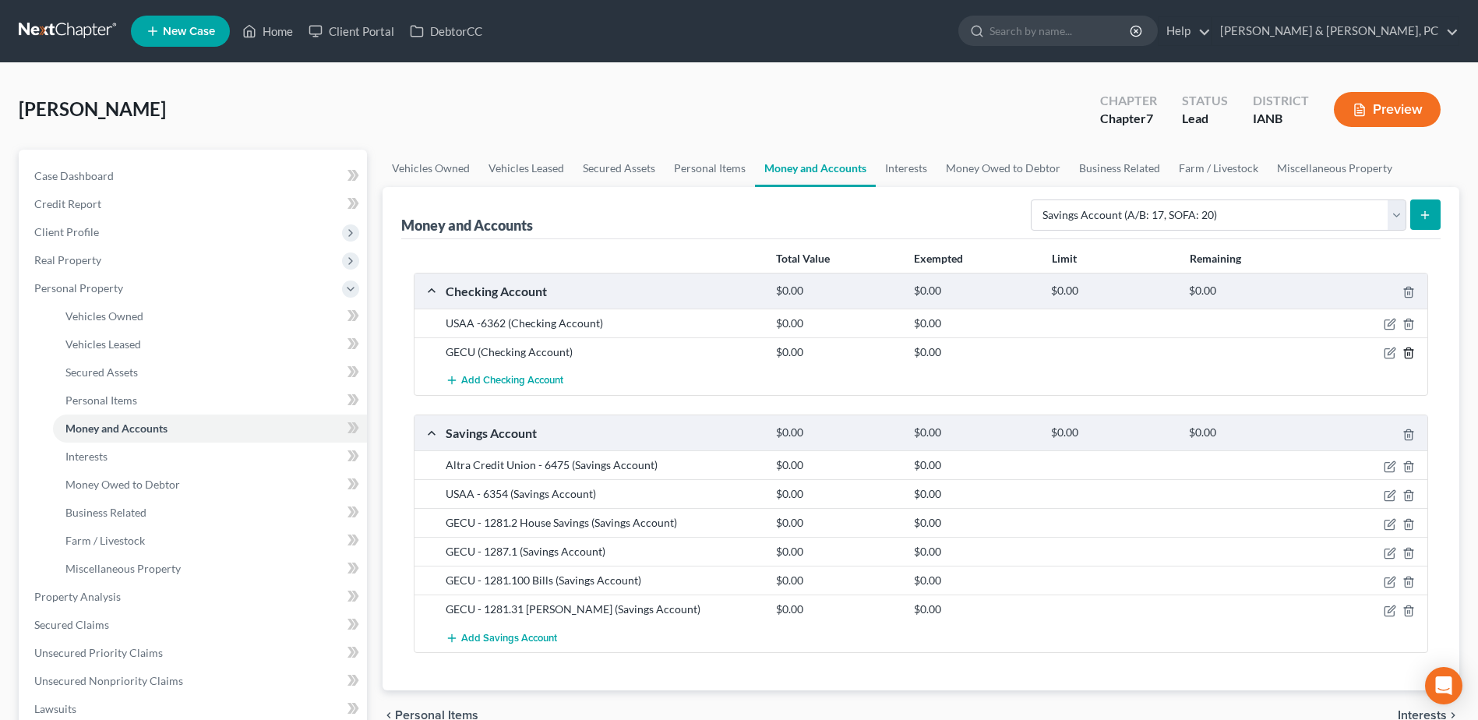
click at [1410, 352] on icon "button" at bounding box center [1409, 353] width 12 height 12
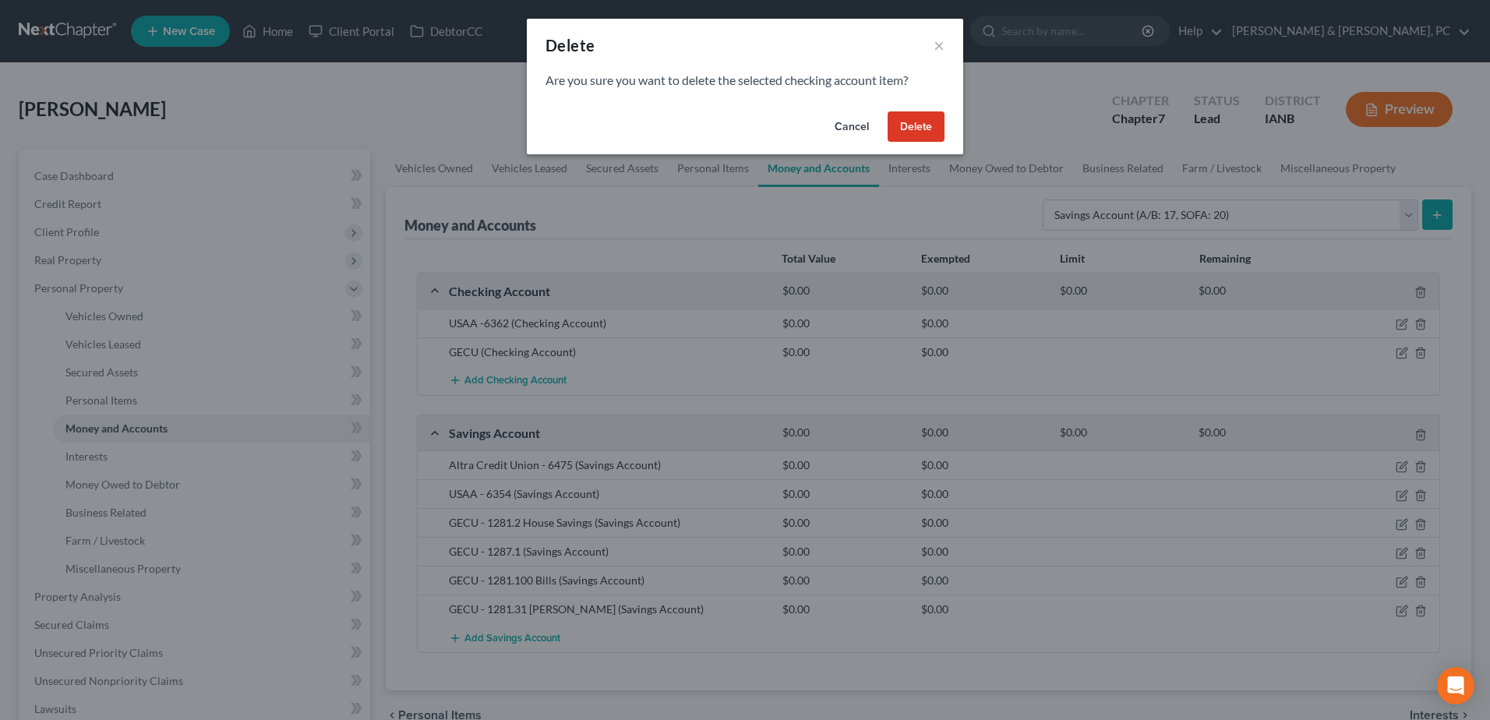
click at [926, 122] on button "Delete" at bounding box center [915, 126] width 57 height 31
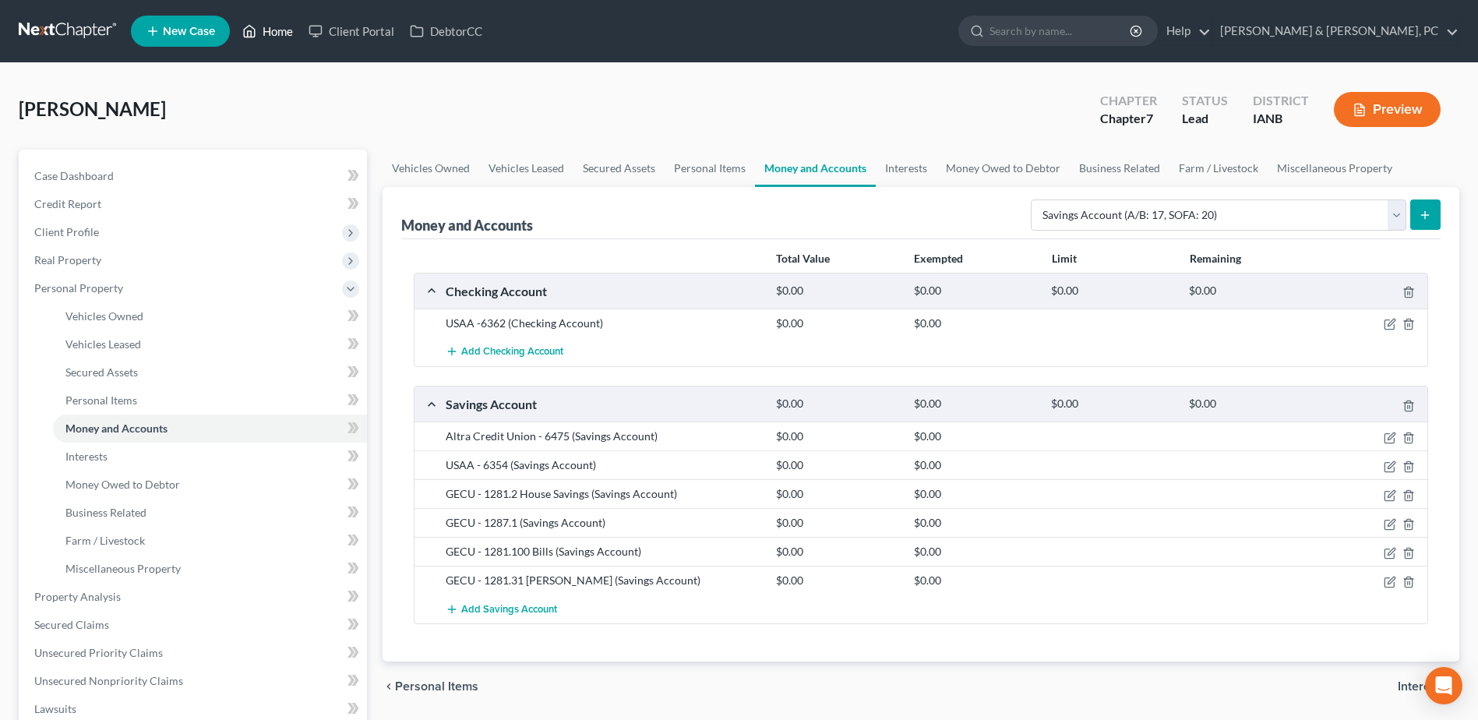
click at [267, 25] on link "Home" at bounding box center [268, 31] width 66 height 28
